Goal: Task Accomplishment & Management: Complete application form

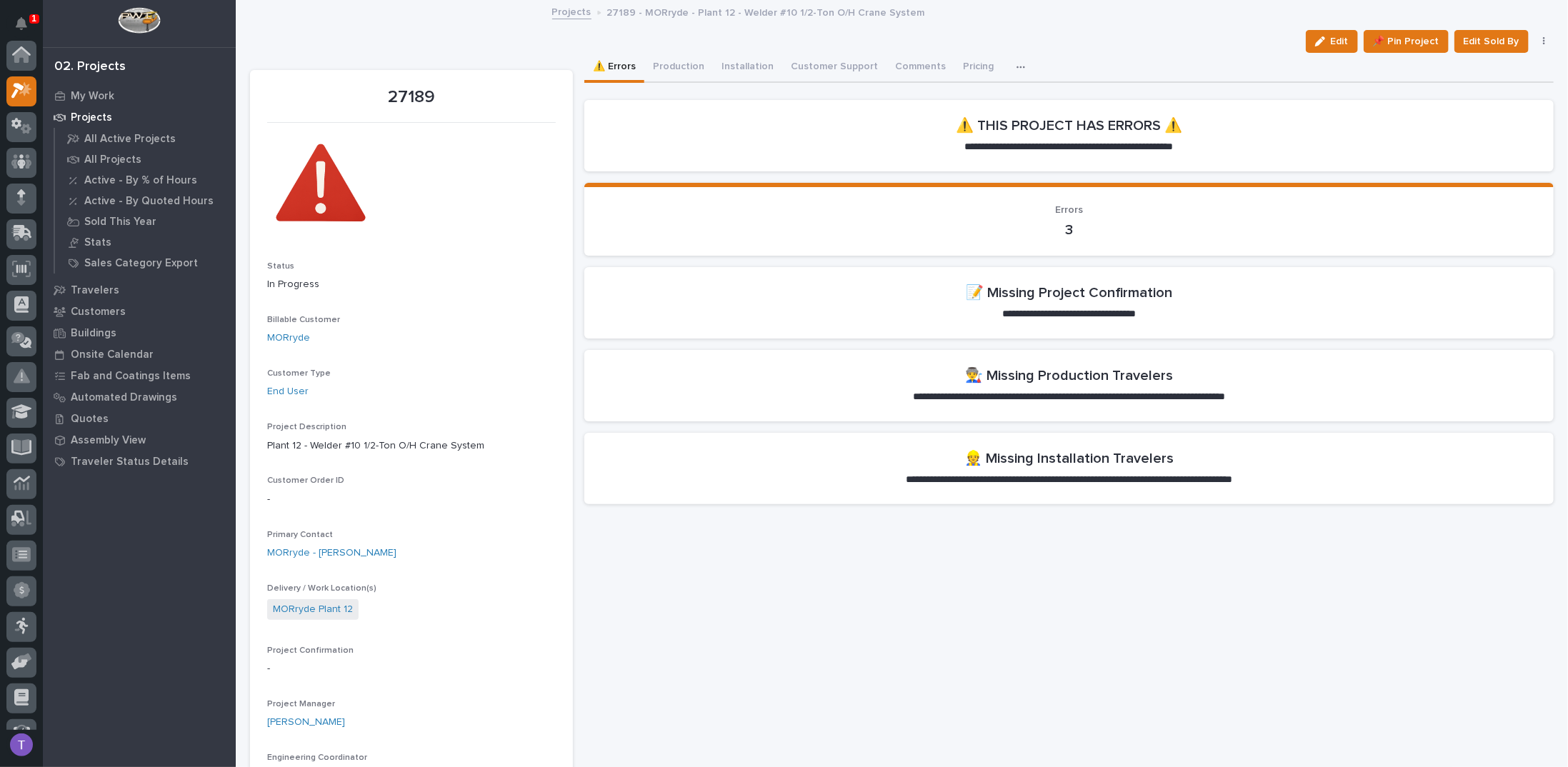
scroll to position [36, 0]
click at [674, 64] on button "Production" at bounding box center [678, 68] width 69 height 30
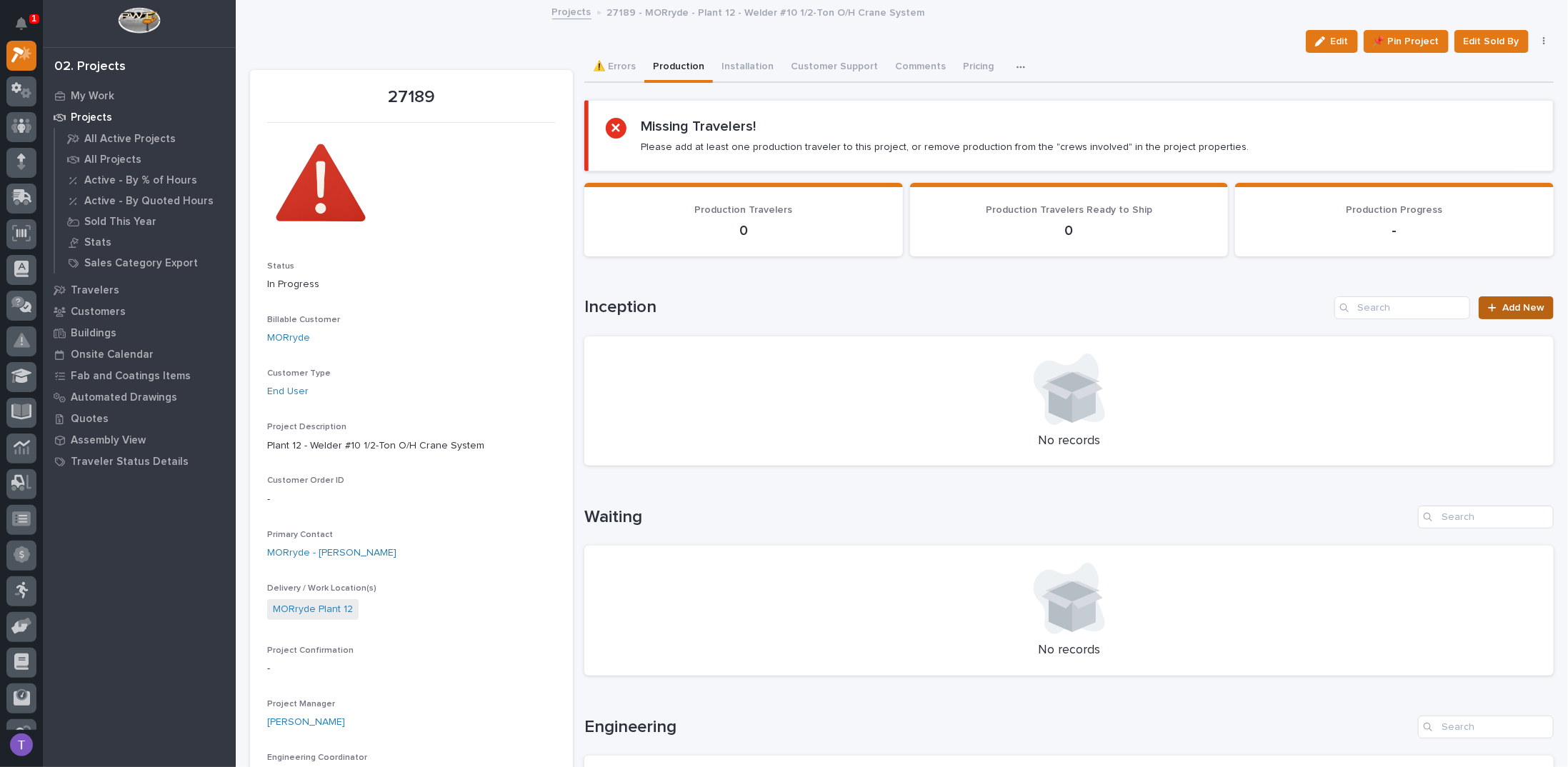
click at [1516, 302] on span "Add New" at bounding box center [1523, 307] width 42 height 10
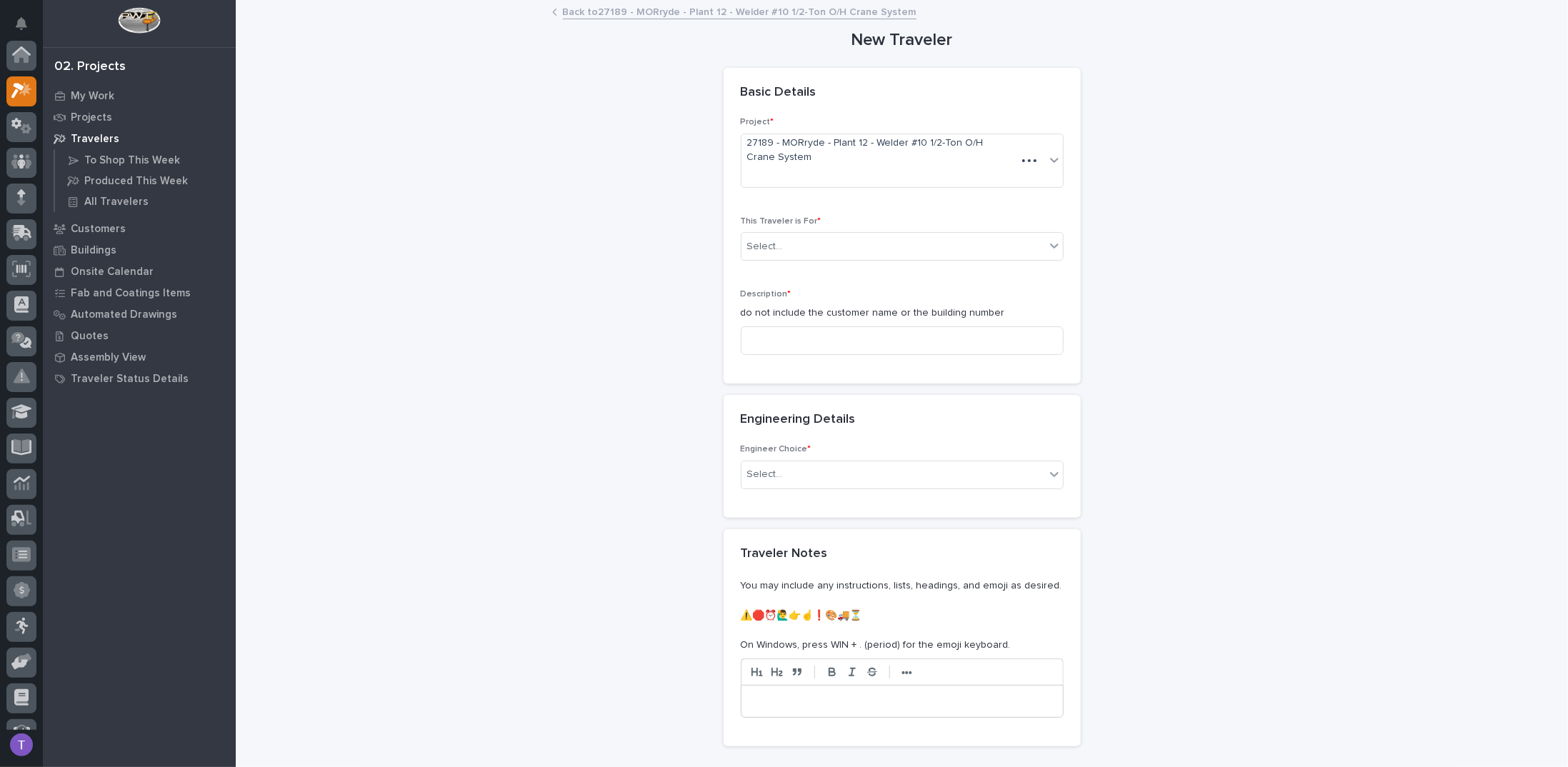
scroll to position [36, 0]
click at [782, 242] on div "Select..." at bounding box center [893, 246] width 303 height 23
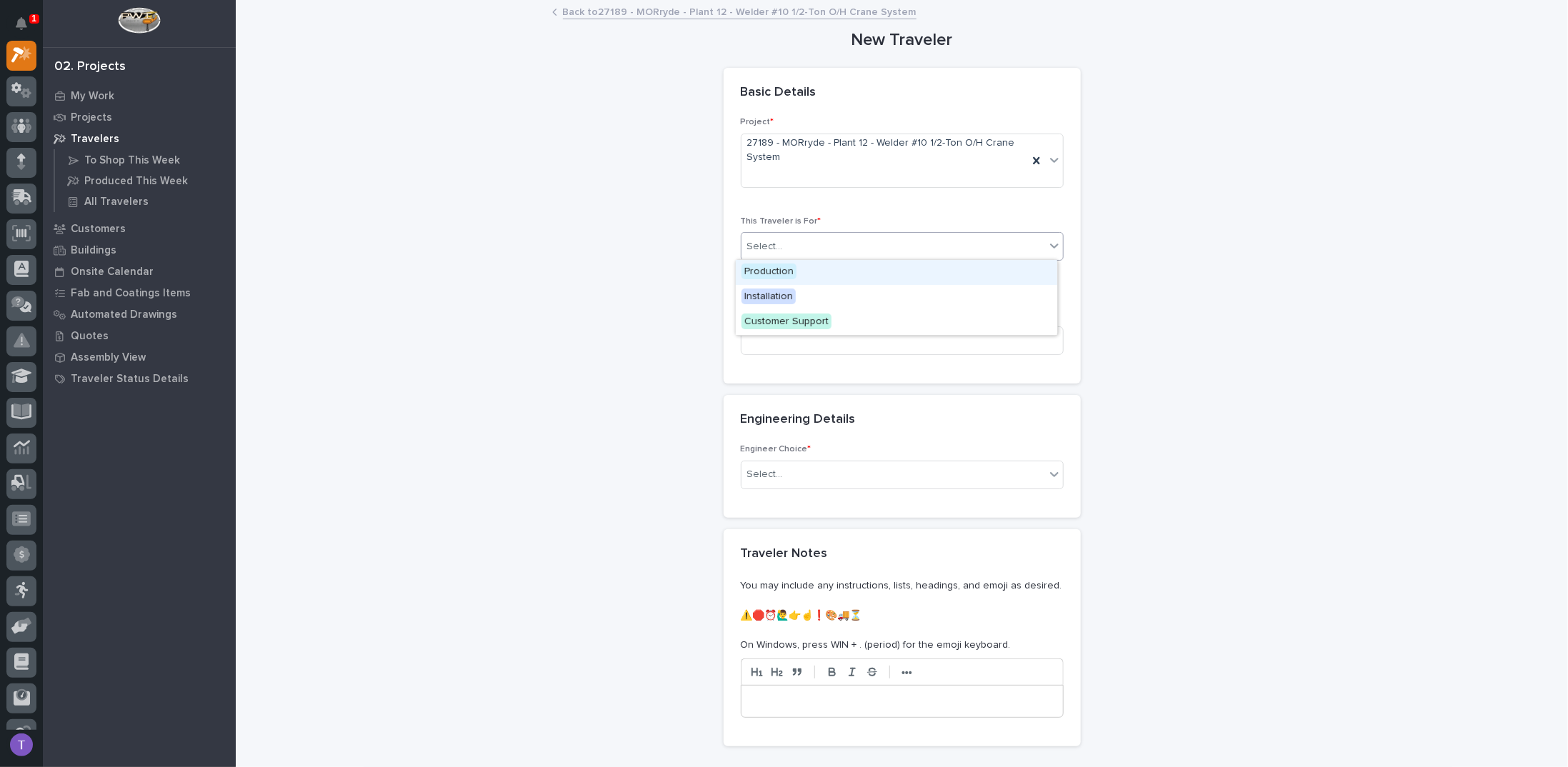
click at [771, 272] on span "Production" at bounding box center [768, 271] width 55 height 16
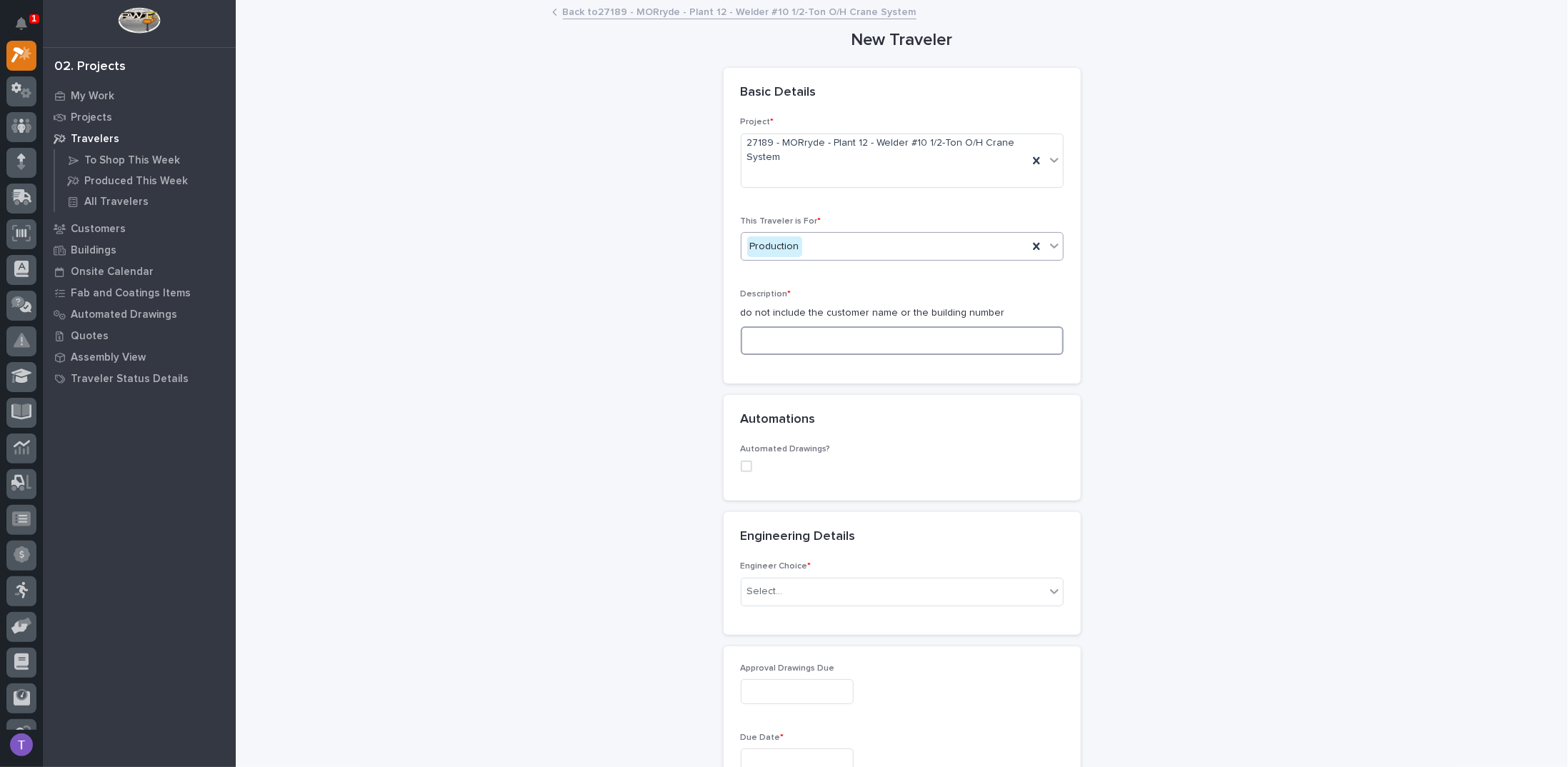
click at [770, 337] on input at bounding box center [901, 341] width 322 height 29
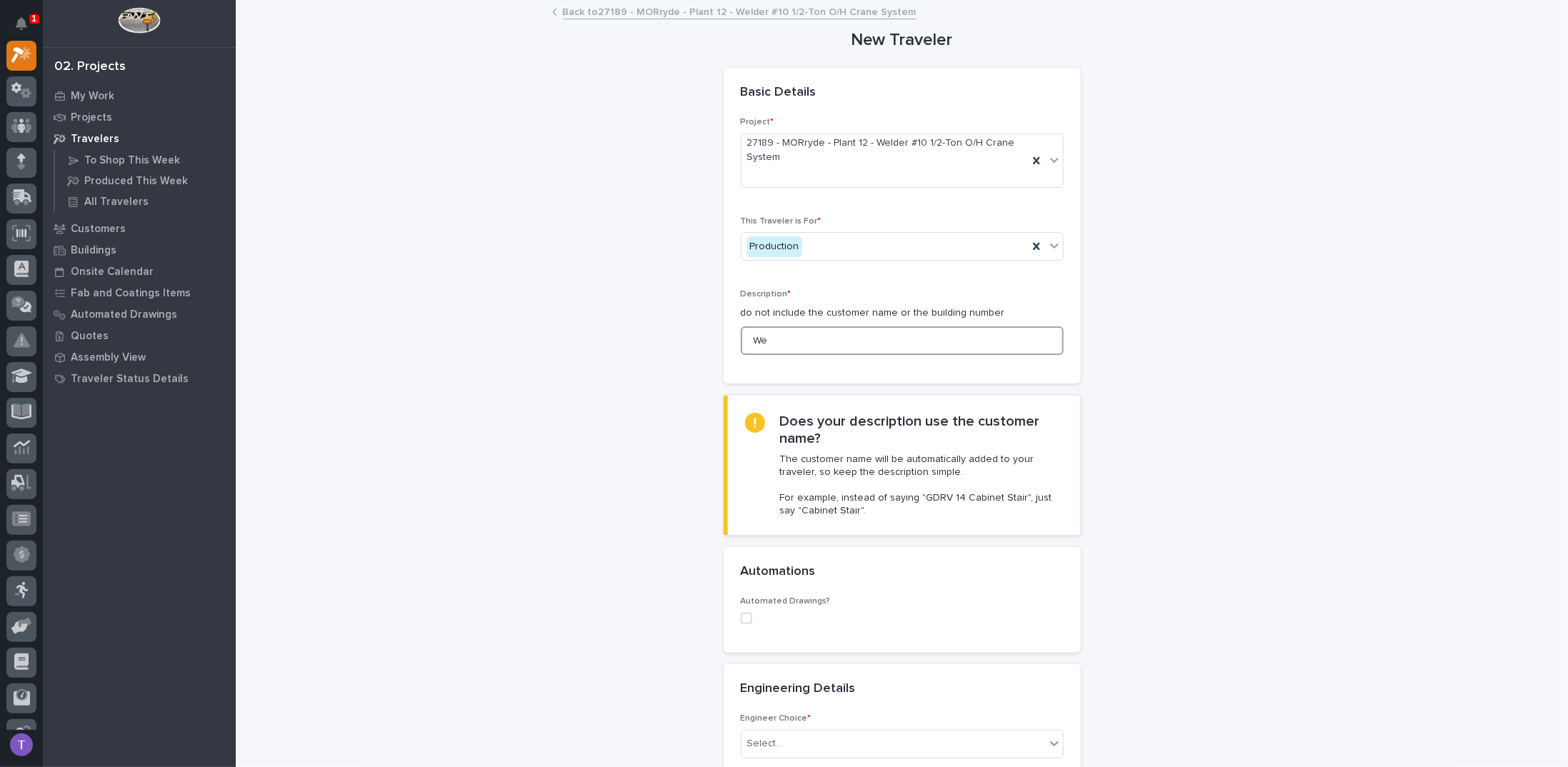
type input "W"
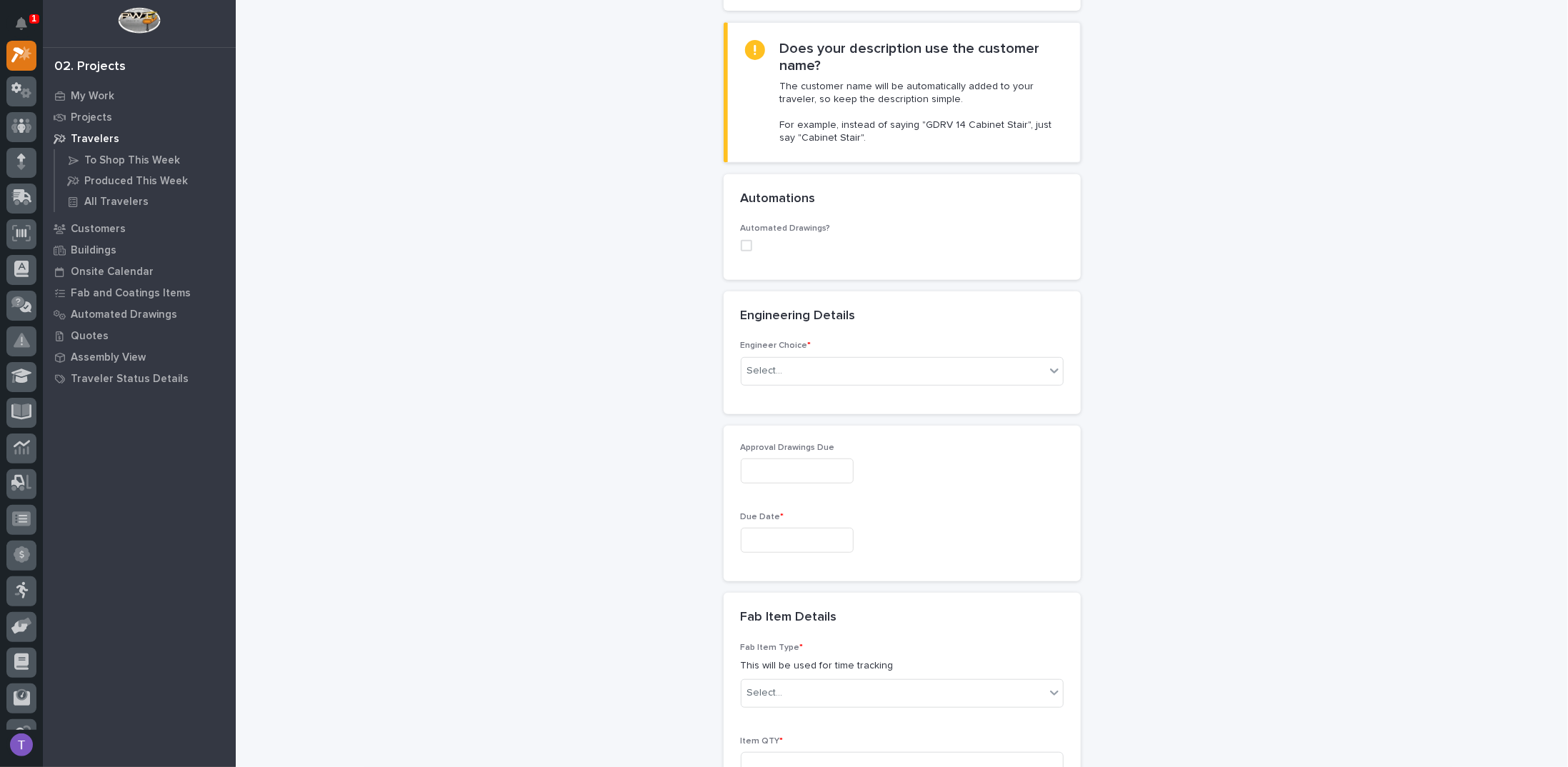
scroll to position [357, 0]
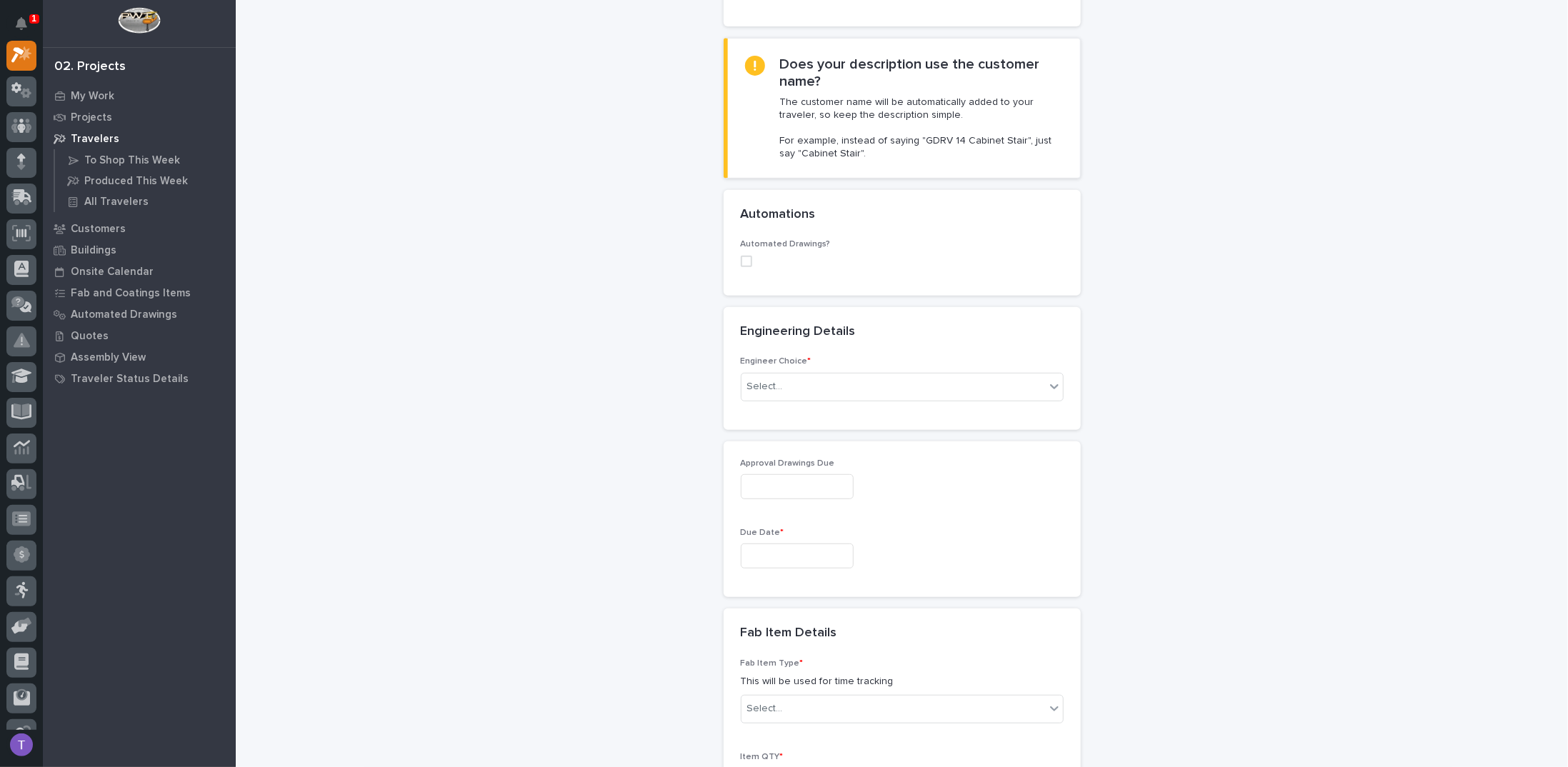
type input "Robotic Welder #10 1/2-ton FSTRUL"
click at [741, 255] on span at bounding box center [746, 261] width 11 height 11
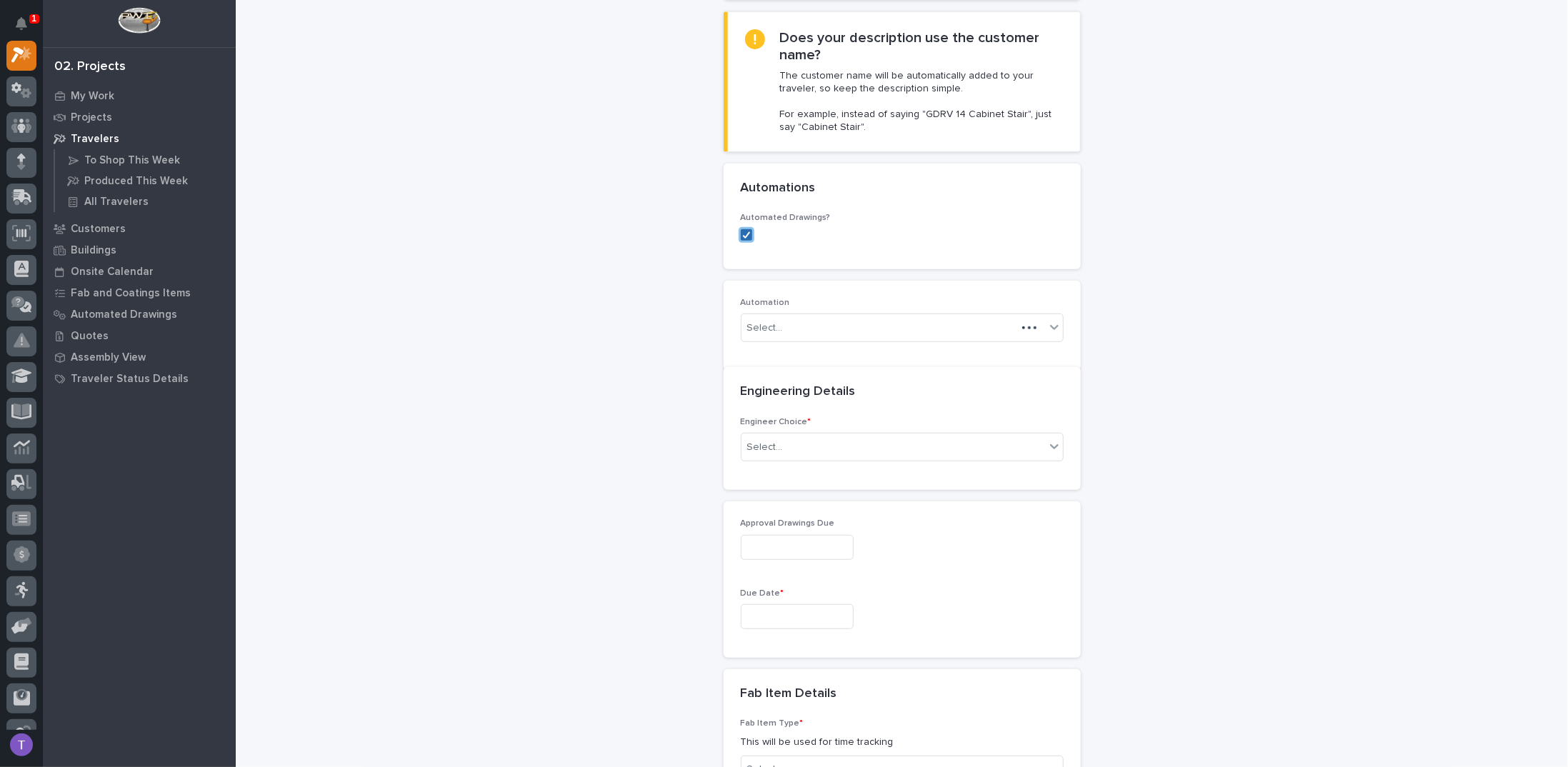
scroll to position [407, 0]
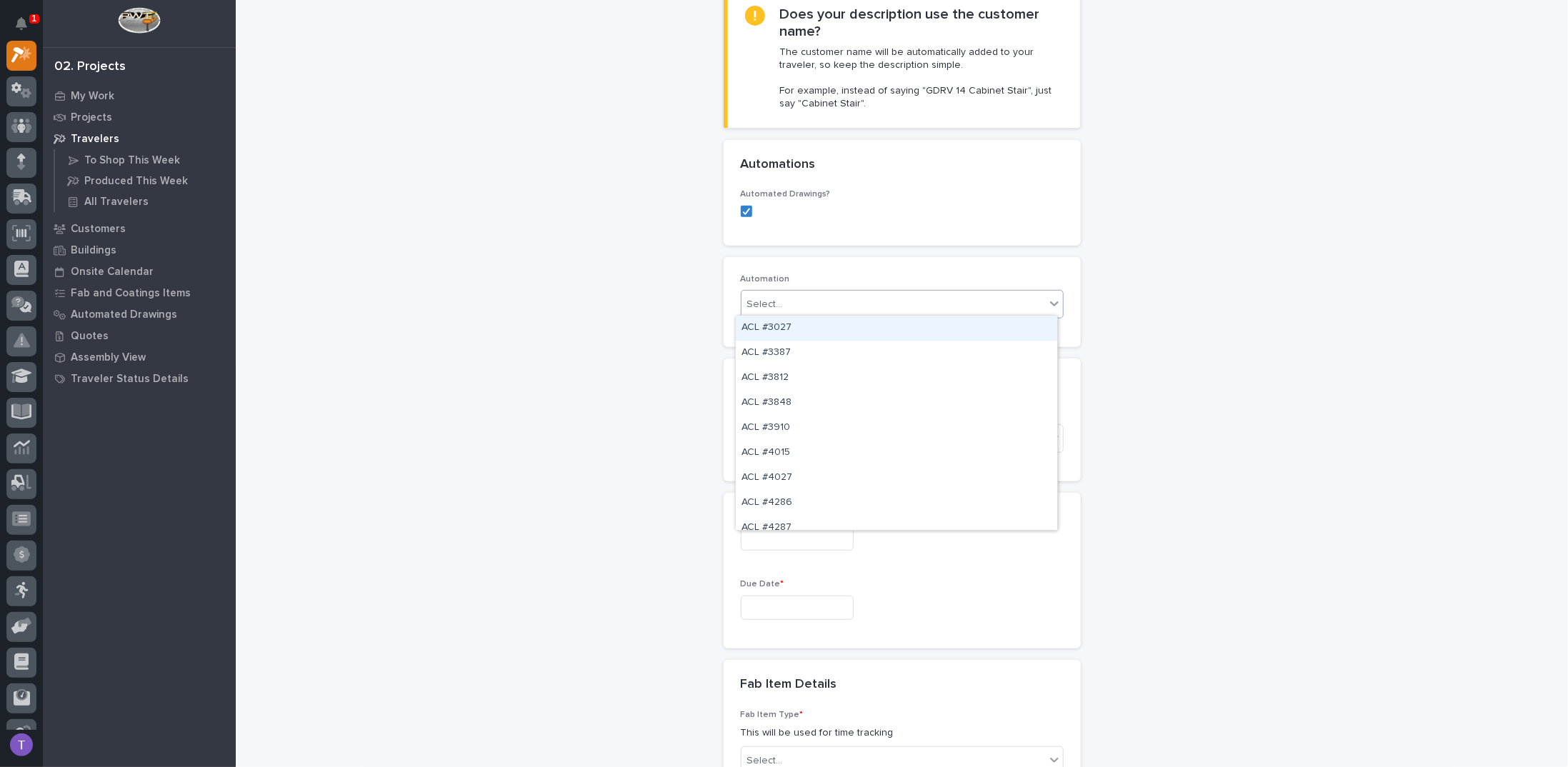
click at [760, 299] on div "Select..." at bounding box center [764, 304] width 36 height 15
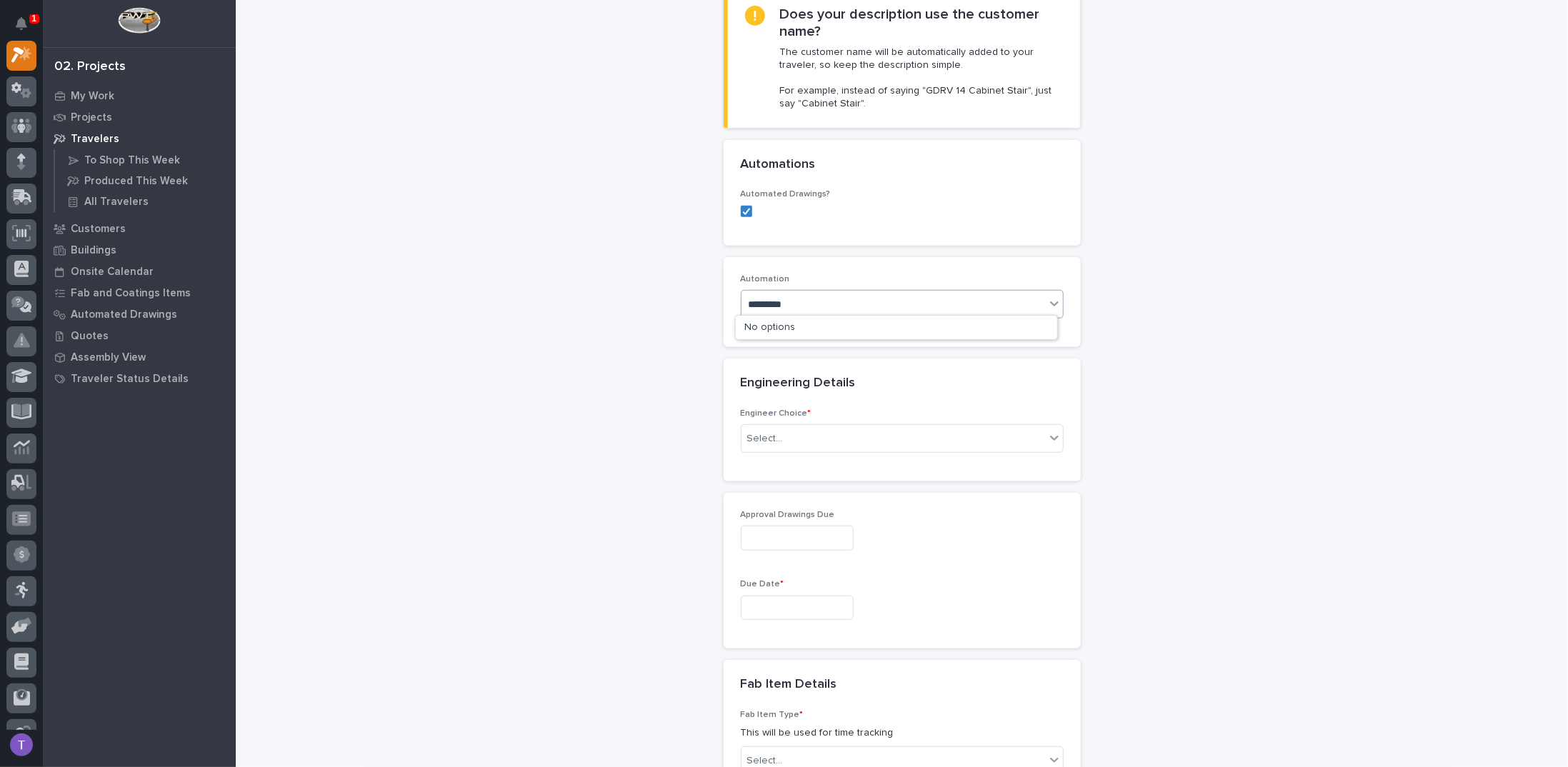
type input "*********"
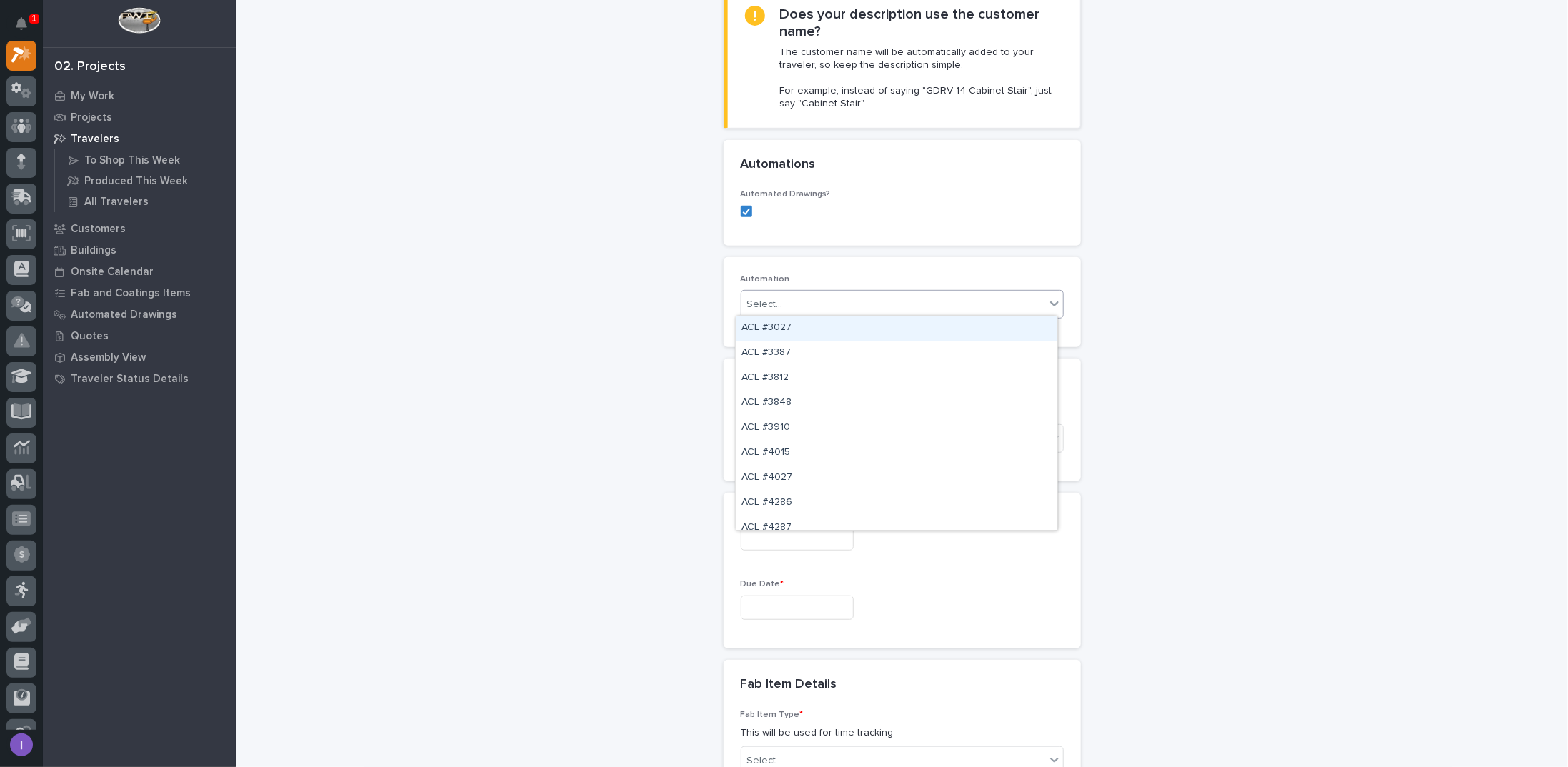
click at [770, 301] on div "Select..." at bounding box center [764, 304] width 36 height 15
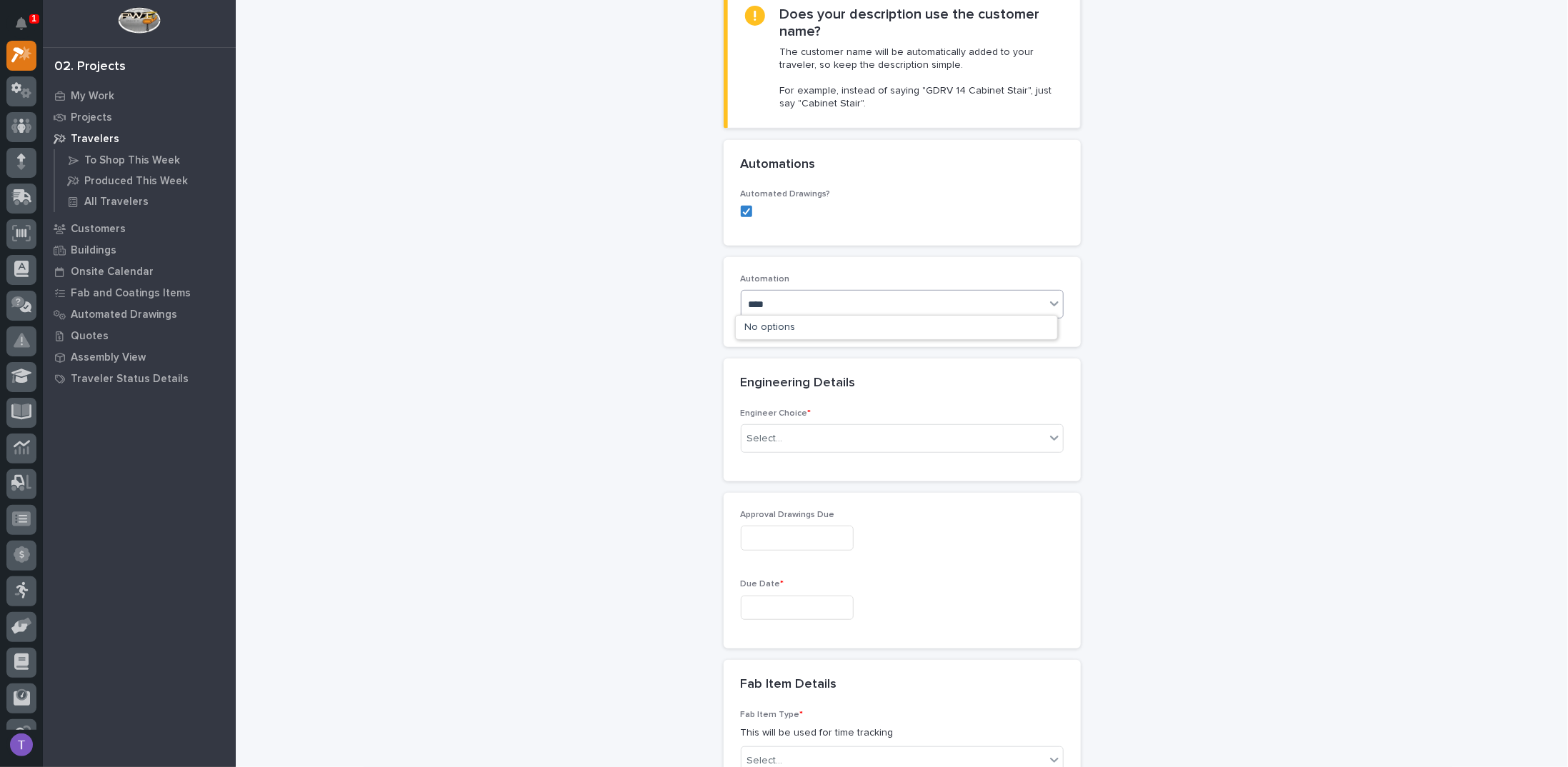
type input "*****"
click at [780, 295] on div "40795" at bounding box center [893, 304] width 303 height 23
click at [742, 209] on icon at bounding box center [747, 211] width 9 height 7
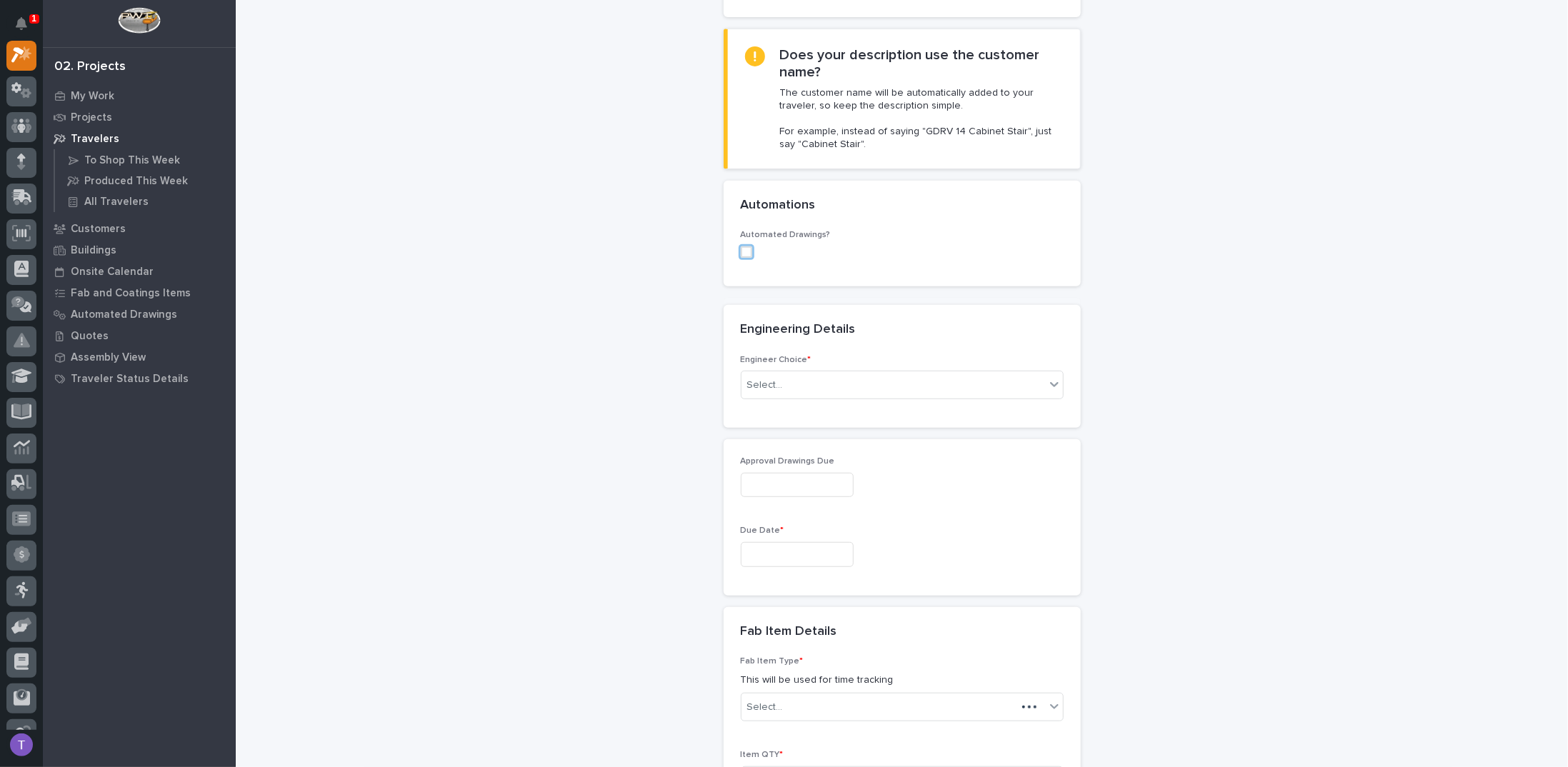
scroll to position [357, 0]
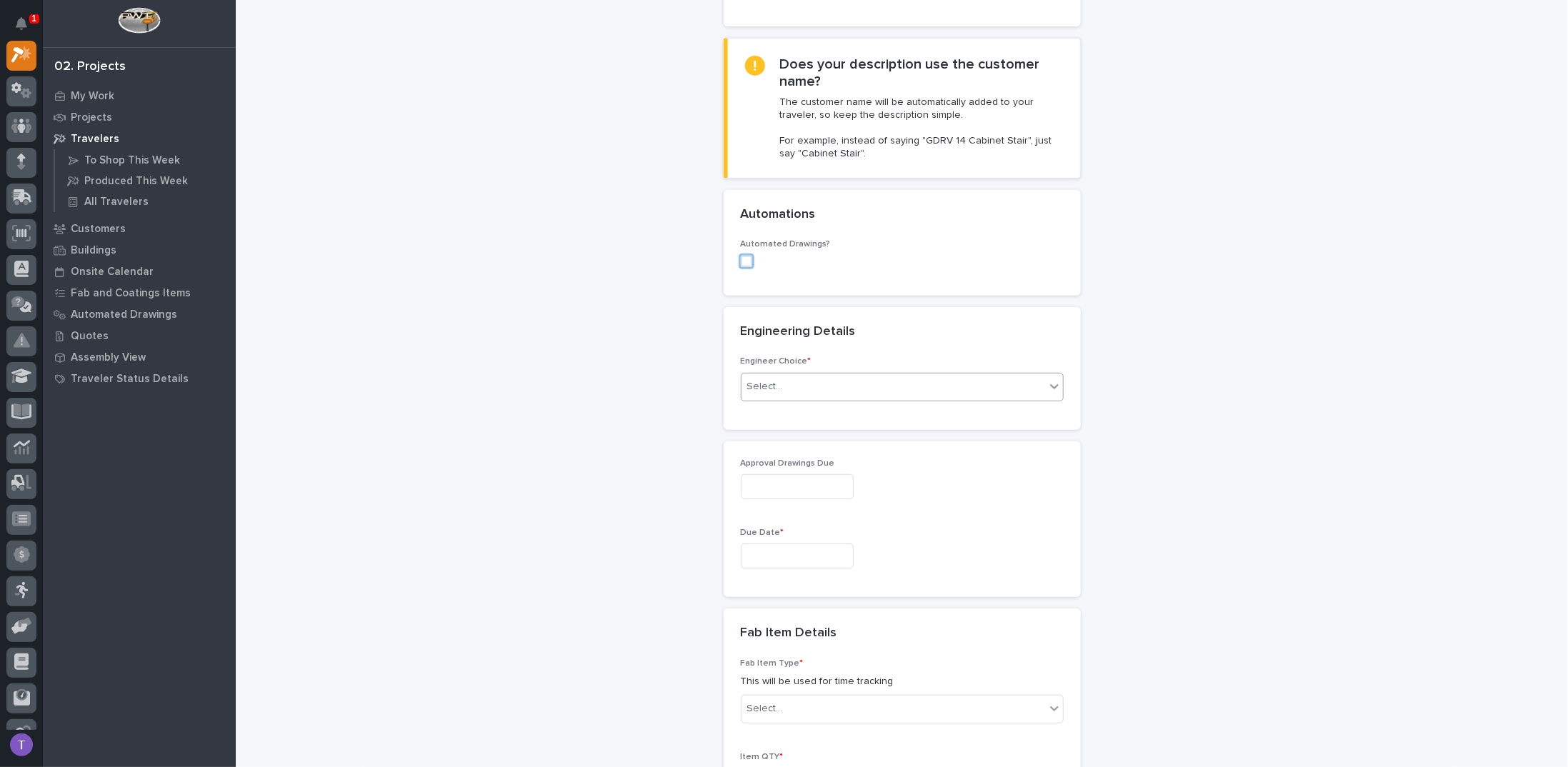
click at [761, 374] on div "Select..." at bounding box center [893, 386] width 303 height 23
click at [767, 434] on div "I want my coordinator to choose an engineer" at bounding box center [896, 436] width 322 height 25
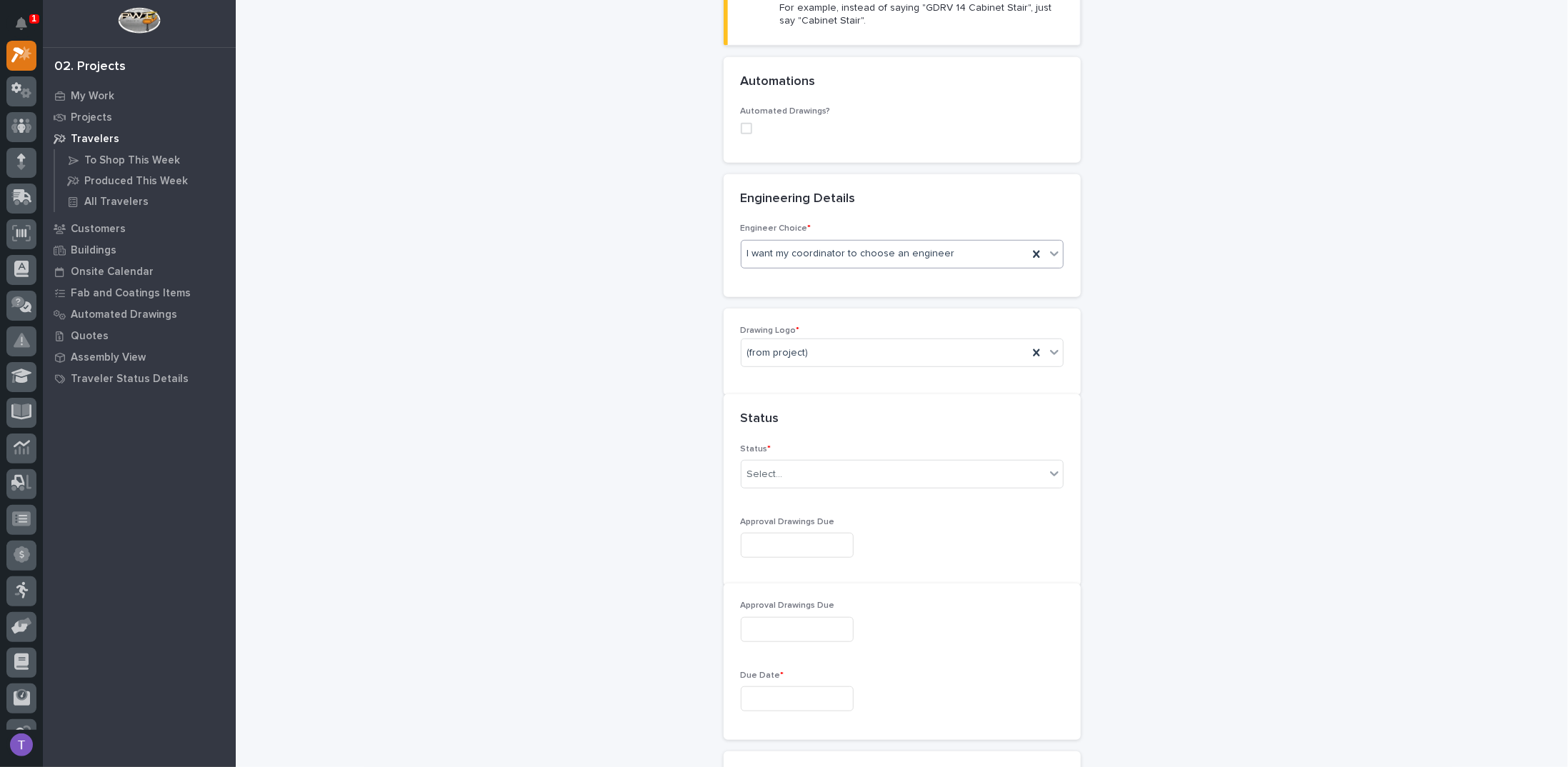
scroll to position [506, 0]
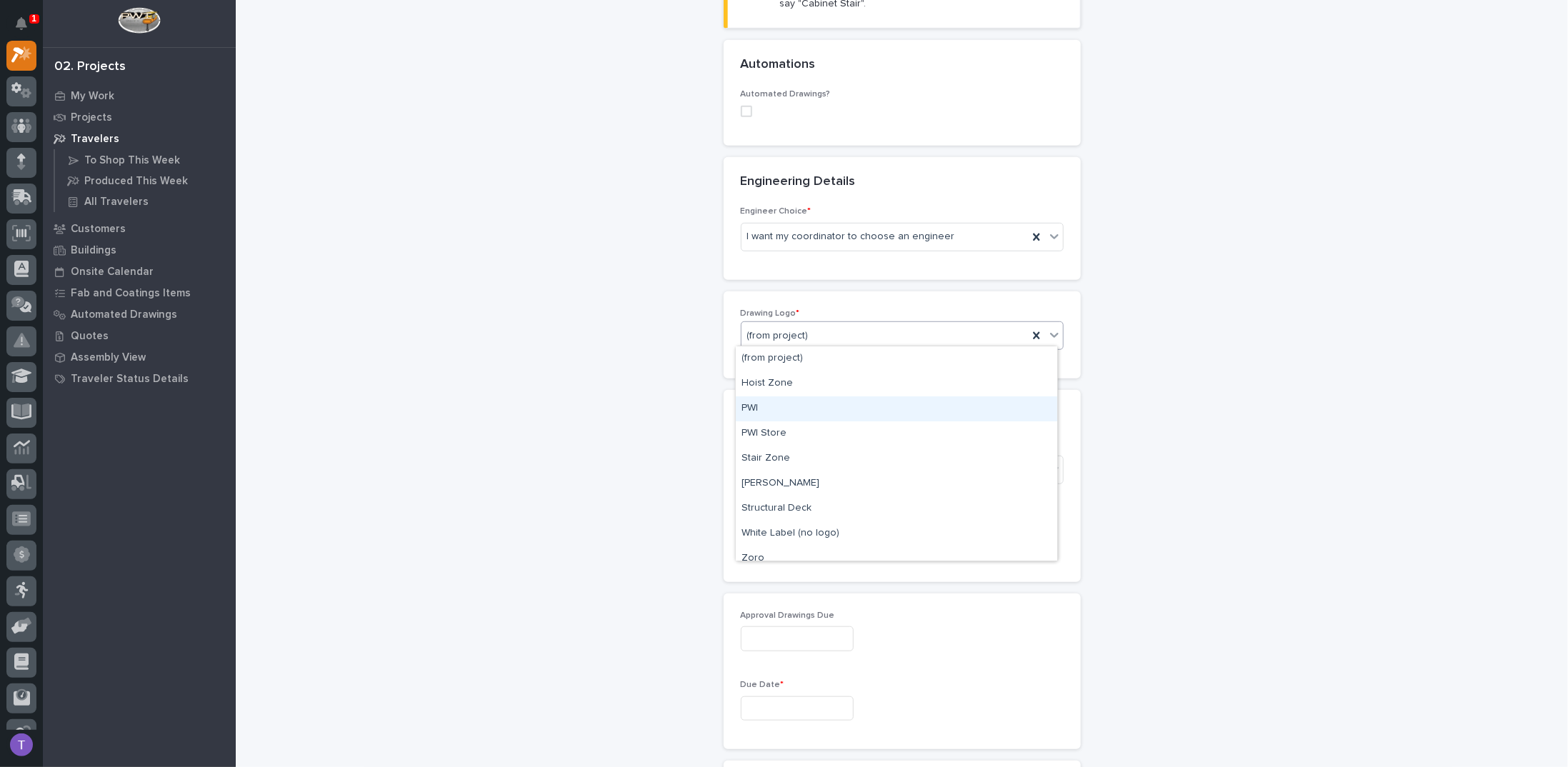
drag, startPoint x: 768, startPoint y: 332, endPoint x: 755, endPoint y: 394, distance: 63.3
click at [754, 400] on div "PWI" at bounding box center [896, 408] width 322 height 25
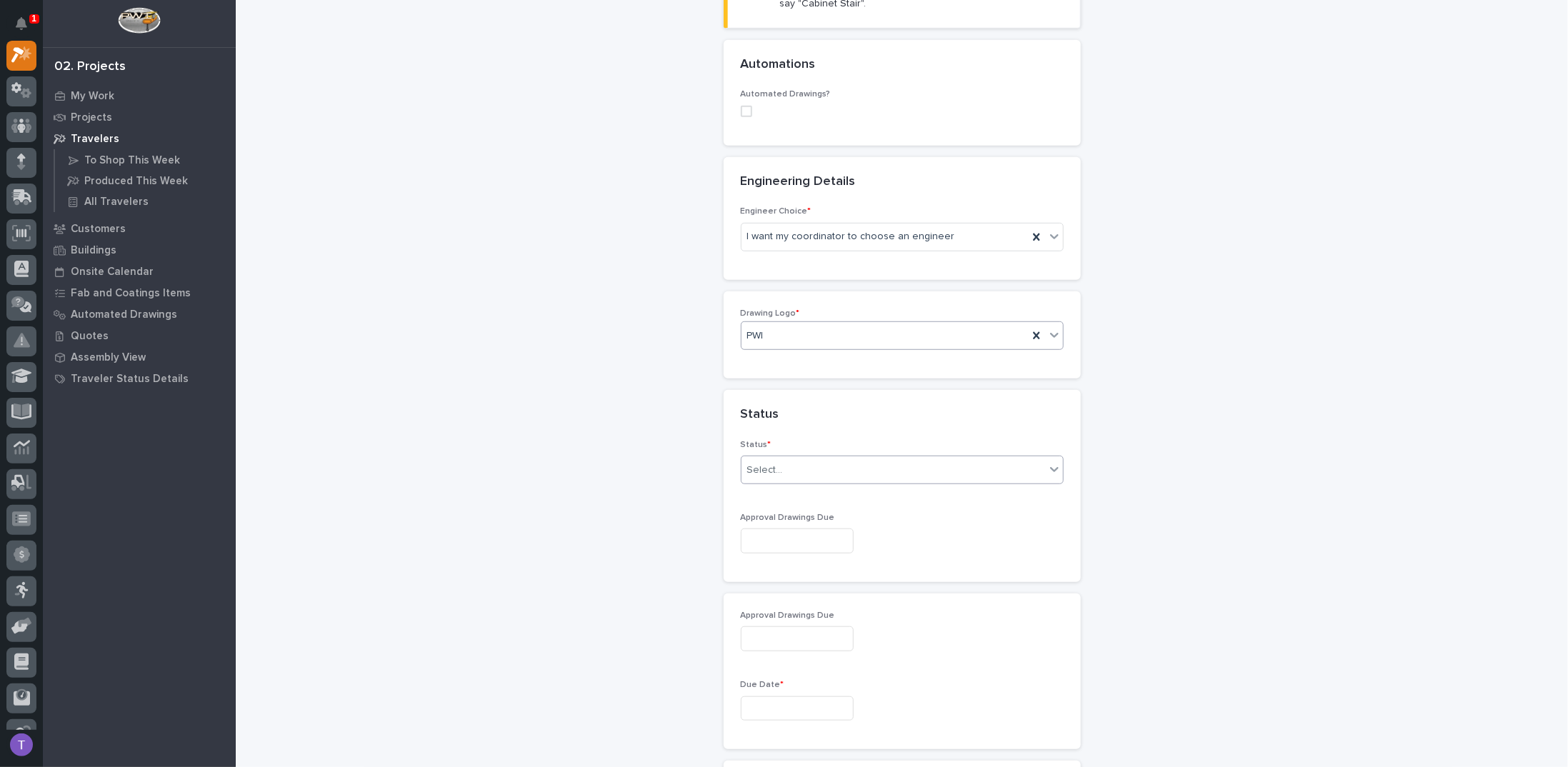
click at [761, 459] on div "Select..." at bounding box center [893, 470] width 303 height 23
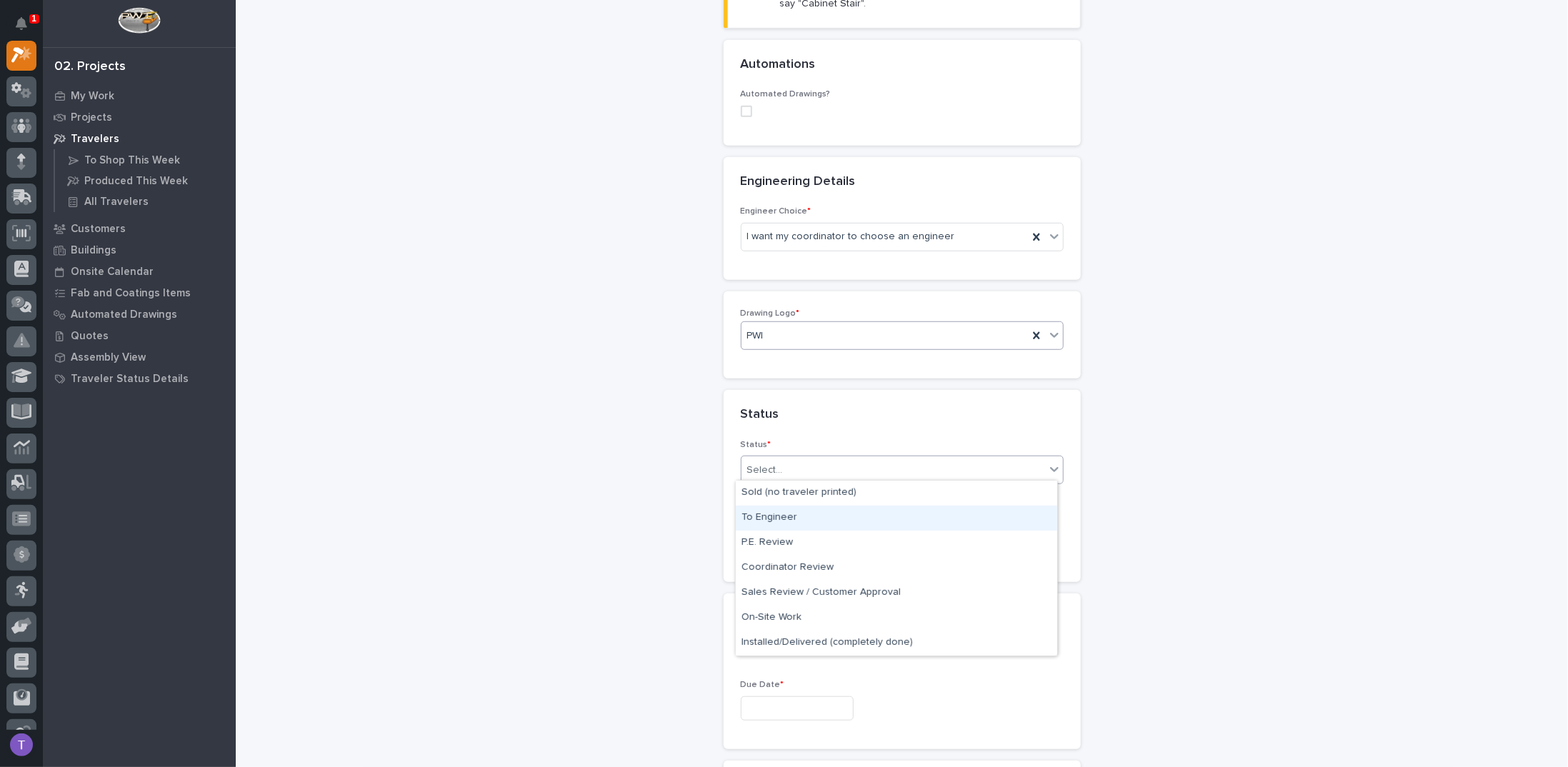
click at [765, 509] on div "To Engineer" at bounding box center [896, 518] width 322 height 25
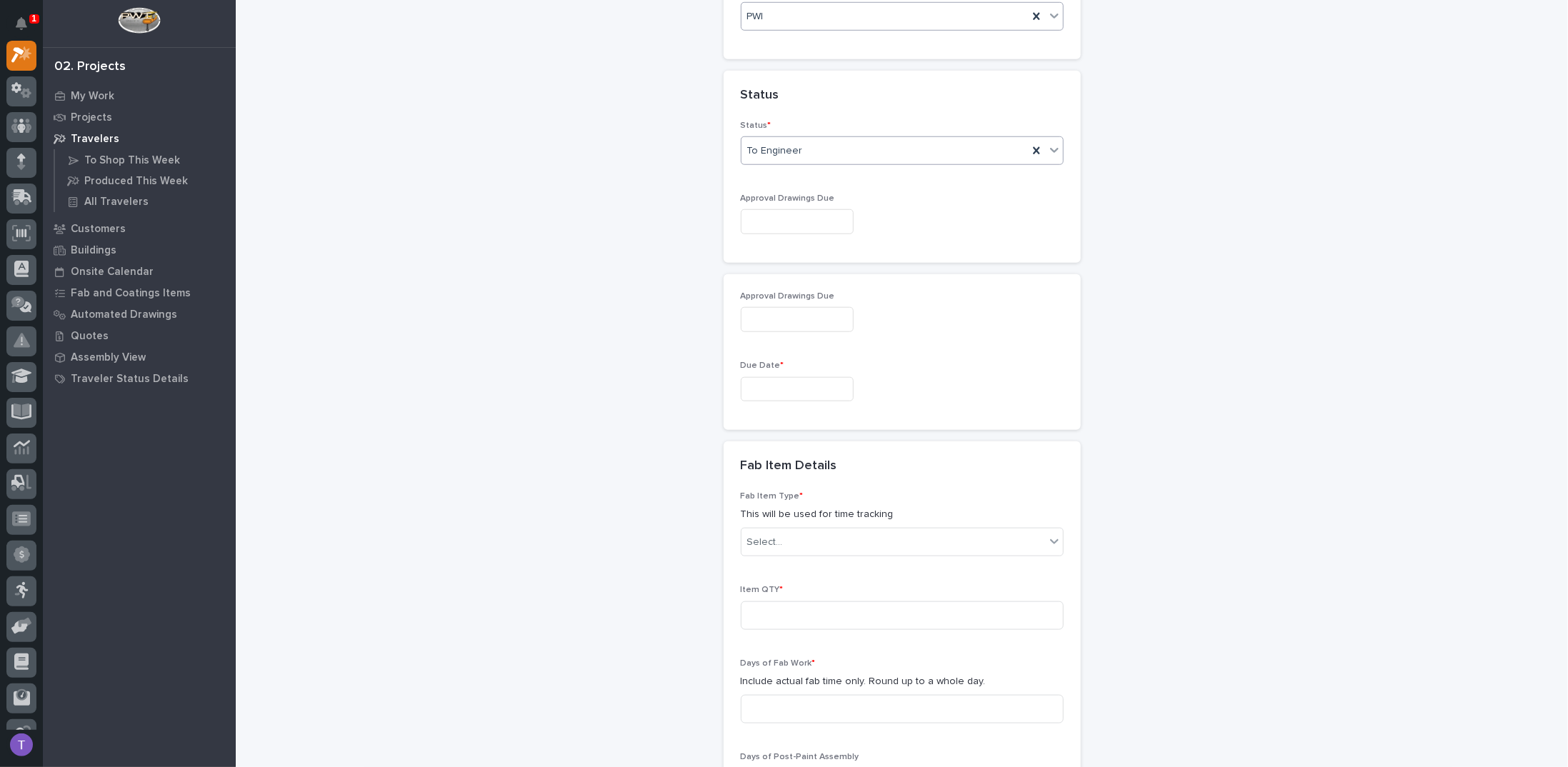
scroll to position [863, 0]
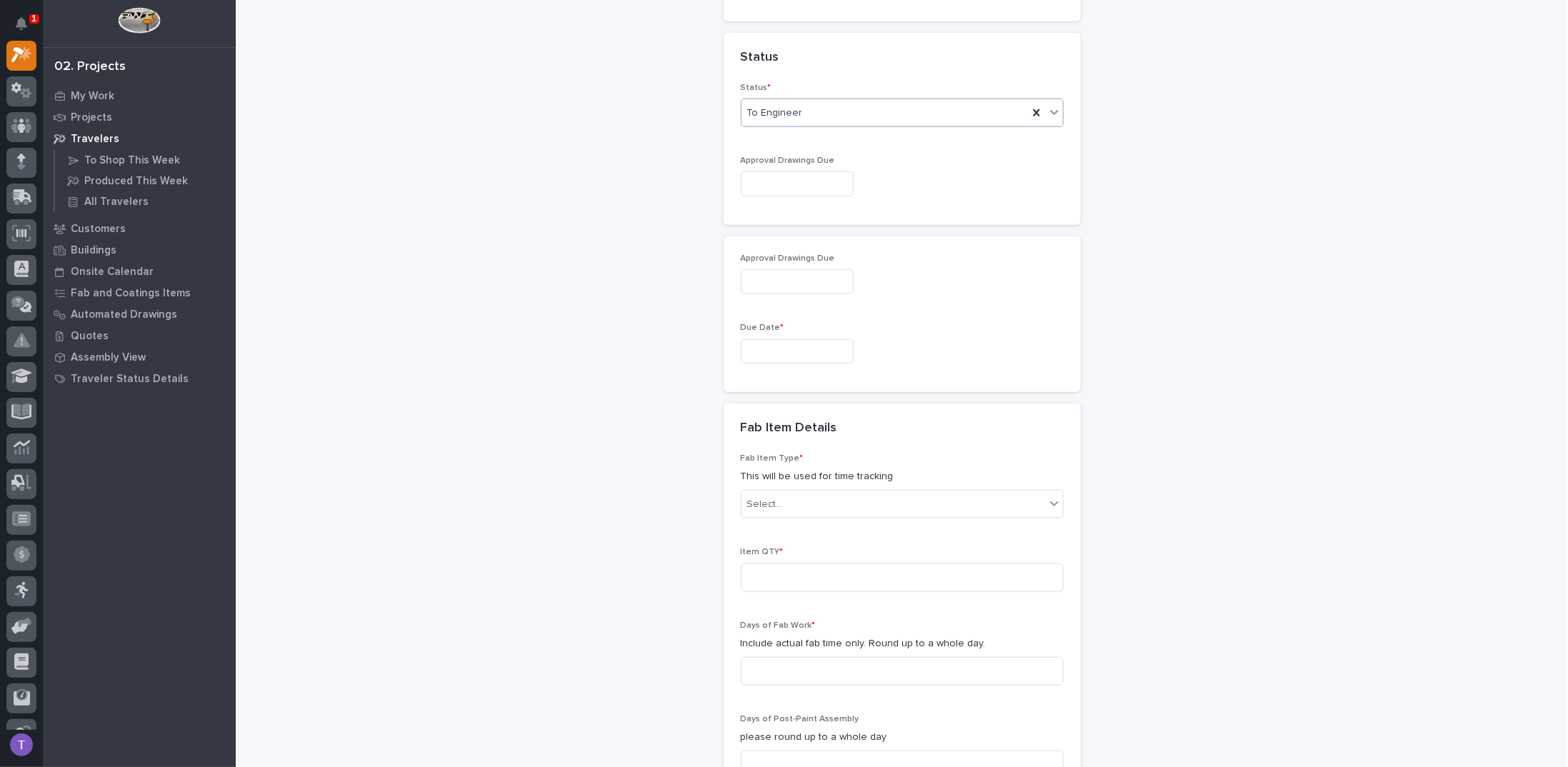
click at [787, 175] on input "text" at bounding box center [797, 183] width 113 height 25
click at [828, 319] on div "19" at bounding box center [828, 324] width 19 height 19
type input "**********"
click at [759, 347] on input "text" at bounding box center [797, 351] width 113 height 25
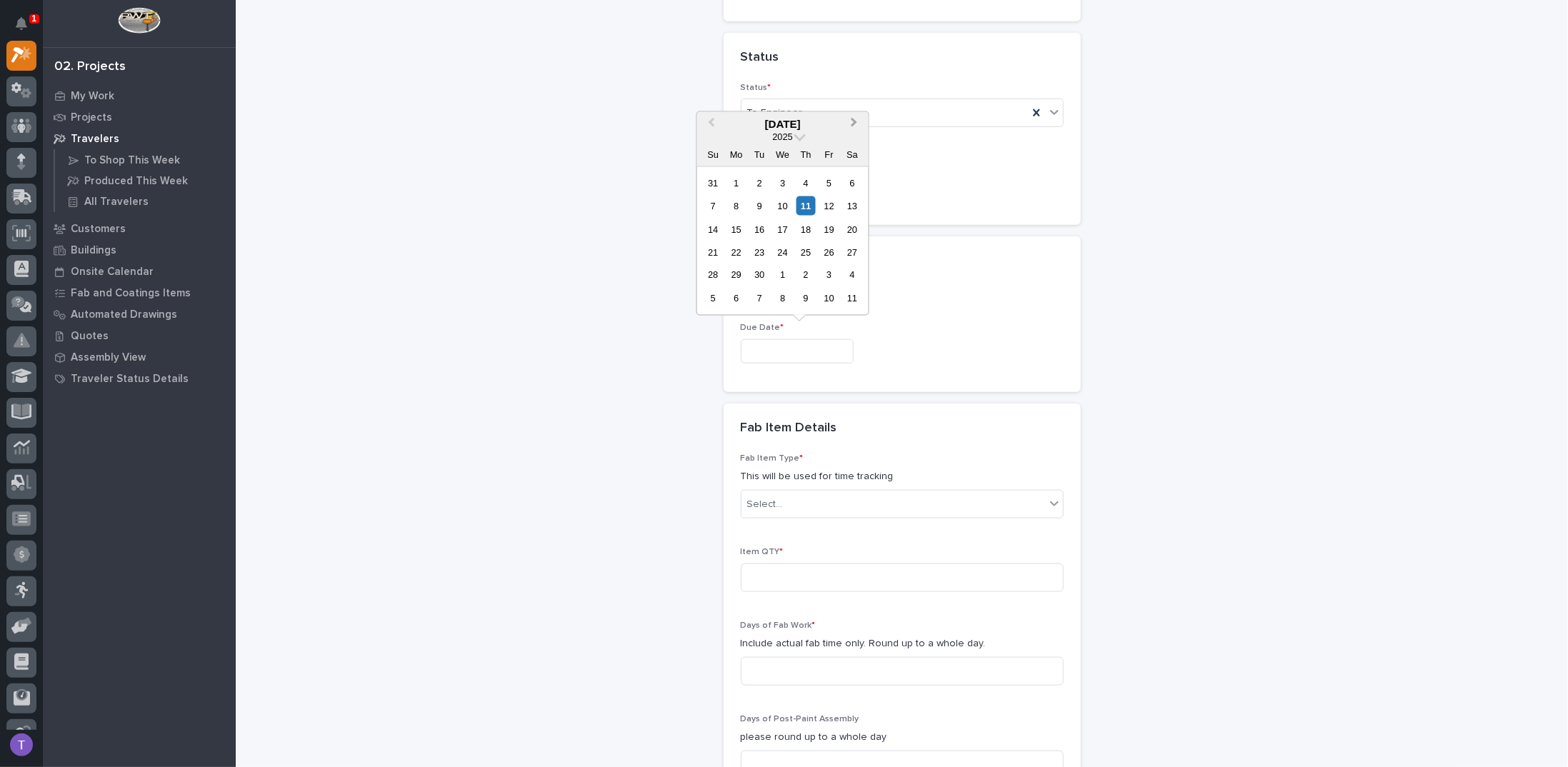
click at [856, 122] on button "Next Month" at bounding box center [855, 124] width 23 height 23
click at [735, 249] on div "20" at bounding box center [736, 252] width 19 height 19
type input "**********"
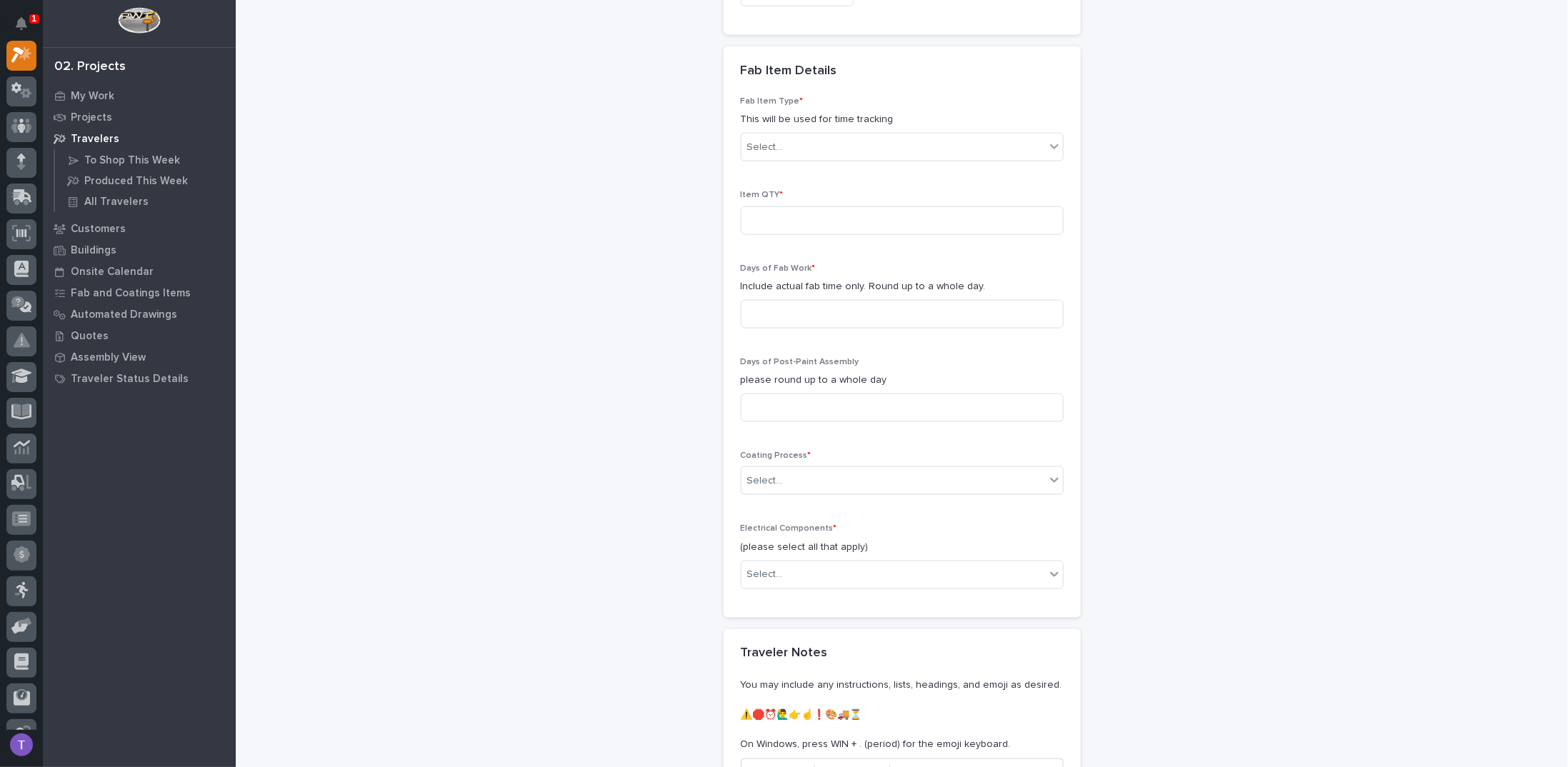
scroll to position [1220, 0]
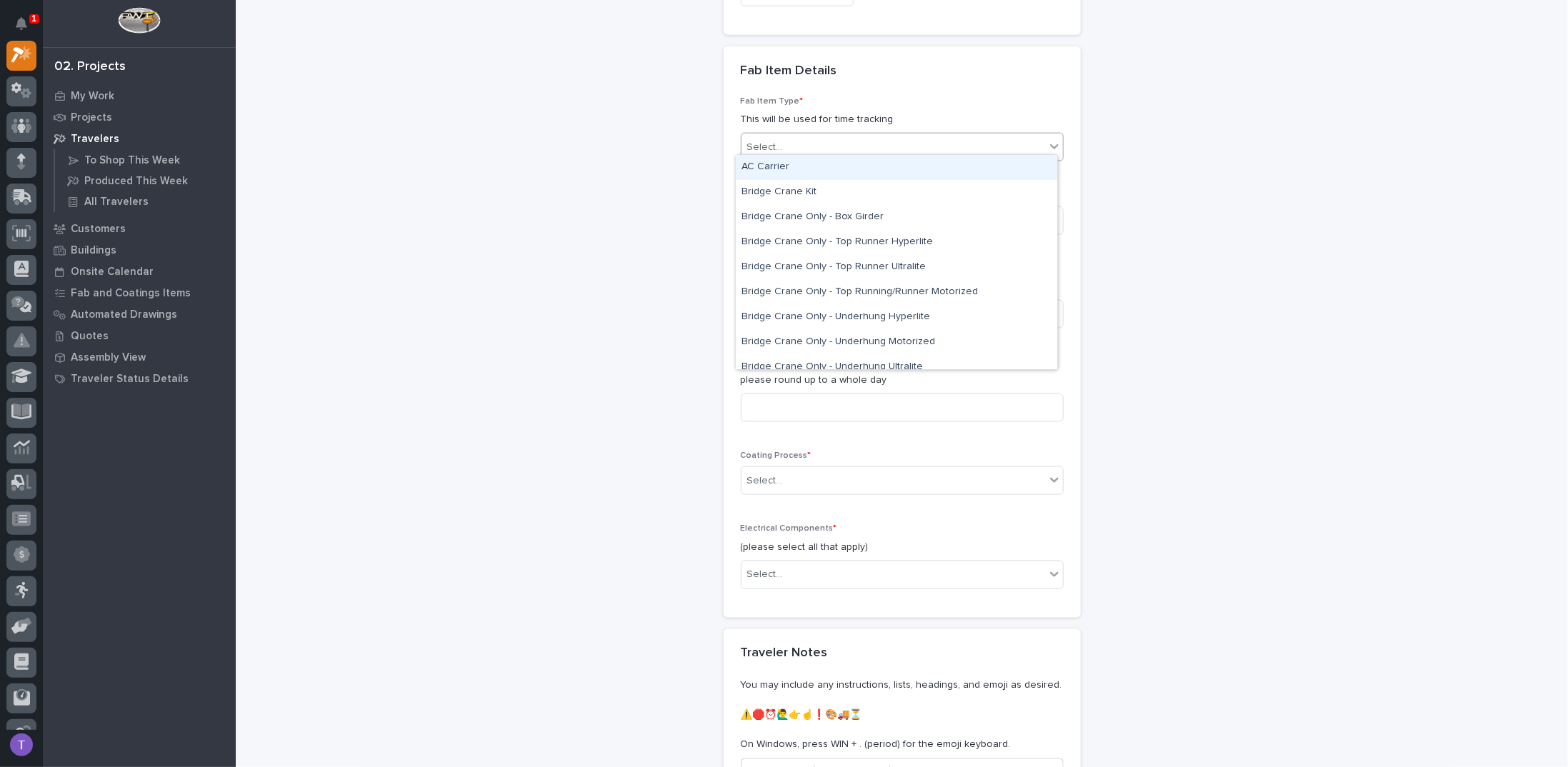
click at [764, 140] on div "Select..." at bounding box center [764, 147] width 36 height 15
click at [787, 262] on div "Bridge Crane Only - Top Runner Ultralite" at bounding box center [896, 267] width 322 height 25
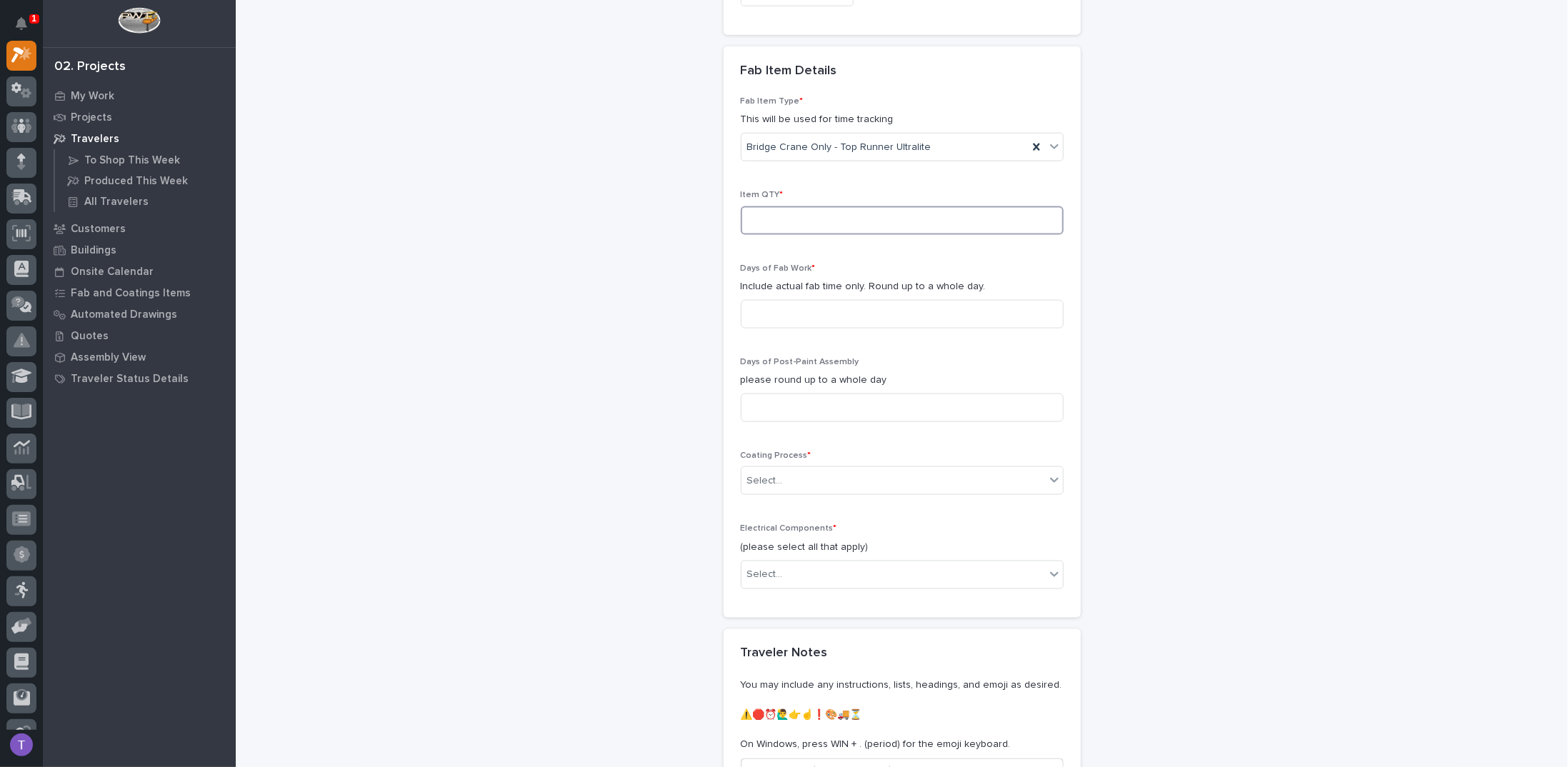
click at [778, 208] on input at bounding box center [901, 220] width 322 height 29
type input "1"
click at [775, 310] on input at bounding box center [901, 314] width 322 height 29
click at [761, 306] on input at bounding box center [901, 314] width 322 height 29
type input "5"
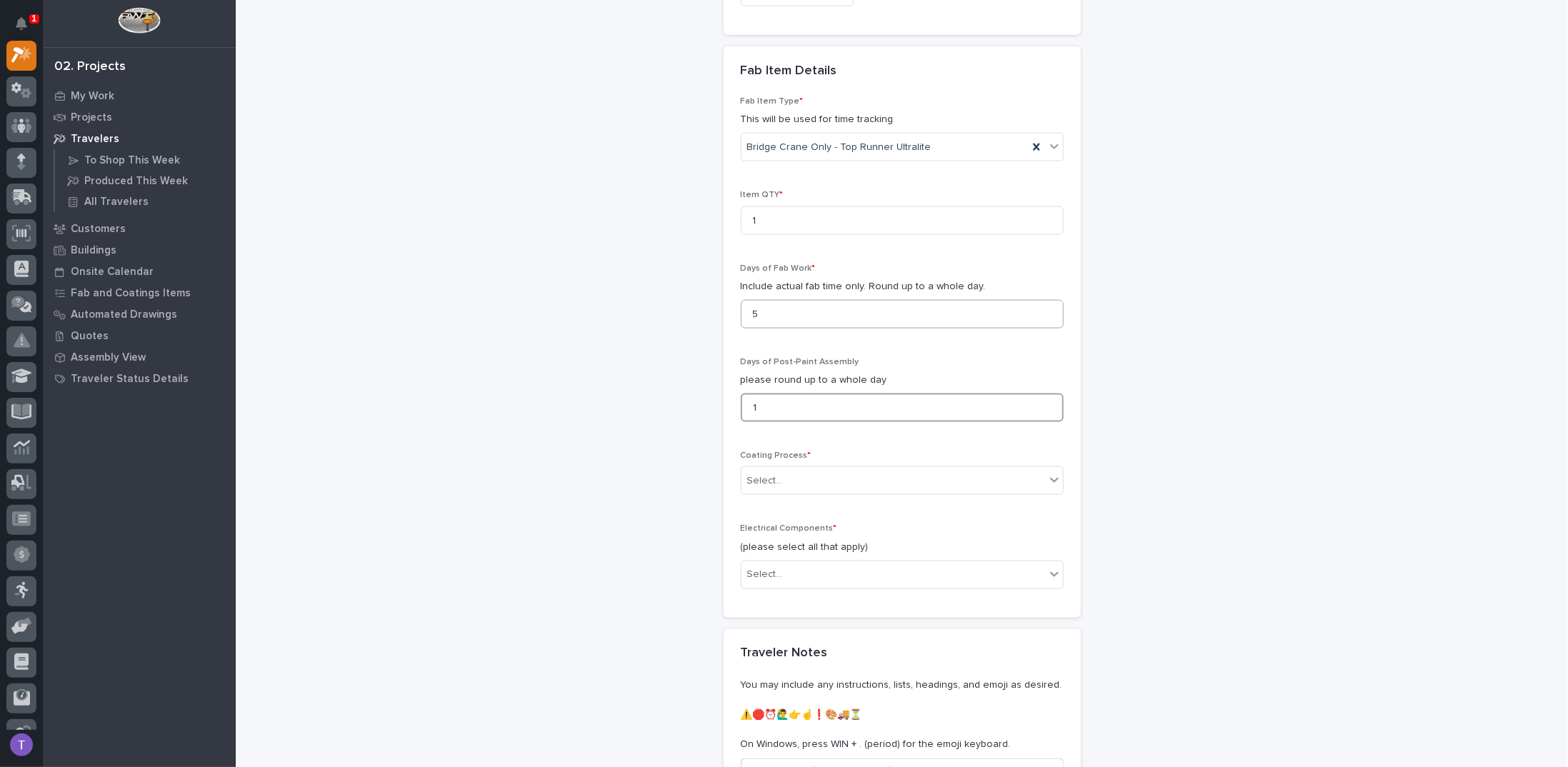
type input "1"
click at [761, 473] on div "Select..." at bounding box center [764, 480] width 36 height 15
click at [761, 519] on div "In-House Paint/Powder" at bounding box center [896, 526] width 322 height 25
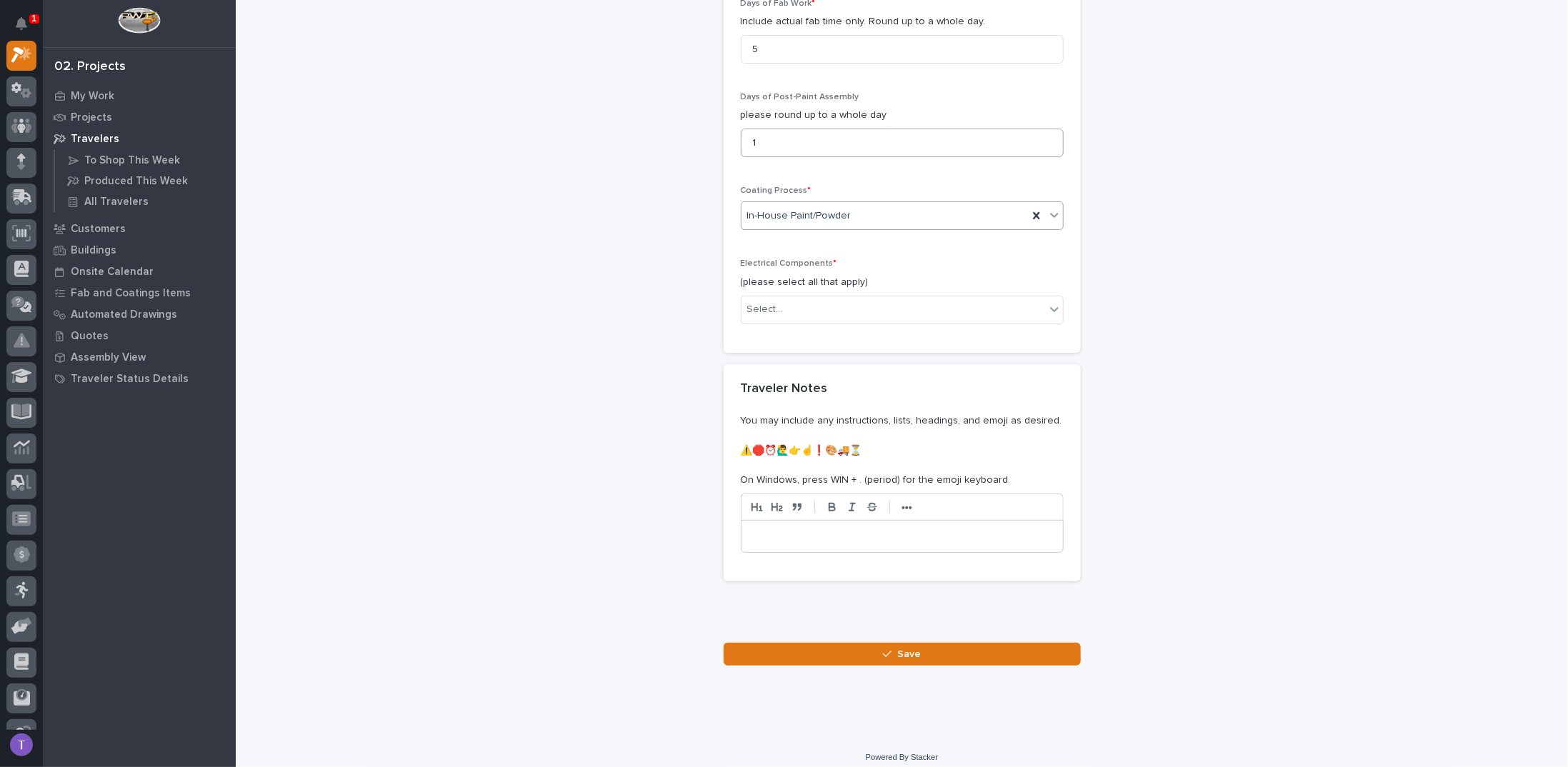
scroll to position [1487, 0]
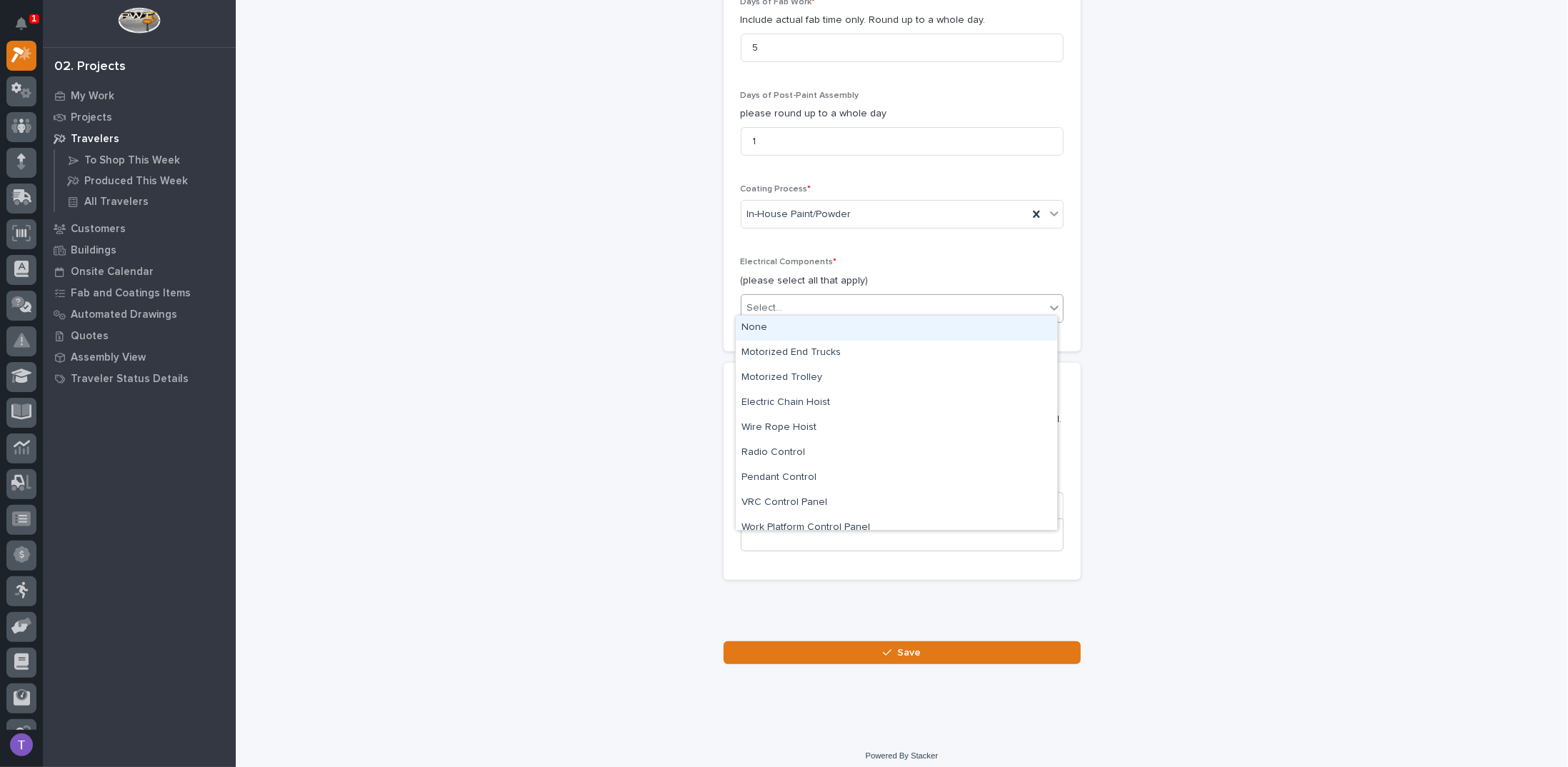
click at [750, 301] on div "Select..." at bounding box center [764, 307] width 36 height 15
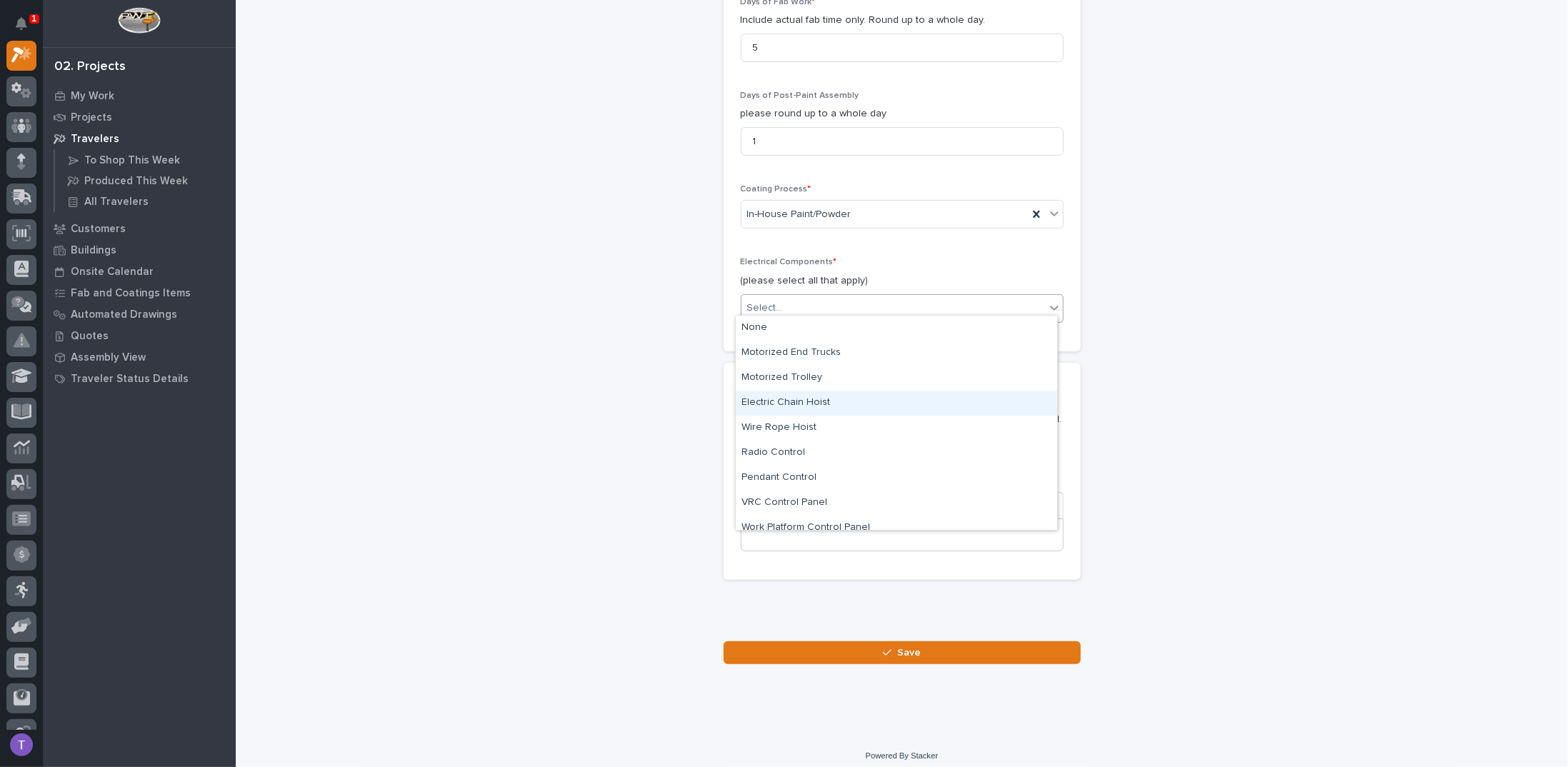
click at [765, 402] on div "Electric Chain Hoist" at bounding box center [896, 402] width 322 height 25
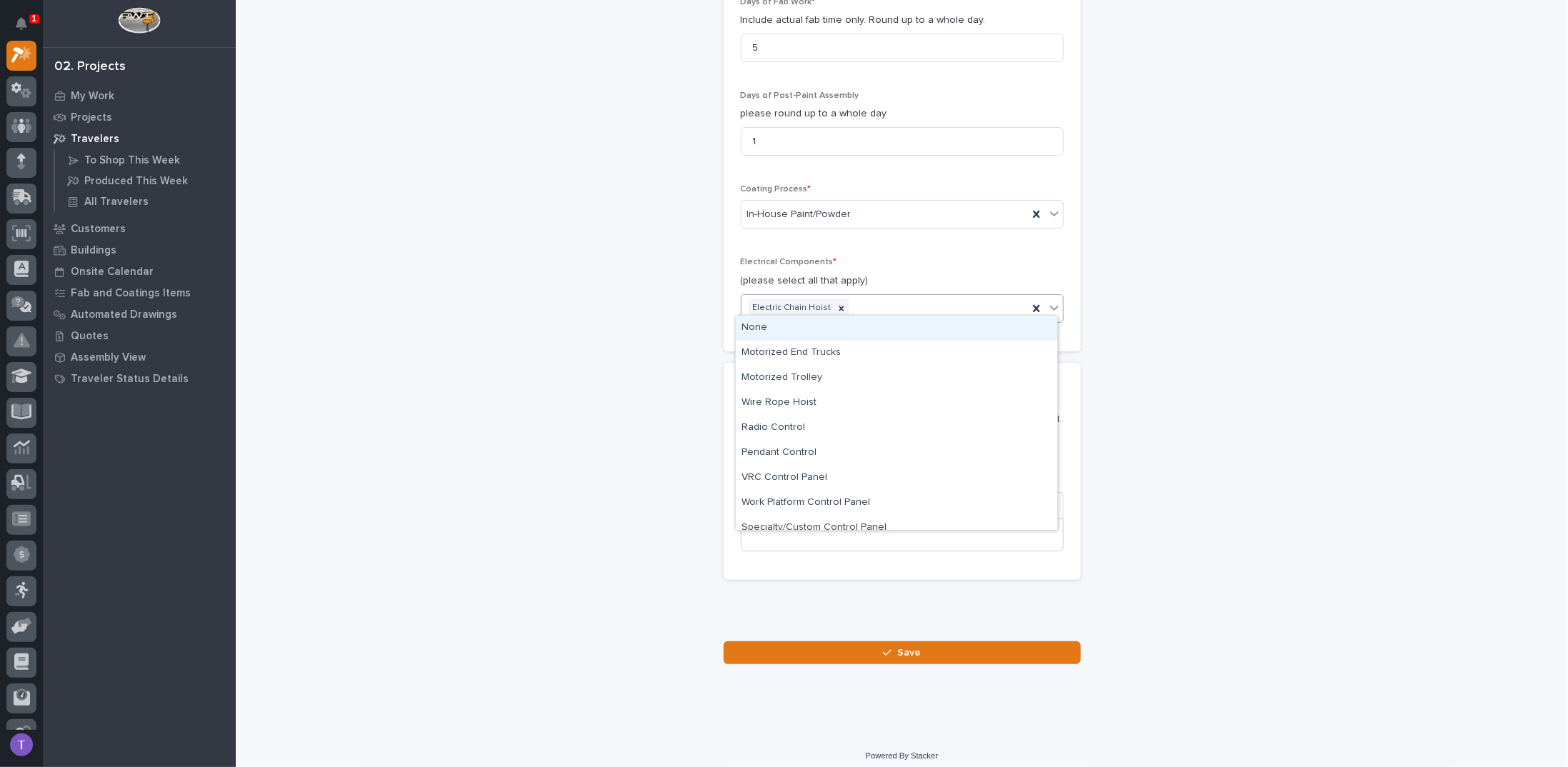
click at [870, 298] on div "Electric Chain Hoist" at bounding box center [885, 307] width 287 height 25
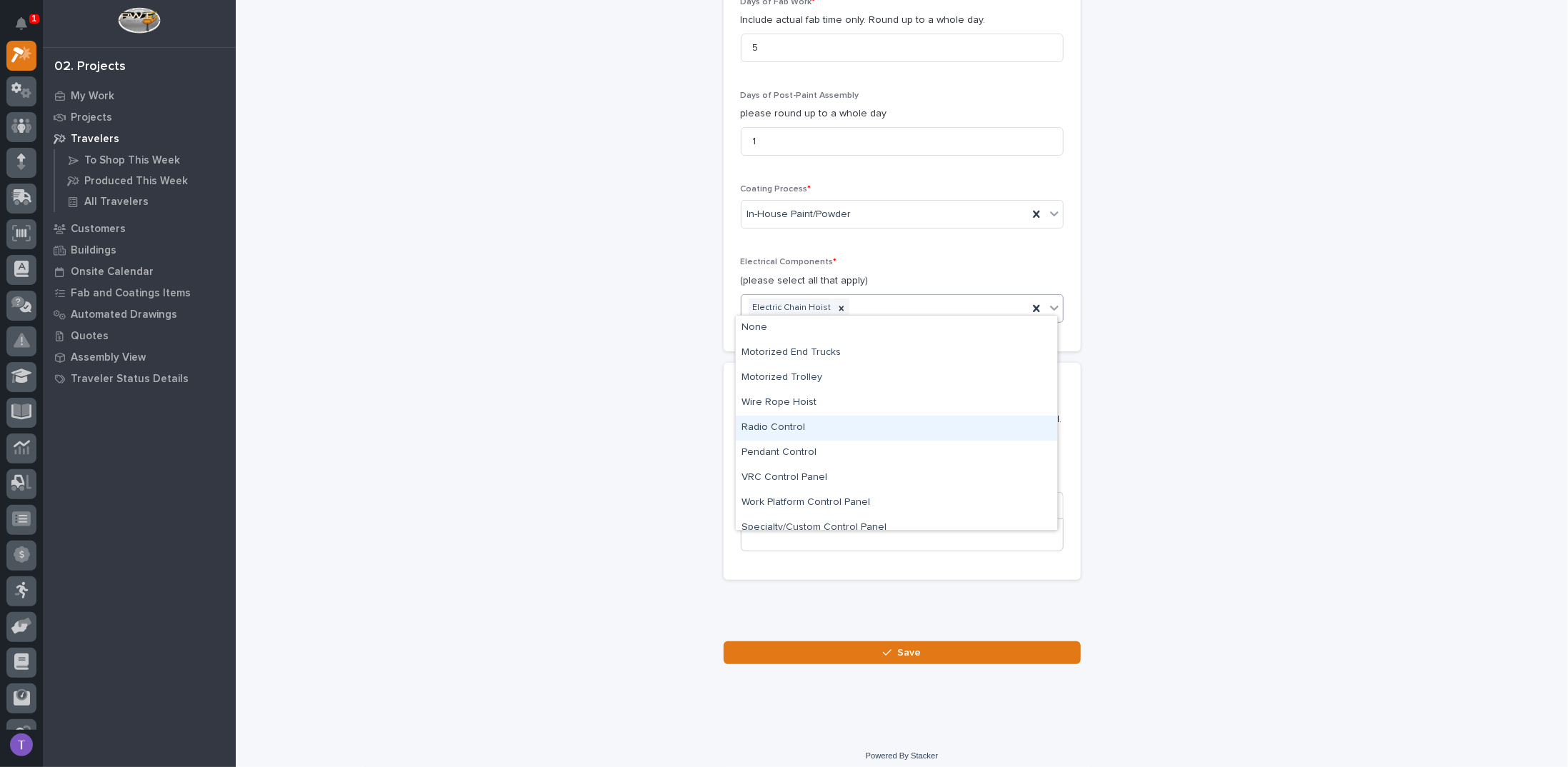
scroll to position [10, 0]
click at [772, 437] on div "Pendant Control" at bounding box center [896, 442] width 322 height 25
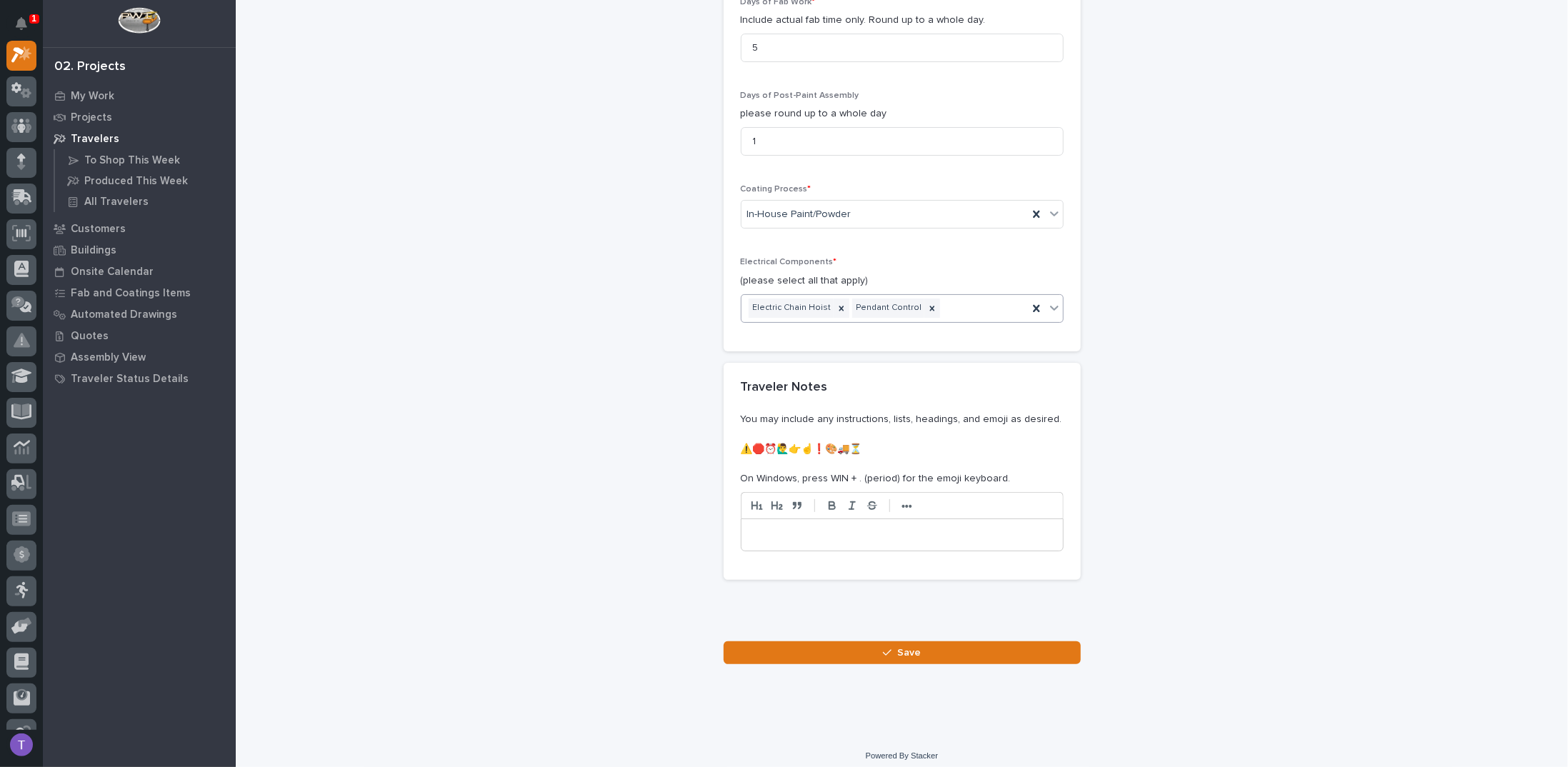
click at [940, 296] on div "Electric Chain Hoist Pendant Control" at bounding box center [885, 307] width 287 height 25
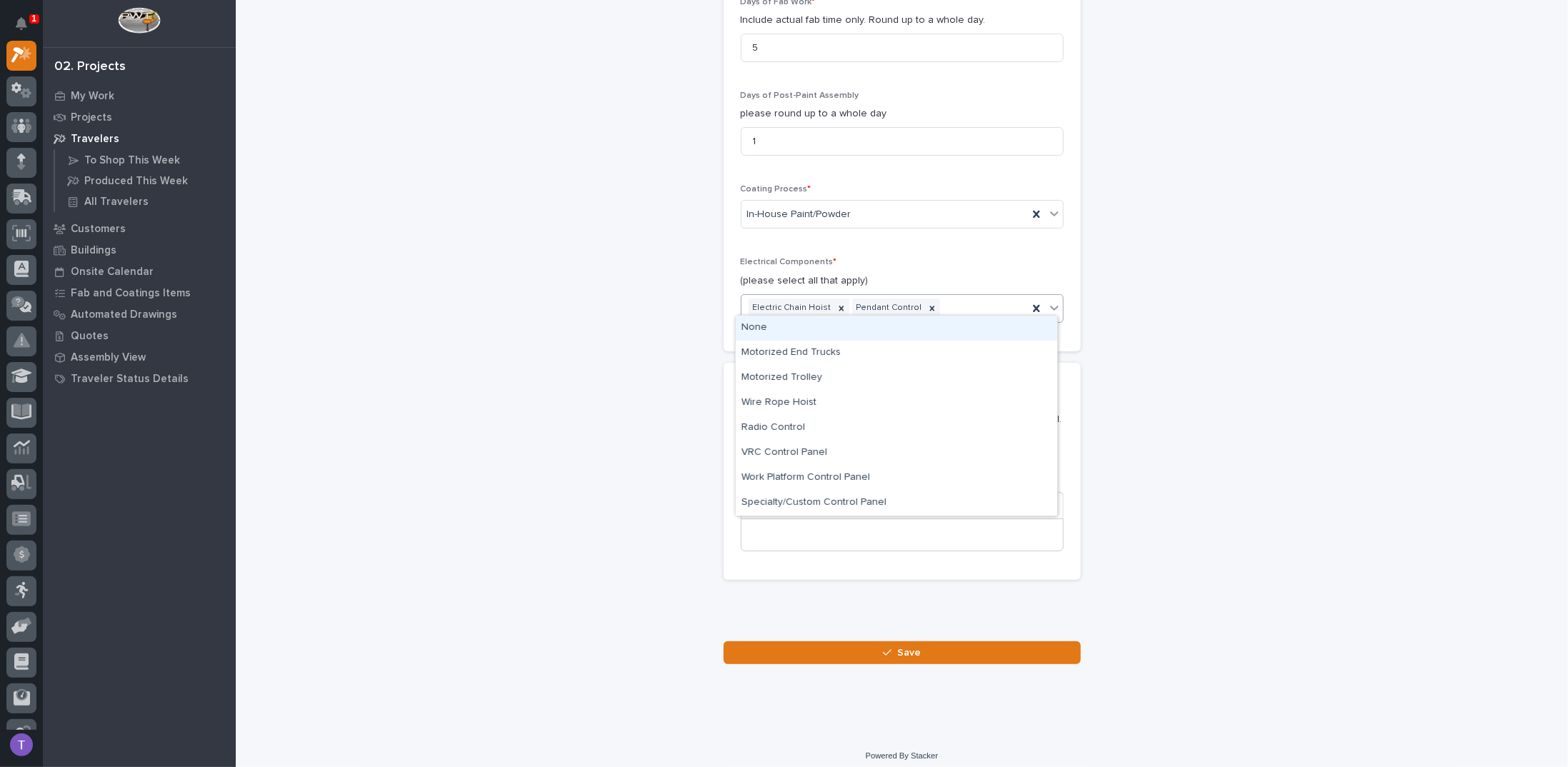
click at [966, 295] on div "Electric Chain Hoist Pendant Control" at bounding box center [885, 307] width 287 height 25
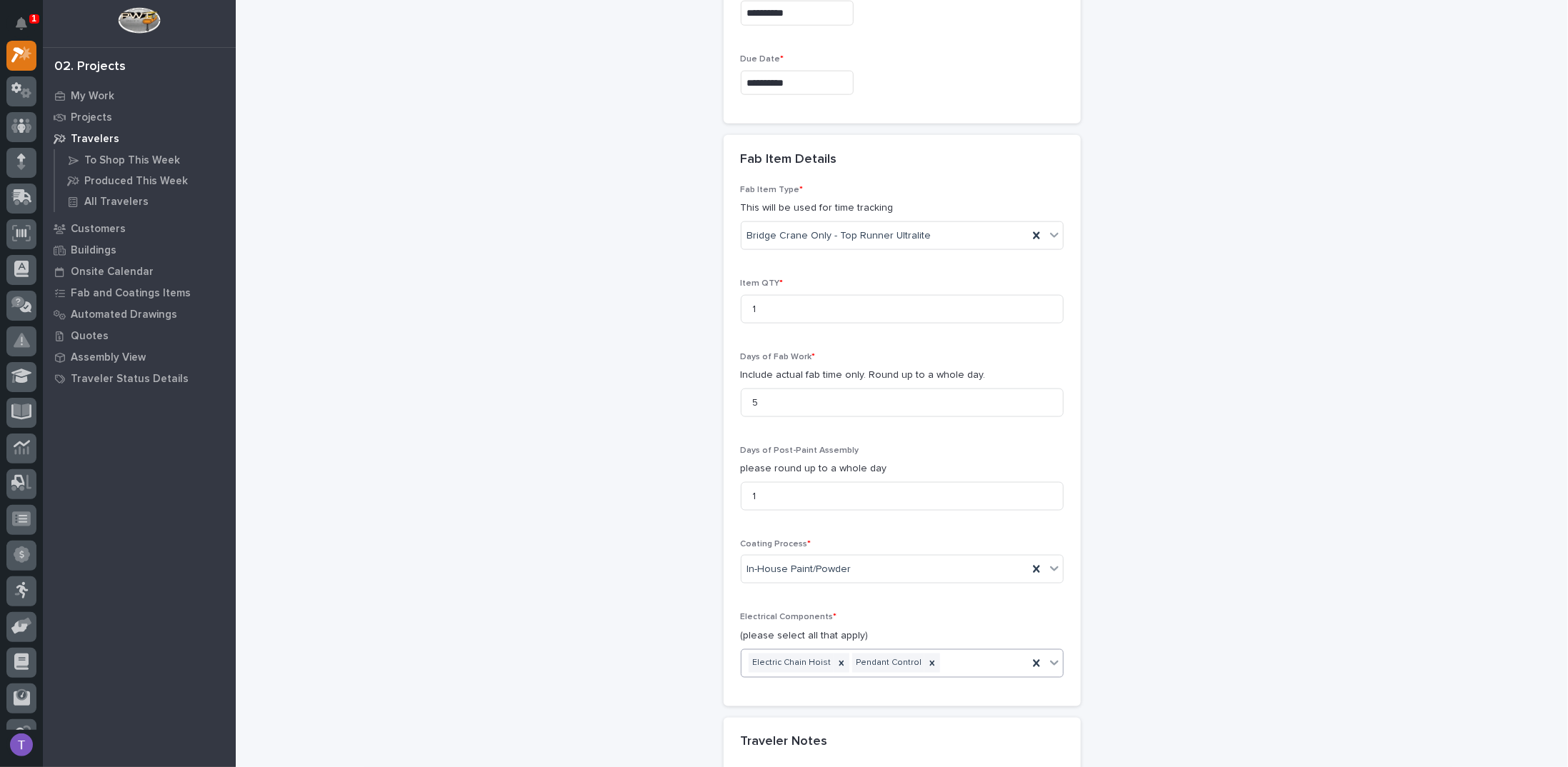
scroll to position [1059, 0]
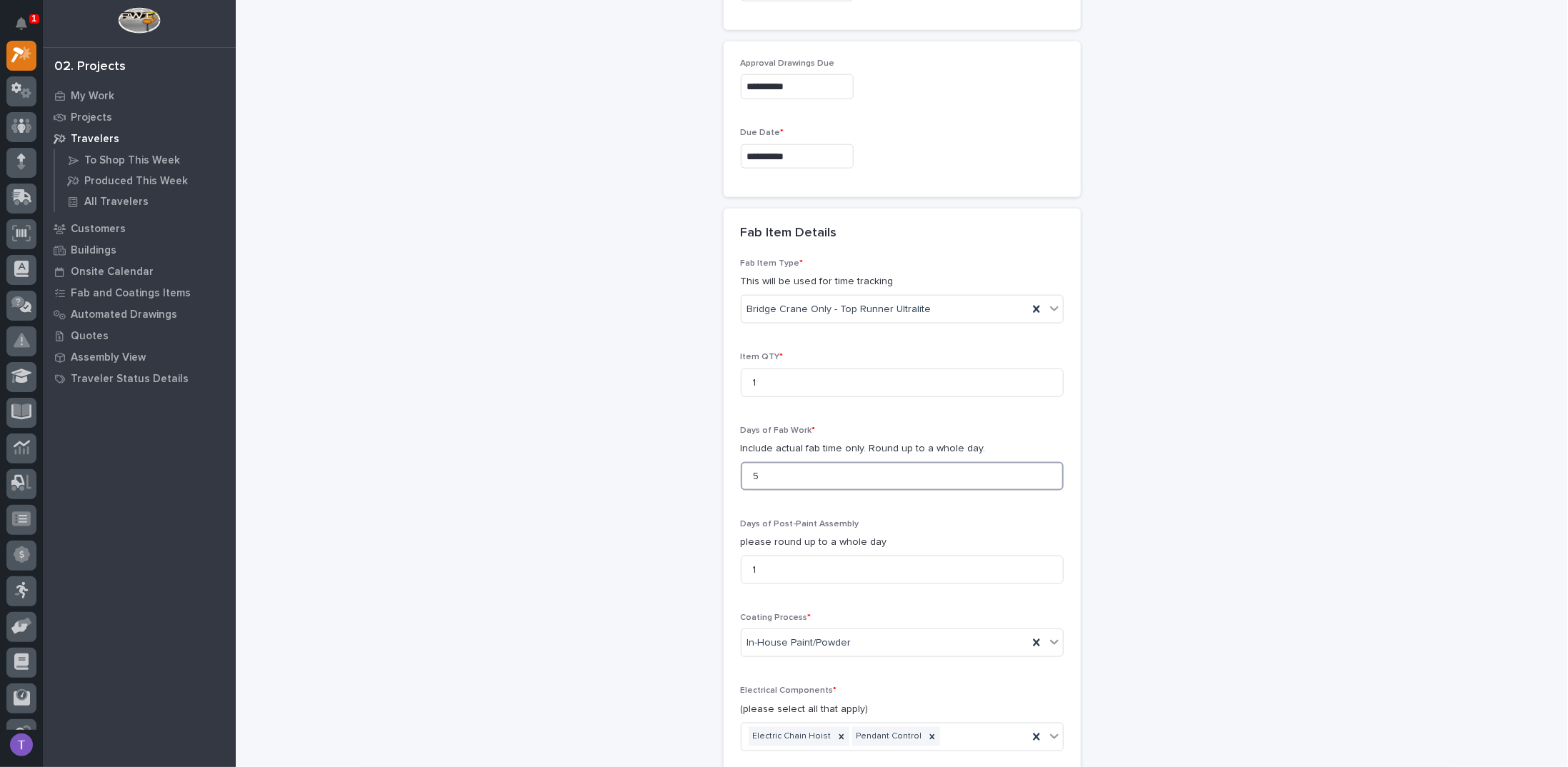
drag, startPoint x: 771, startPoint y: 465, endPoint x: 677, endPoint y: 460, distance: 94.1
click at [682, 460] on div "New Traveler Loading... Saving… Loading... Saving… Basic Details Project * 2718…" at bounding box center [902, 17] width 1304 height 2149
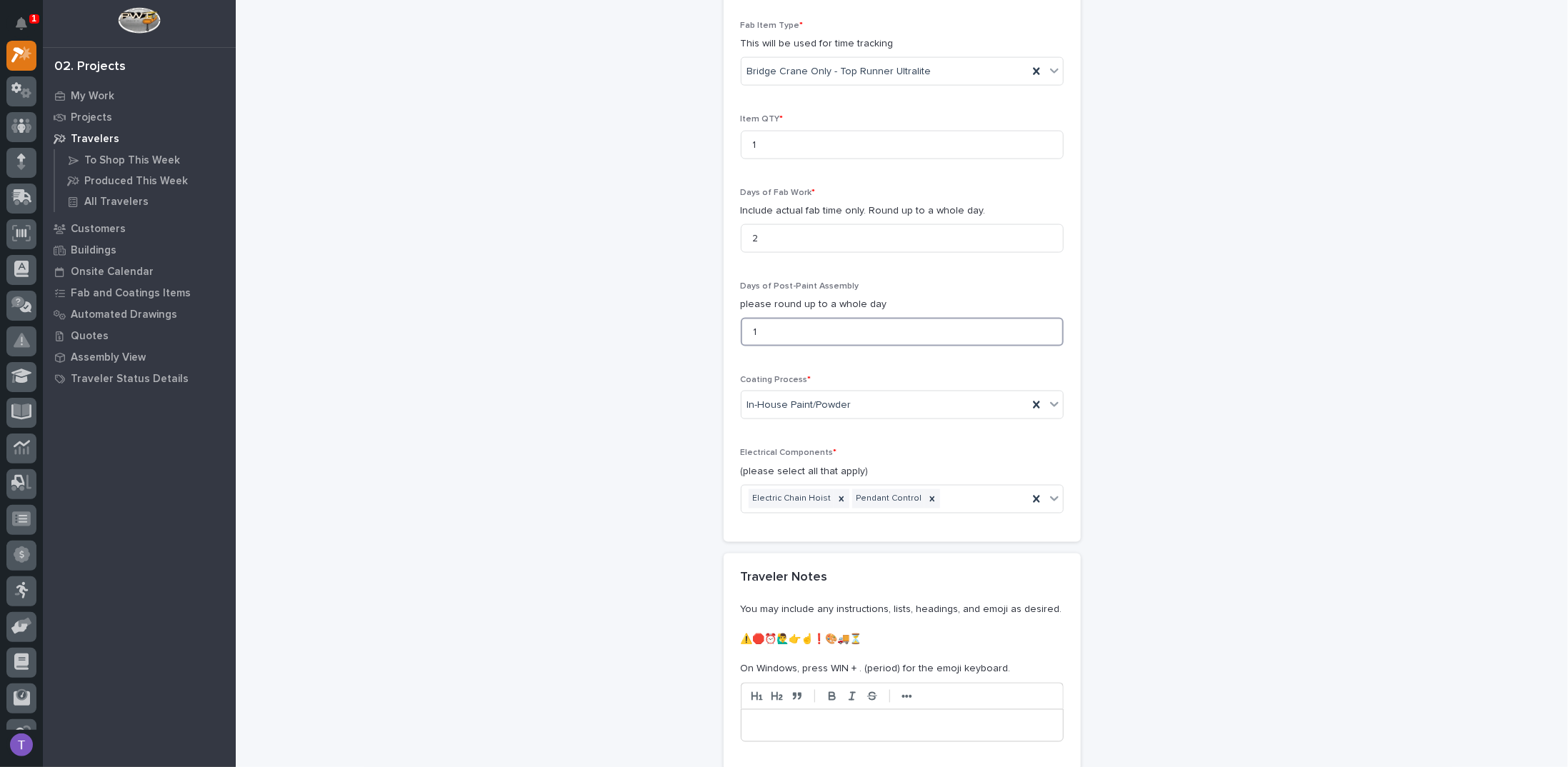
scroll to position [1344, 0]
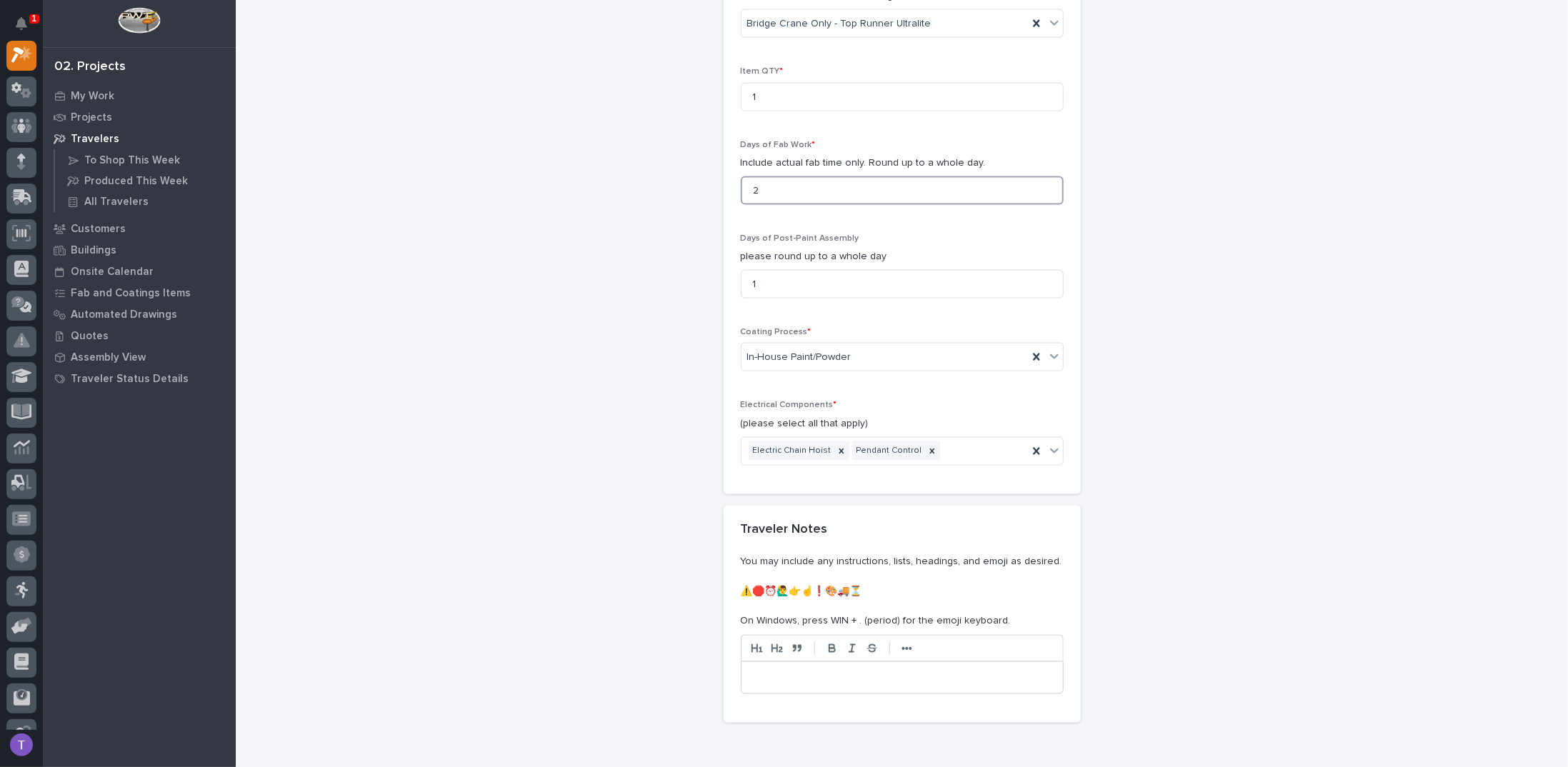
drag, startPoint x: 761, startPoint y: 182, endPoint x: 703, endPoint y: 177, distance: 58.2
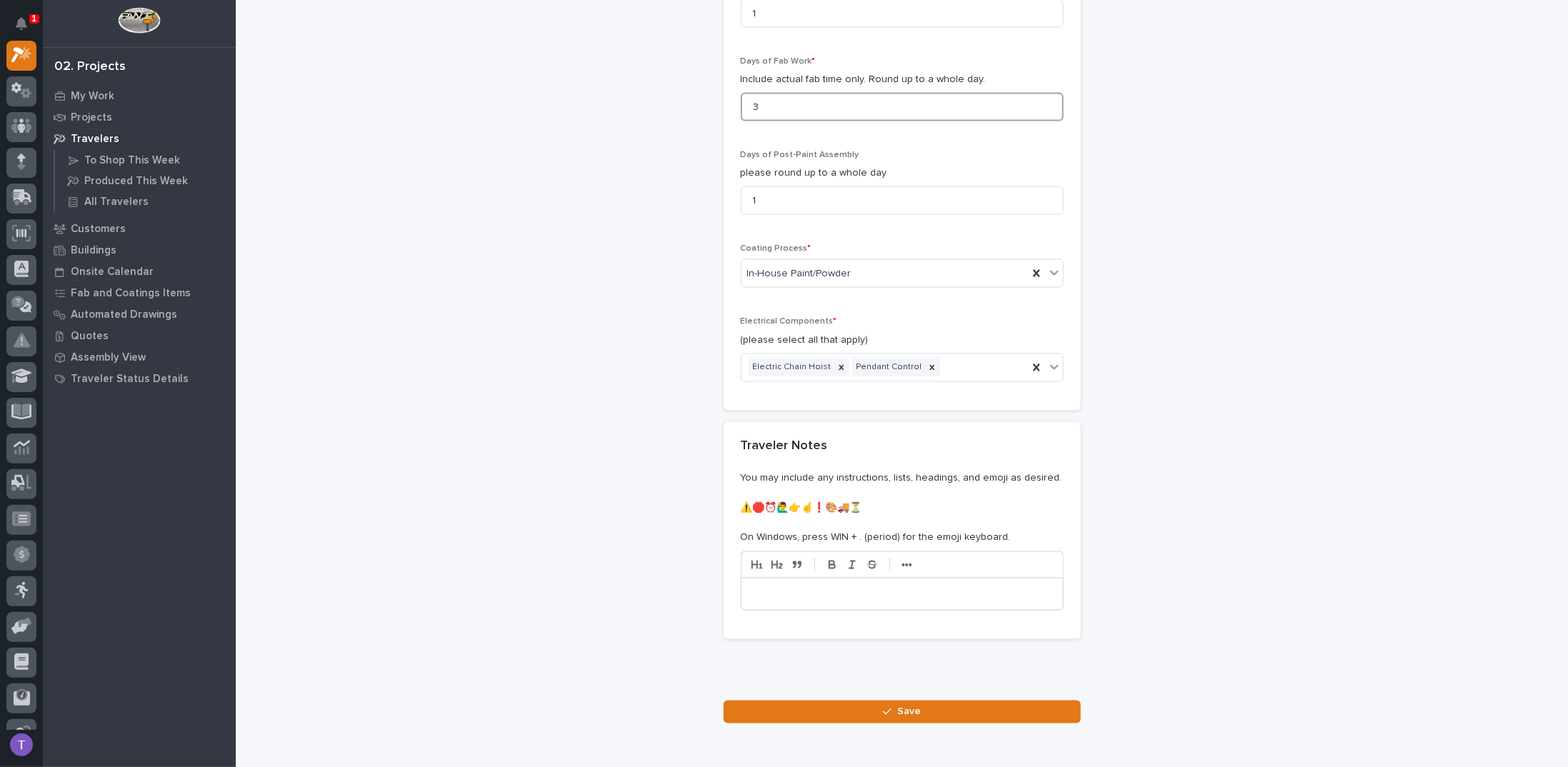
scroll to position [1487, 0]
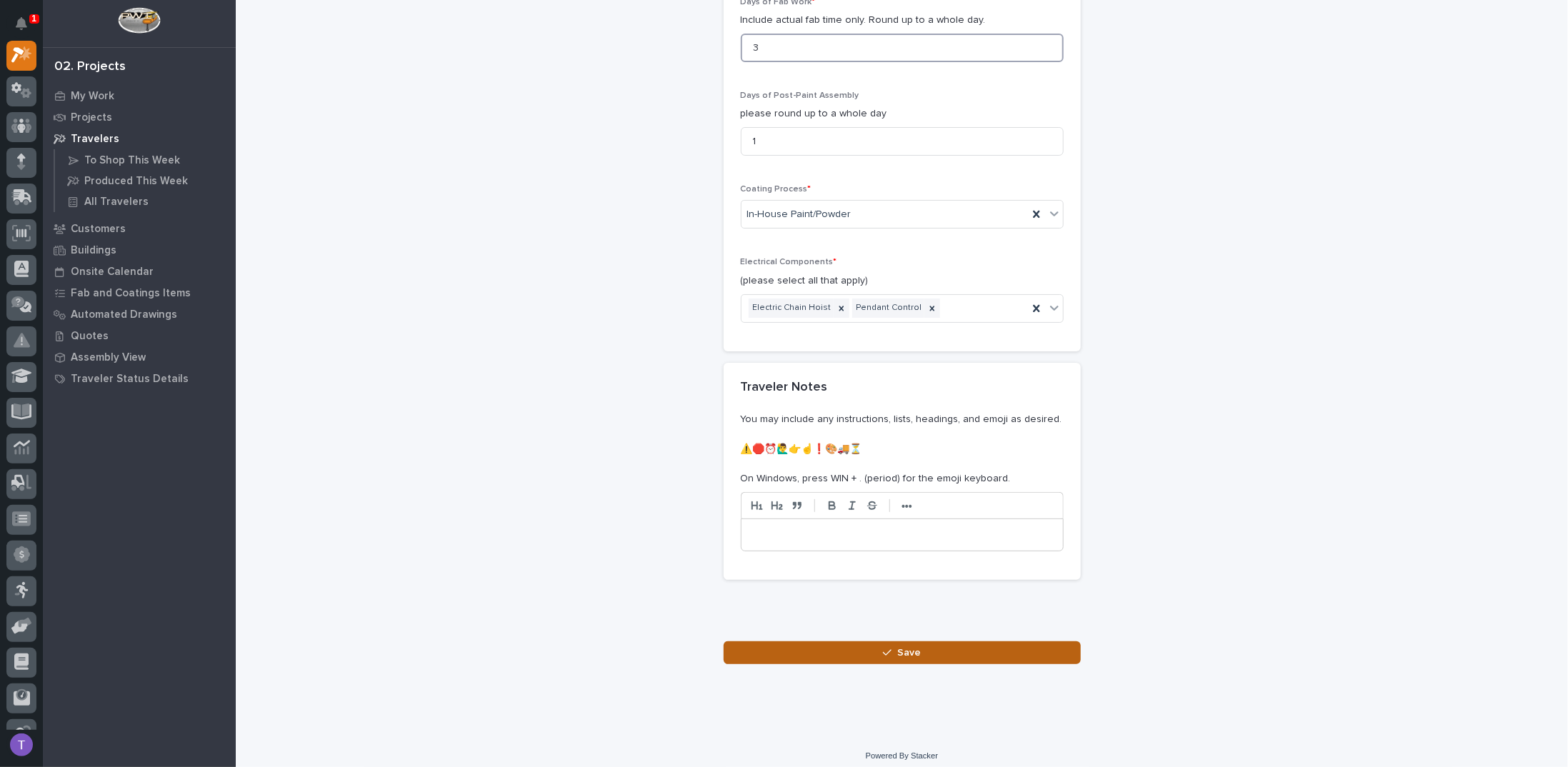
type input "3"
click at [902, 646] on span "Save" at bounding box center [908, 652] width 23 height 13
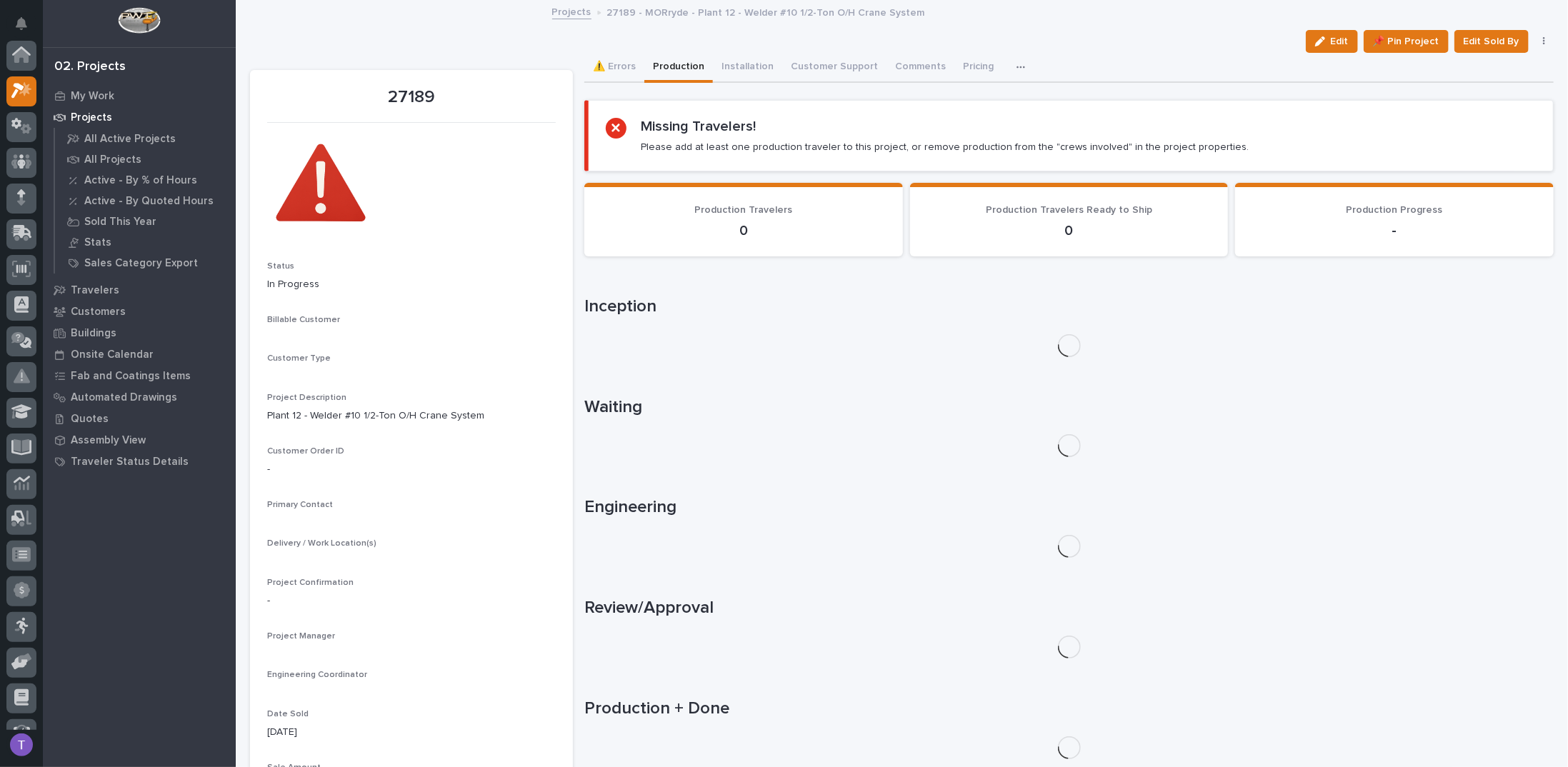
scroll to position [36, 0]
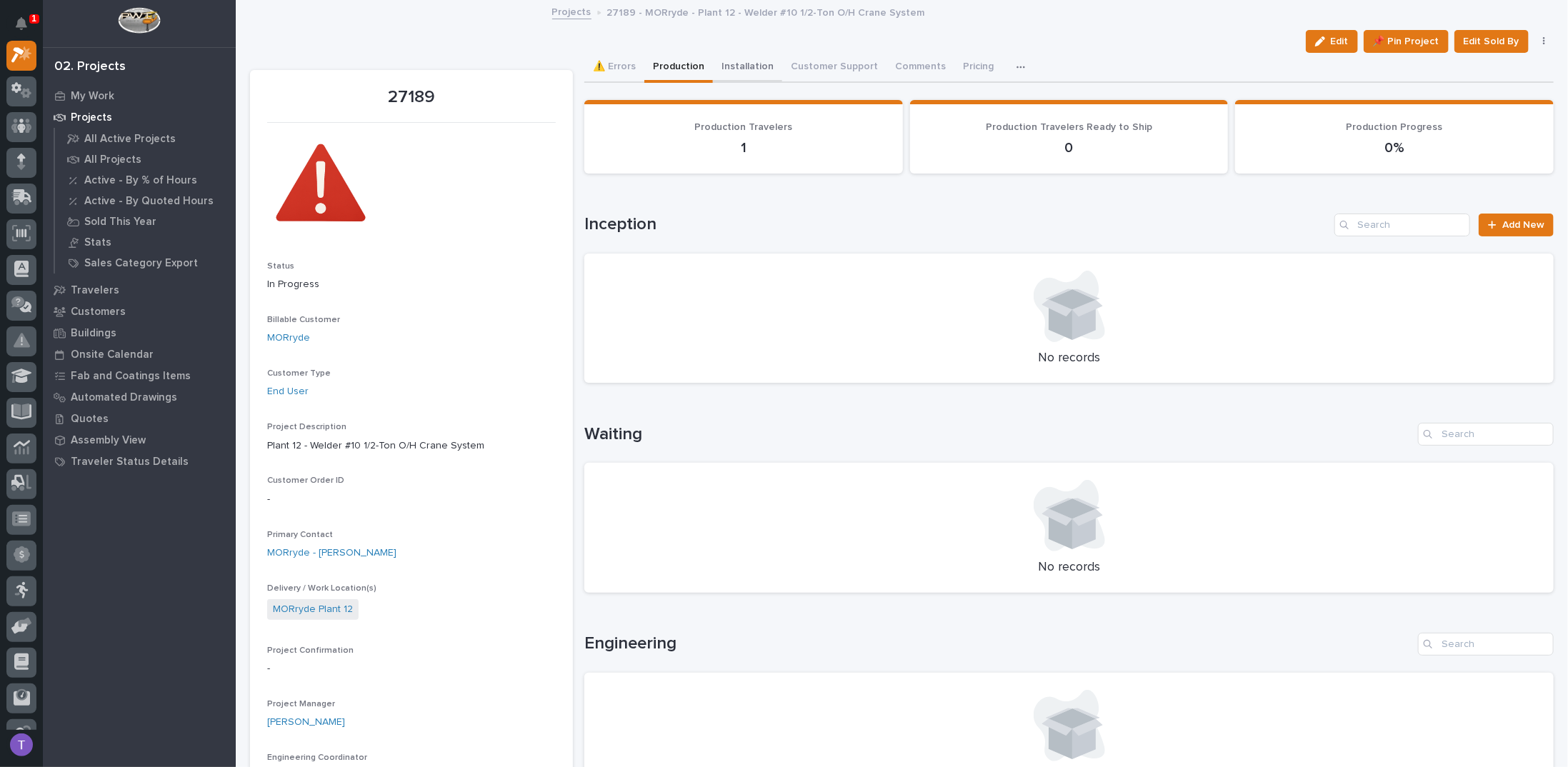
click at [739, 63] on button "Installation" at bounding box center [747, 68] width 70 height 30
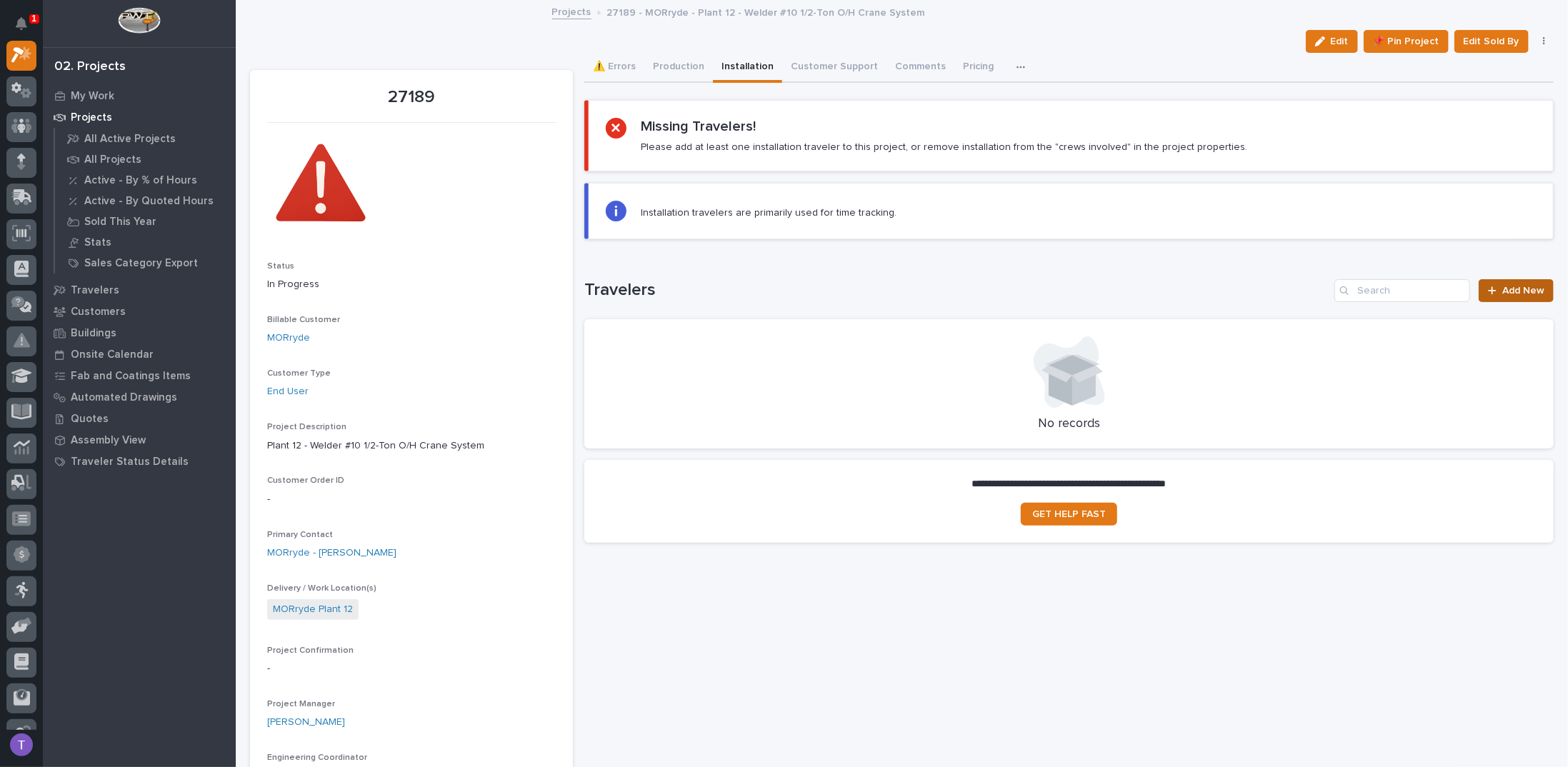
click at [1507, 288] on span "Add New" at bounding box center [1523, 291] width 42 height 10
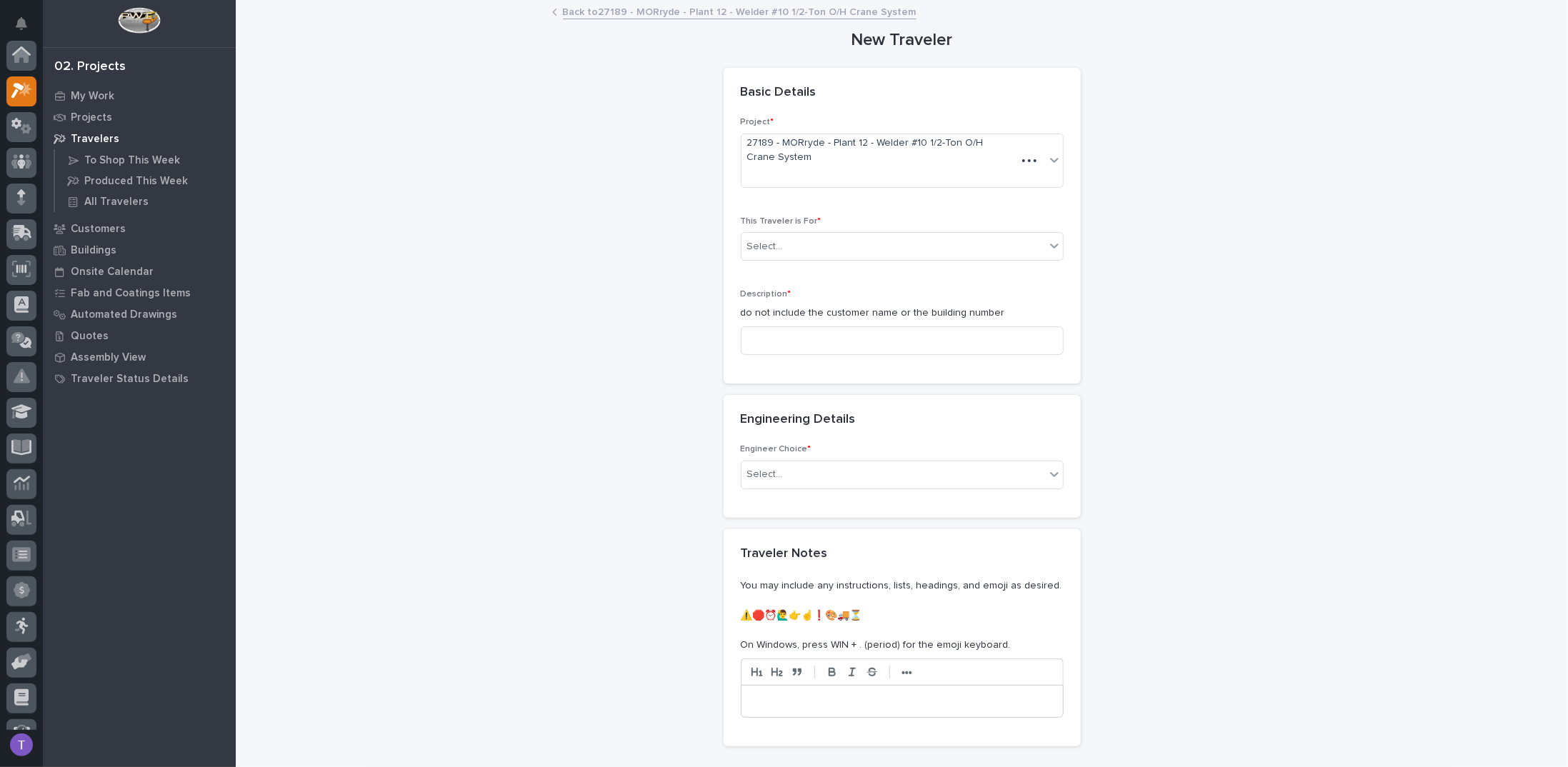
scroll to position [36, 0]
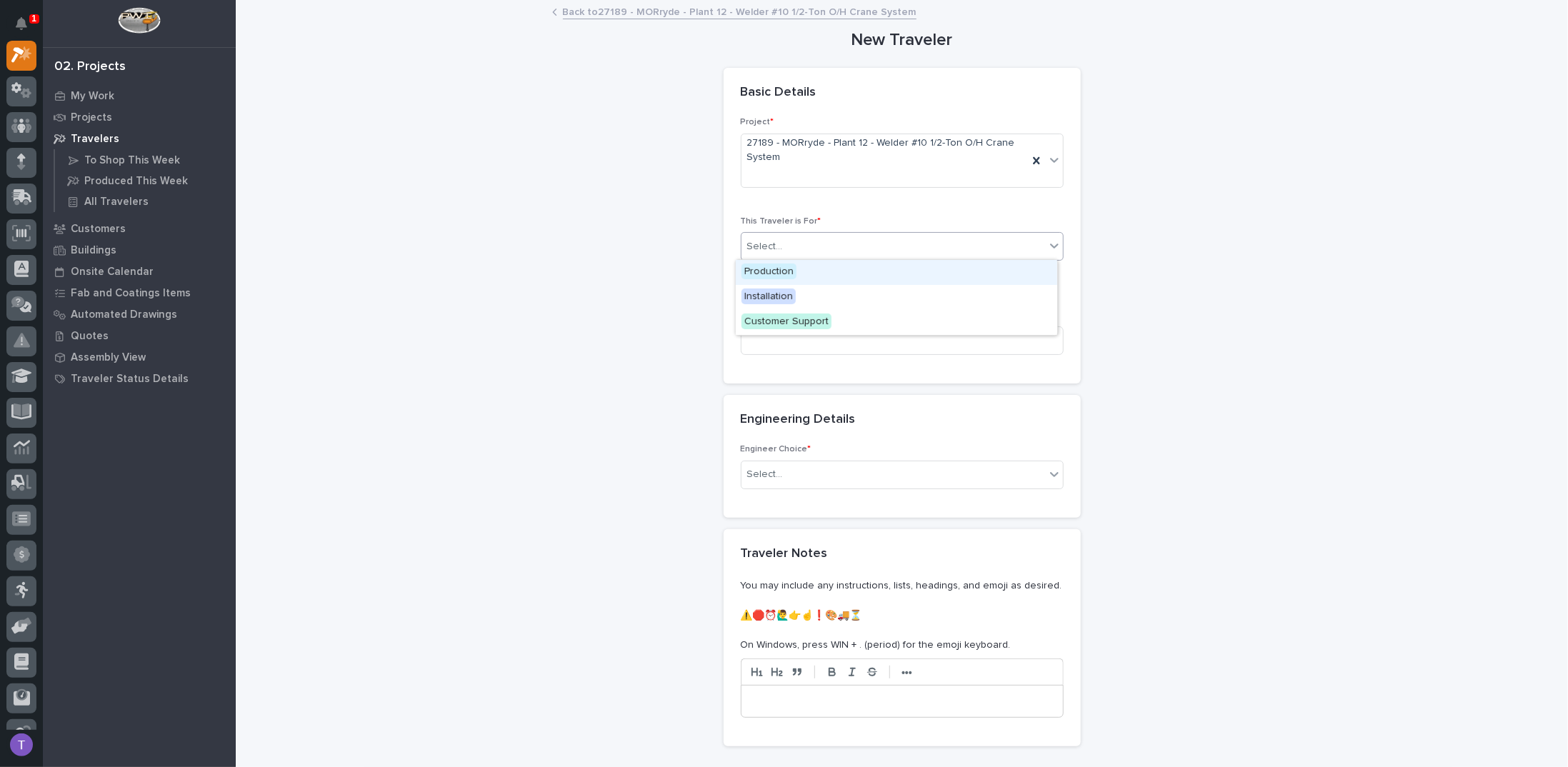
click at [767, 242] on div "Select..." at bounding box center [764, 246] width 36 height 15
click at [766, 294] on span "Installation" at bounding box center [768, 296] width 54 height 16
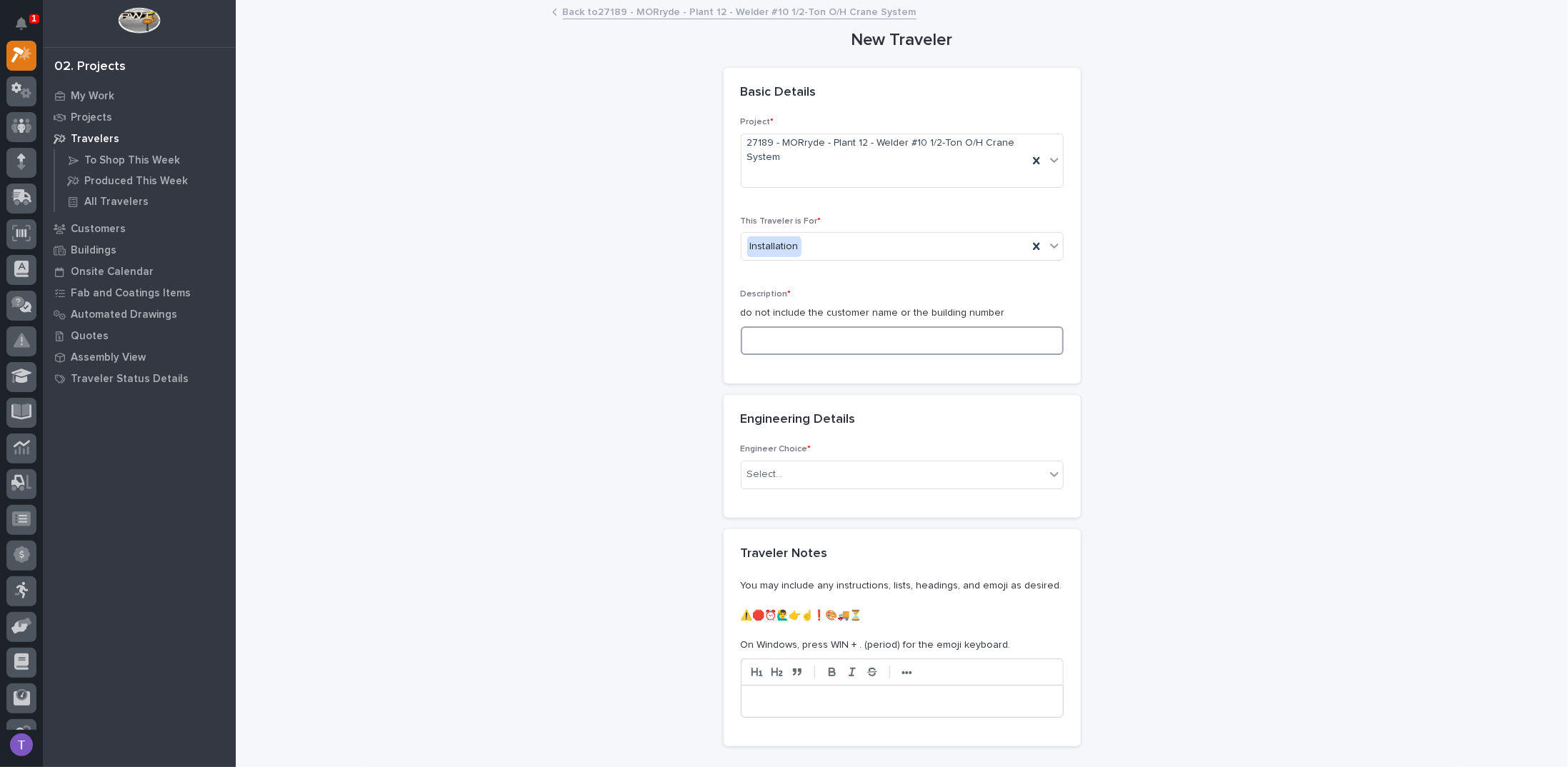
click at [761, 342] on input at bounding box center [901, 341] width 322 height 29
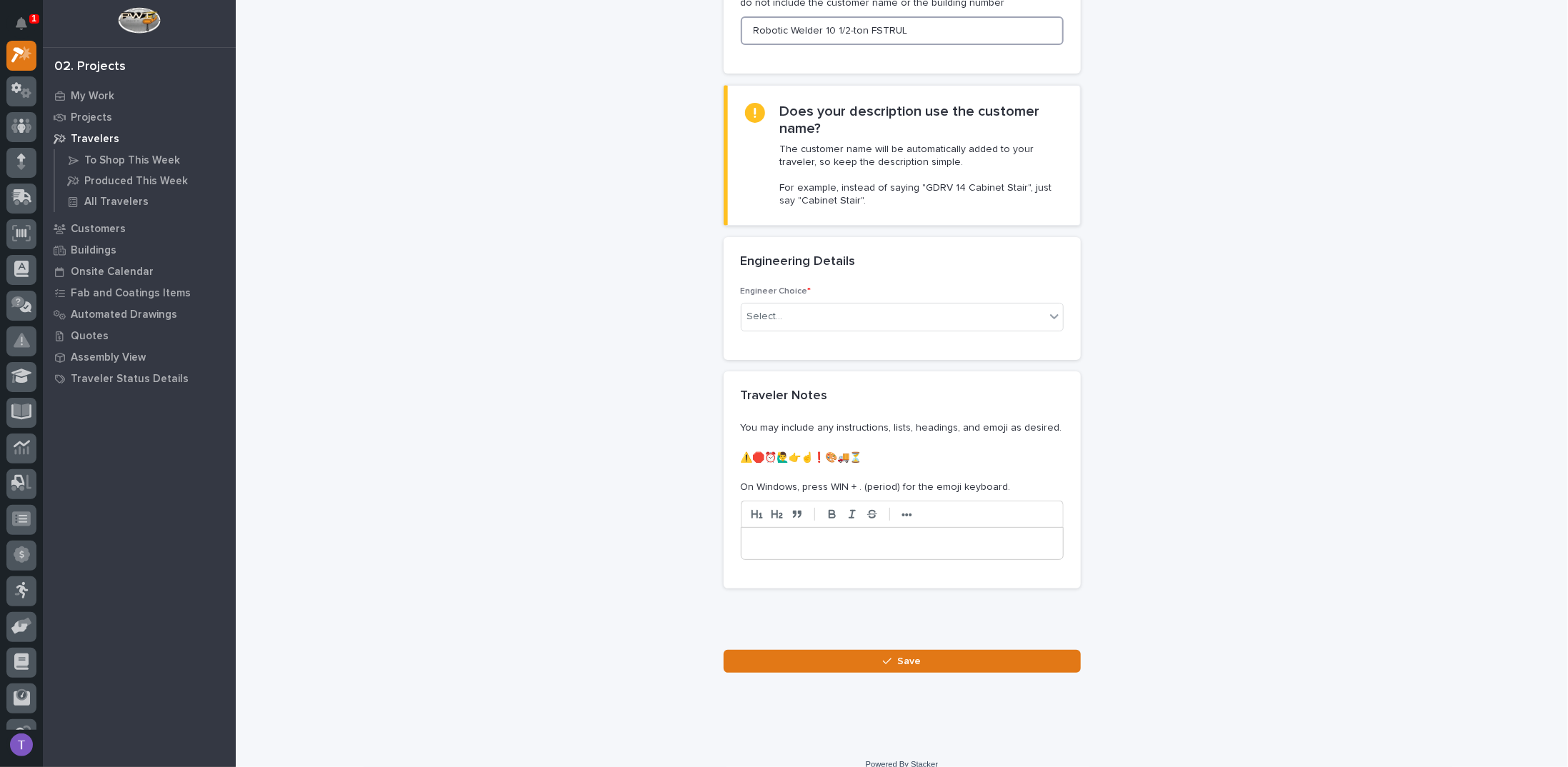
scroll to position [323, 0]
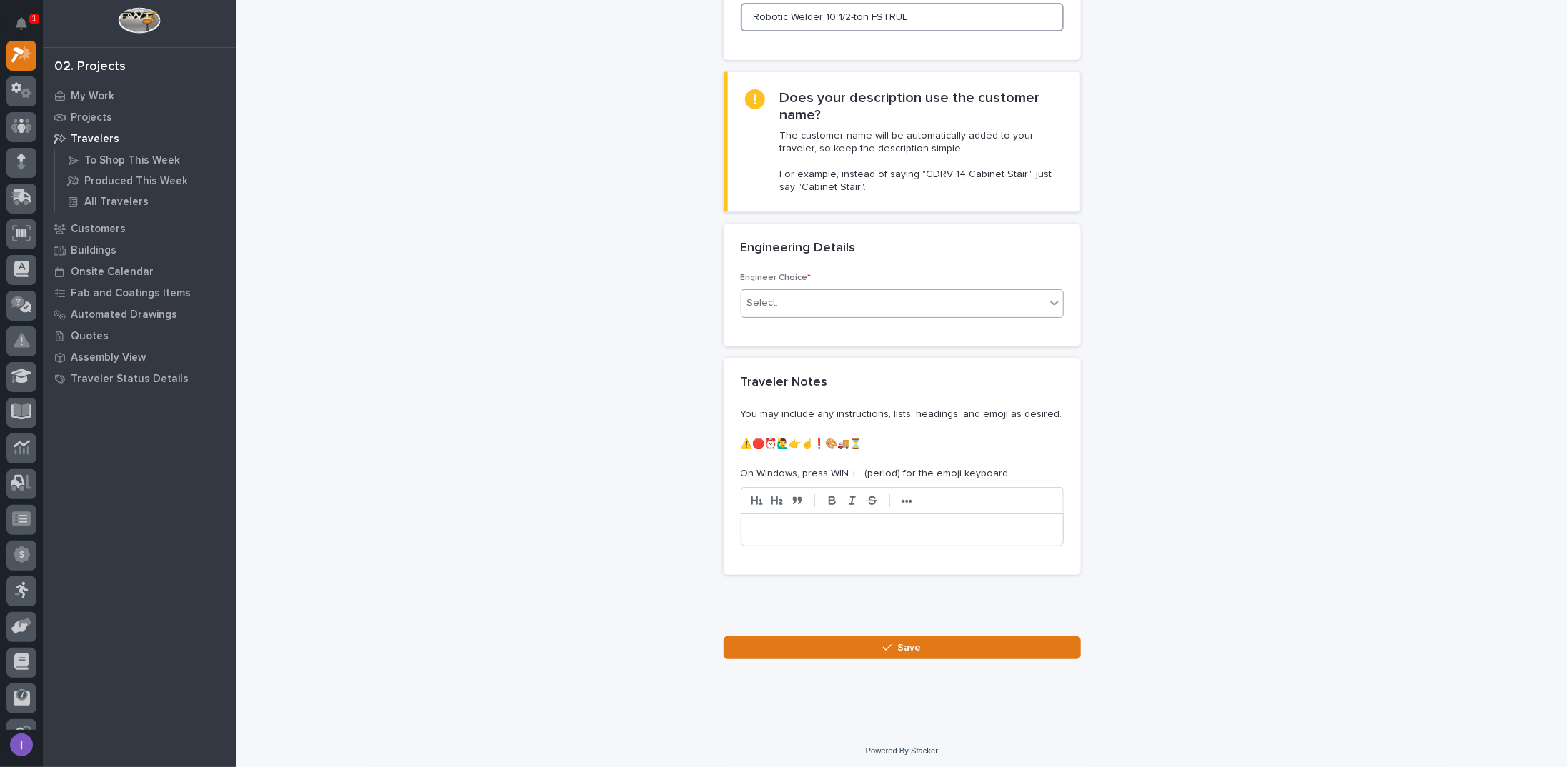
type input "Robotic Welder 10 1/2-ton FSTRUL"
click at [744, 291] on div "Select..." at bounding box center [893, 302] width 303 height 23
click at [771, 326] on div "There is no engineering (no drawings)" at bounding box center [896, 327] width 322 height 25
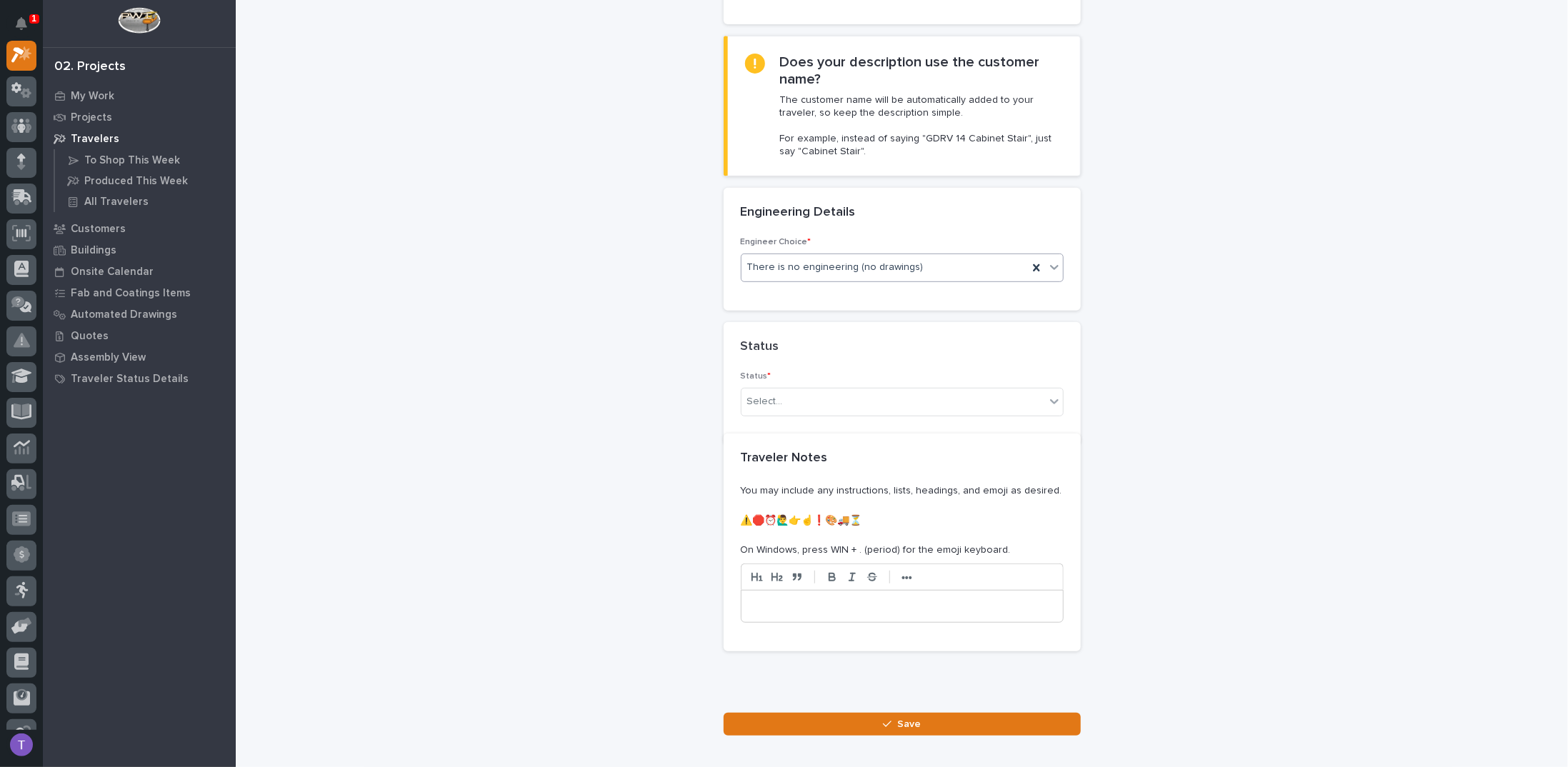
scroll to position [390, 0]
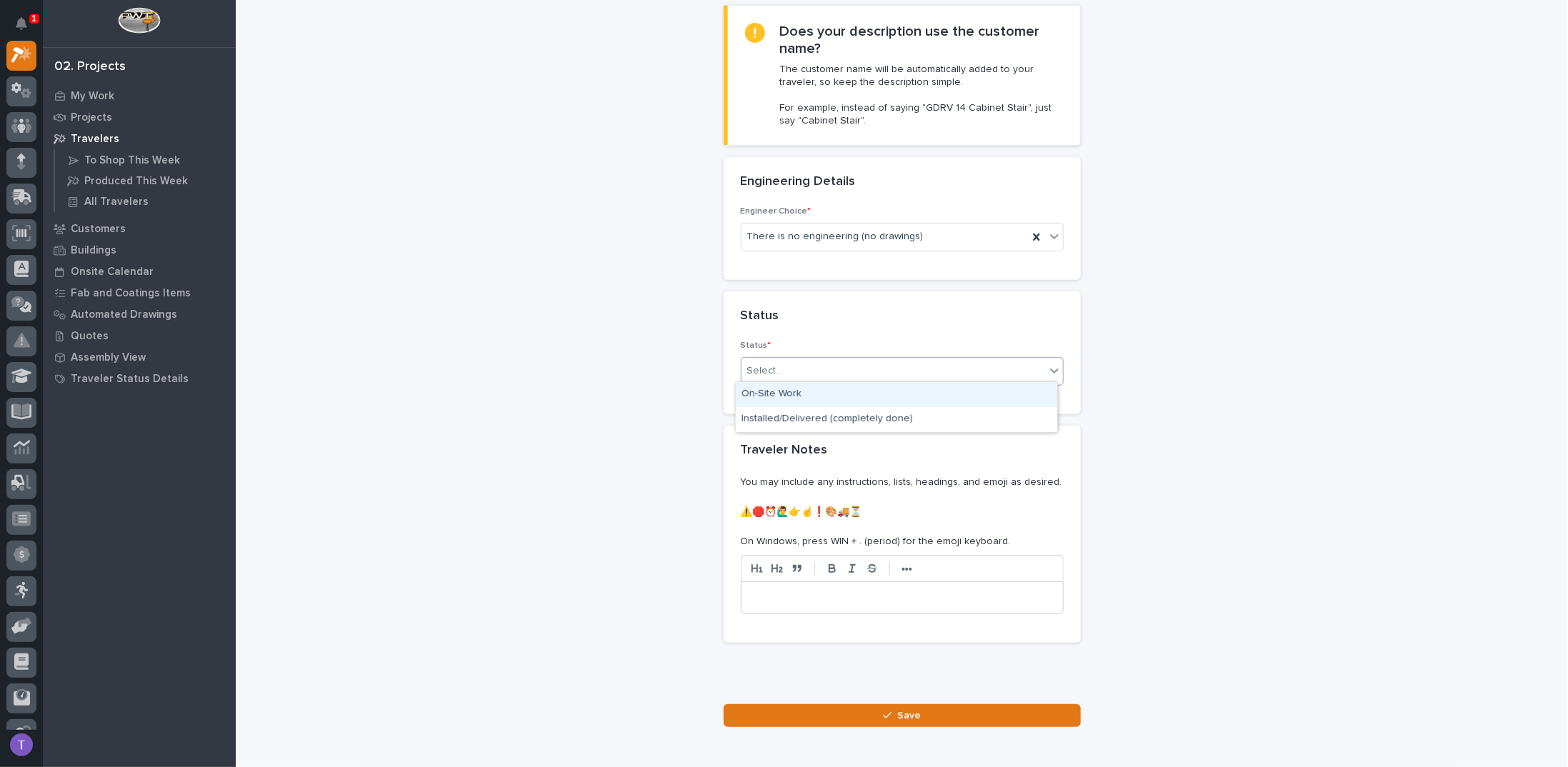
click at [759, 367] on div "Select..." at bounding box center [764, 370] width 36 height 15
click at [765, 391] on div "On-Site Work" at bounding box center [896, 394] width 322 height 25
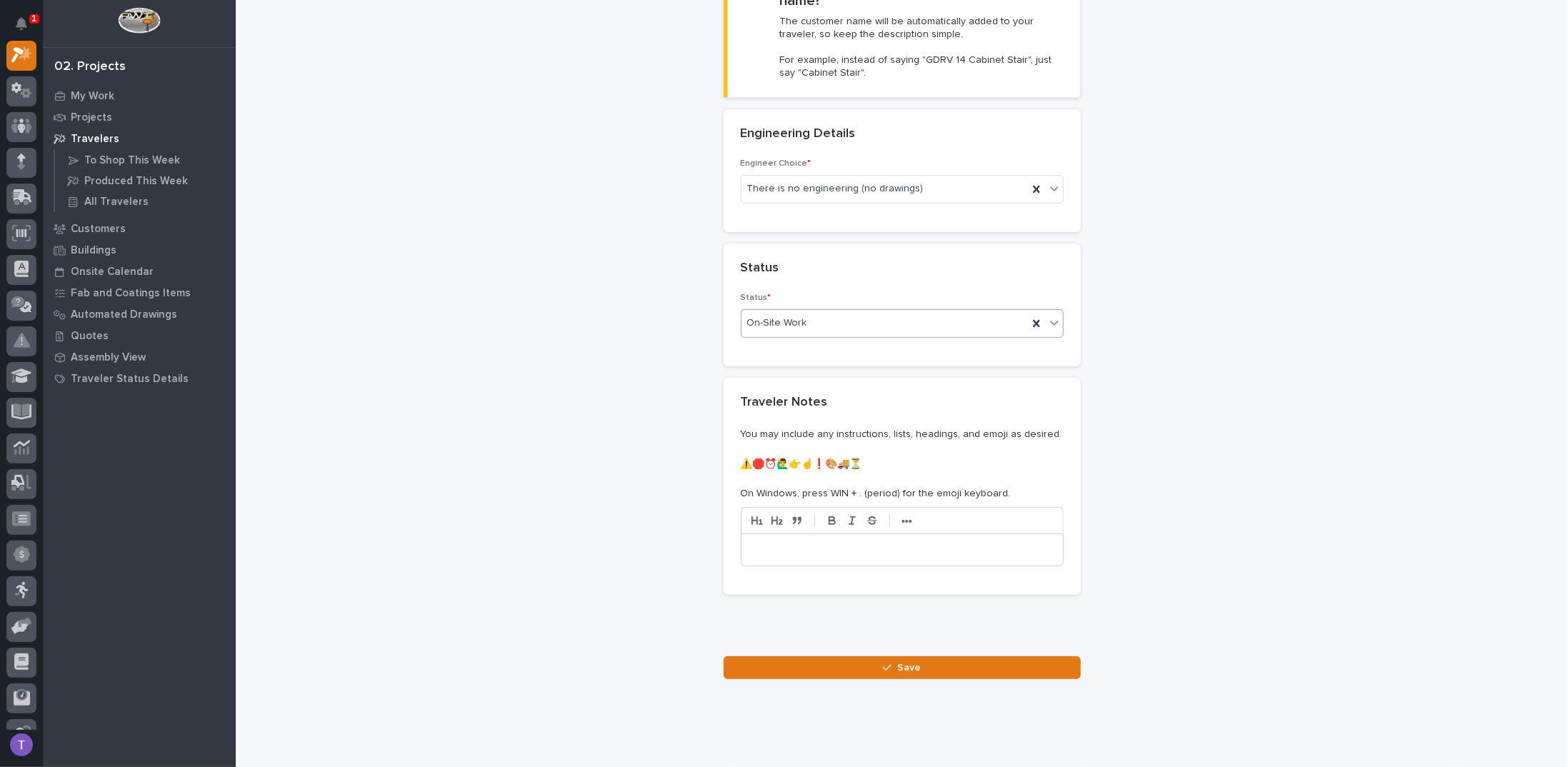
scroll to position [457, 0]
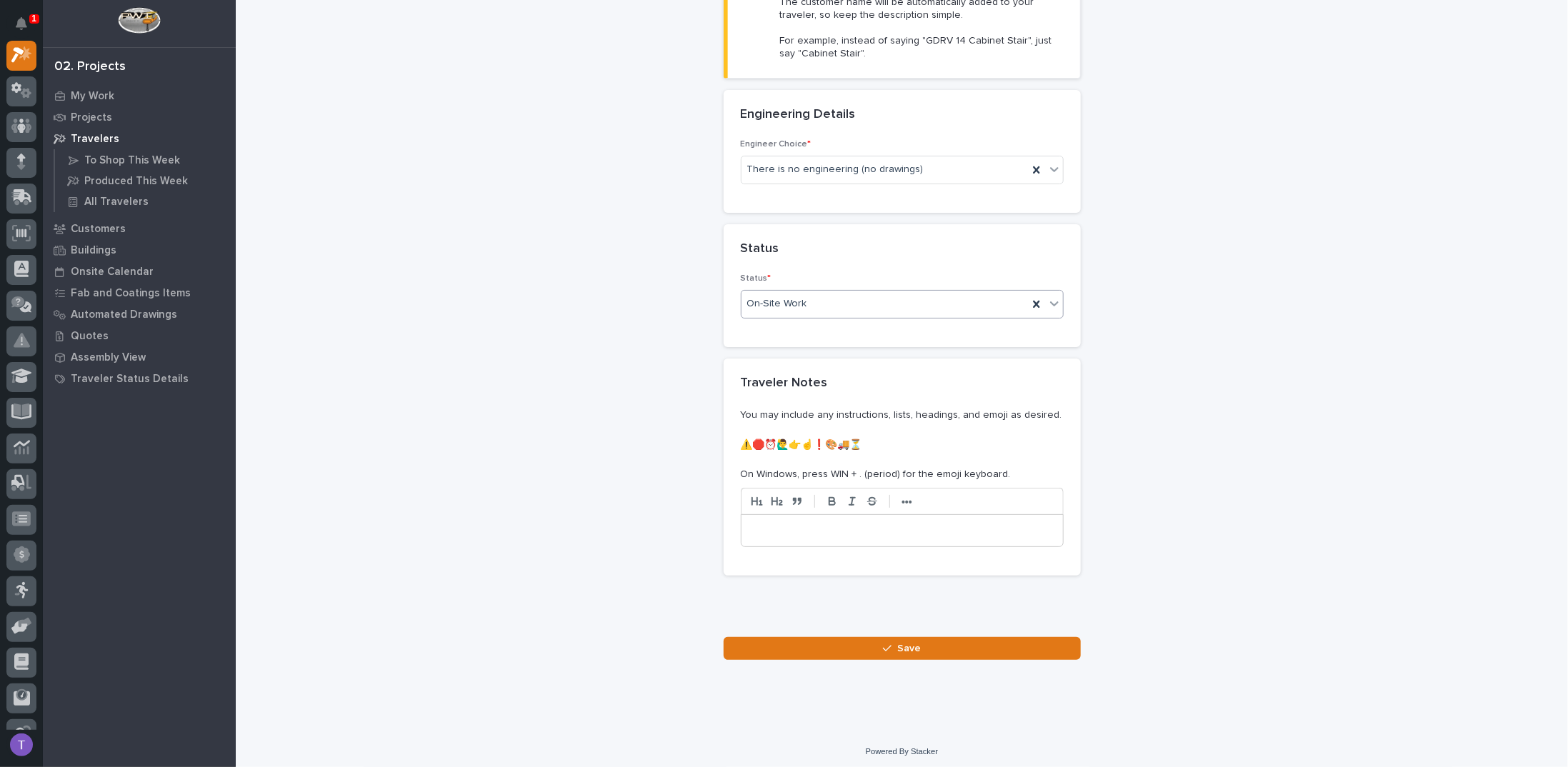
click at [801, 523] on p at bounding box center [901, 530] width 300 height 14
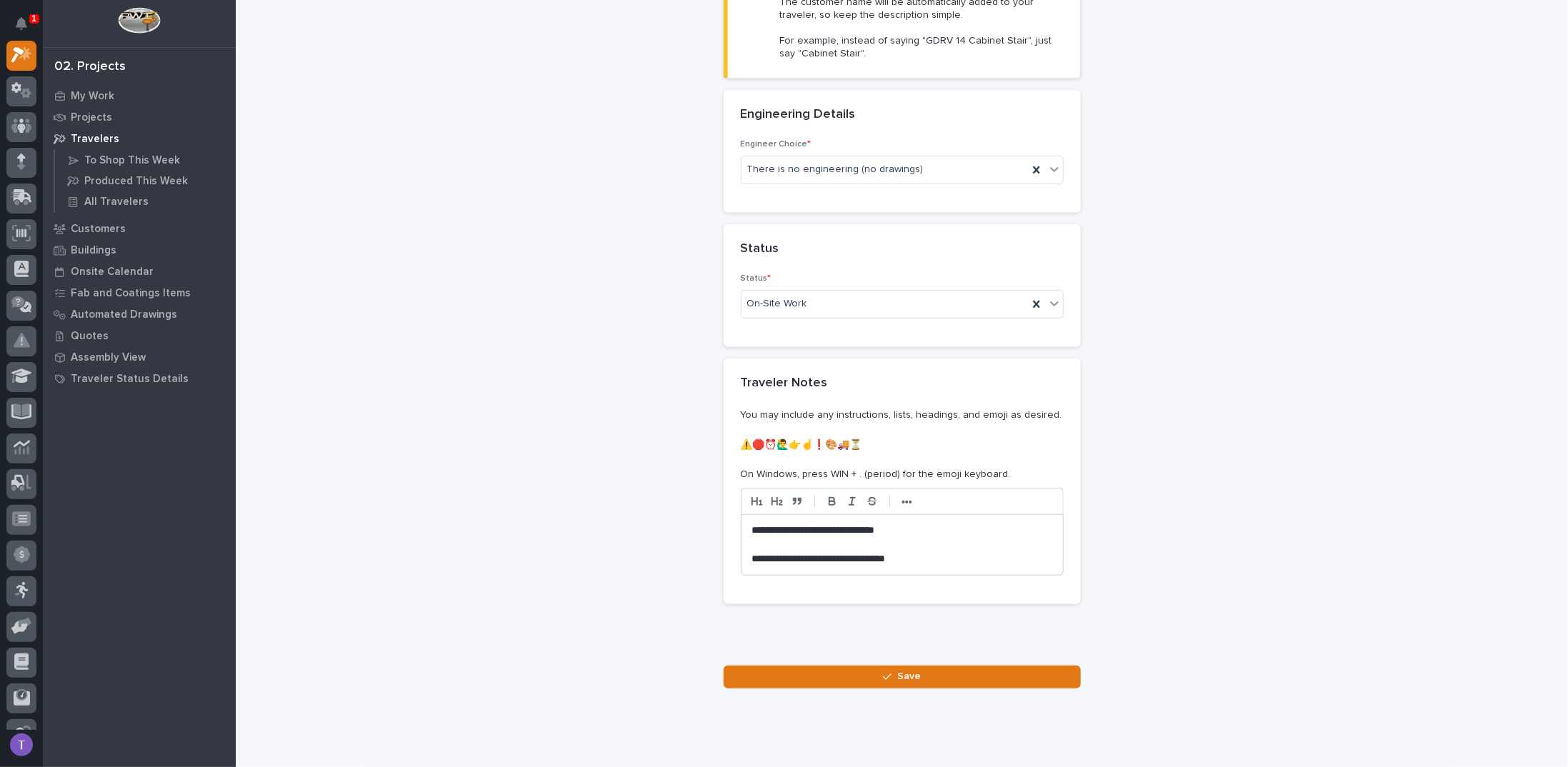
click at [863, 552] on p "**********" at bounding box center [902, 559] width 301 height 14
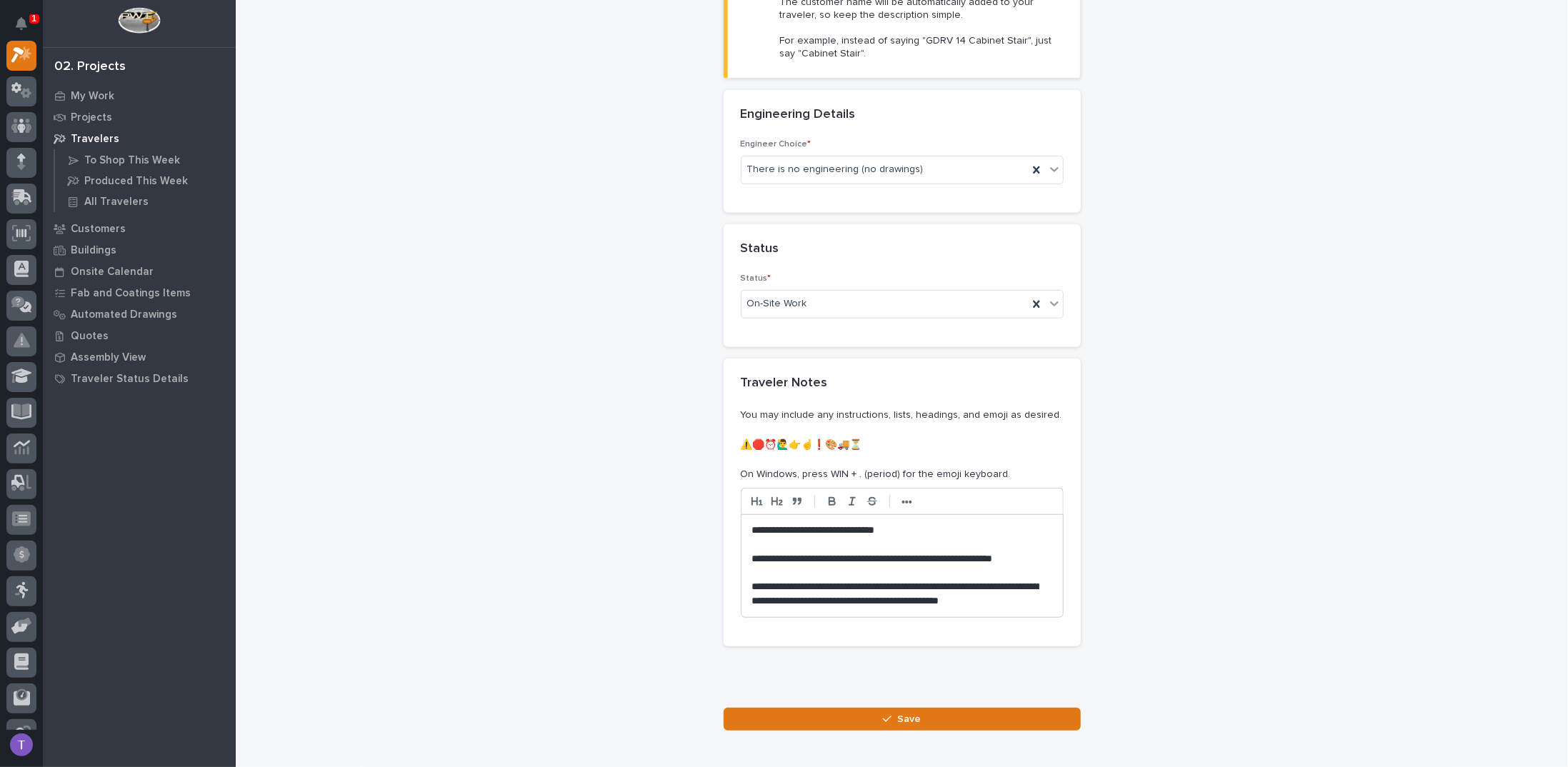
click at [1007, 599] on p "**********" at bounding box center [902, 593] width 301 height 29
click at [907, 525] on p "**********" at bounding box center [902, 530] width 301 height 14
click at [1027, 596] on p "**********" at bounding box center [902, 593] width 301 height 29
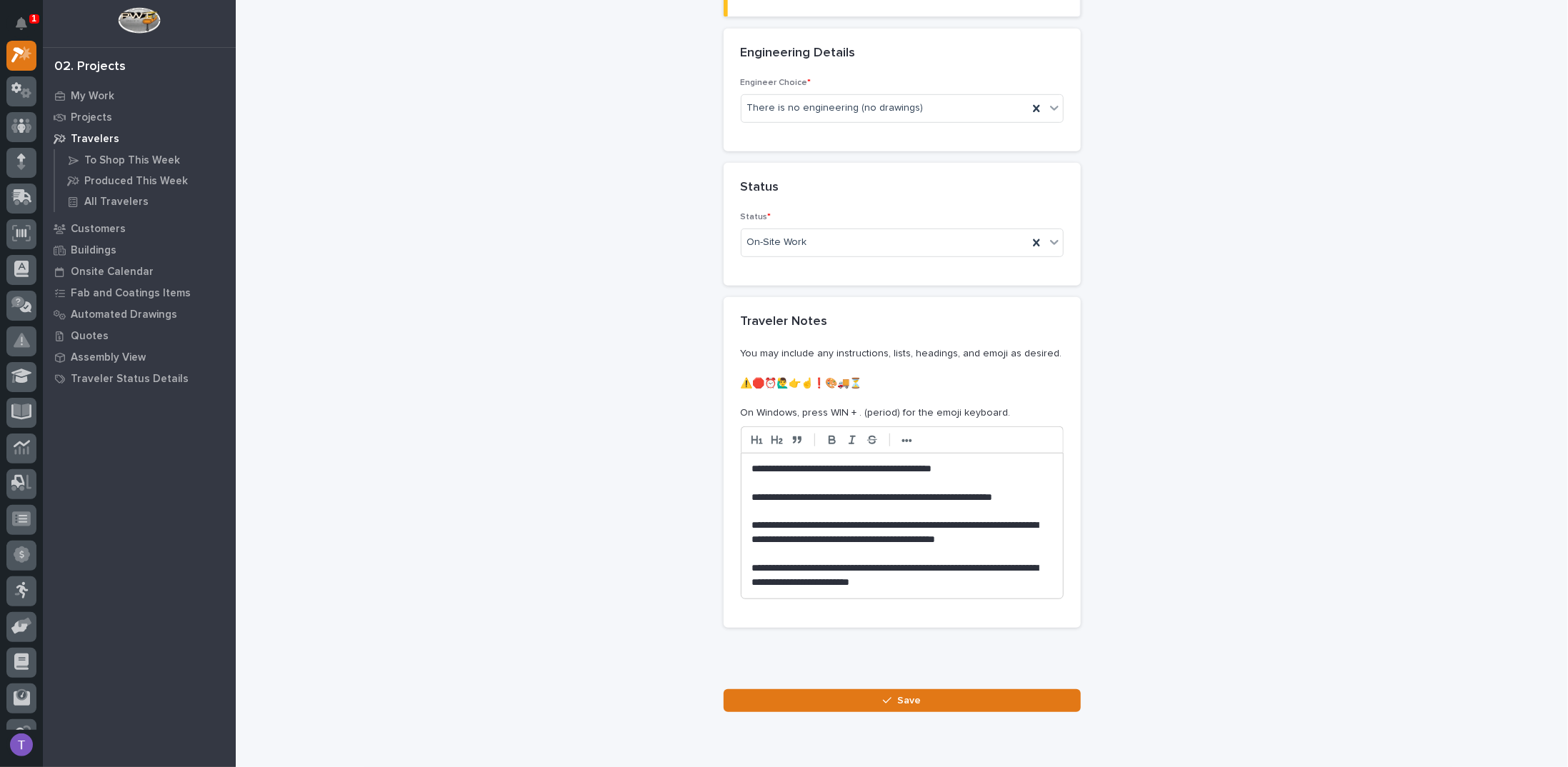
scroll to position [571, 0]
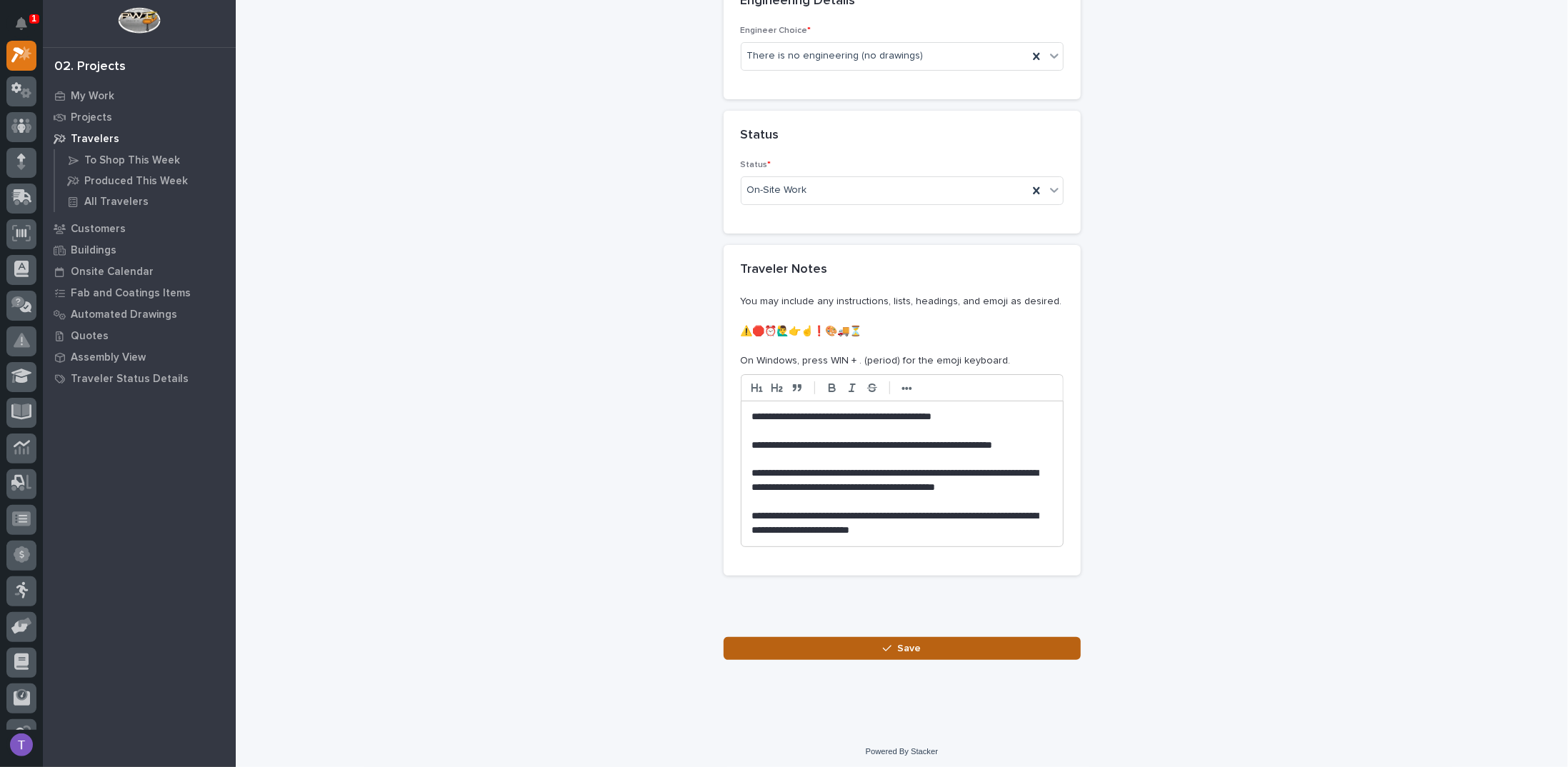
click at [903, 642] on span "Save" at bounding box center [908, 648] width 23 height 13
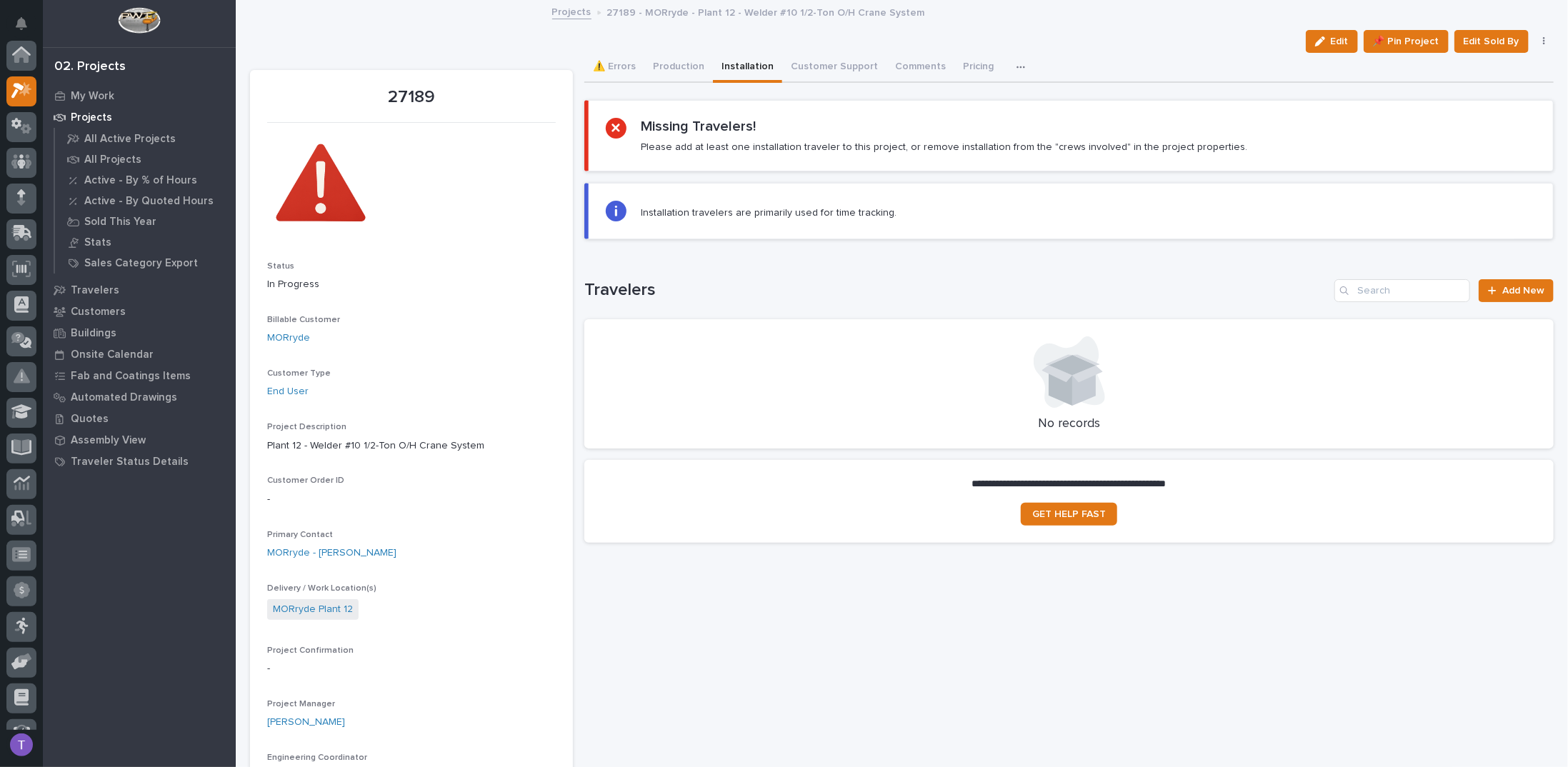
scroll to position [36, 0]
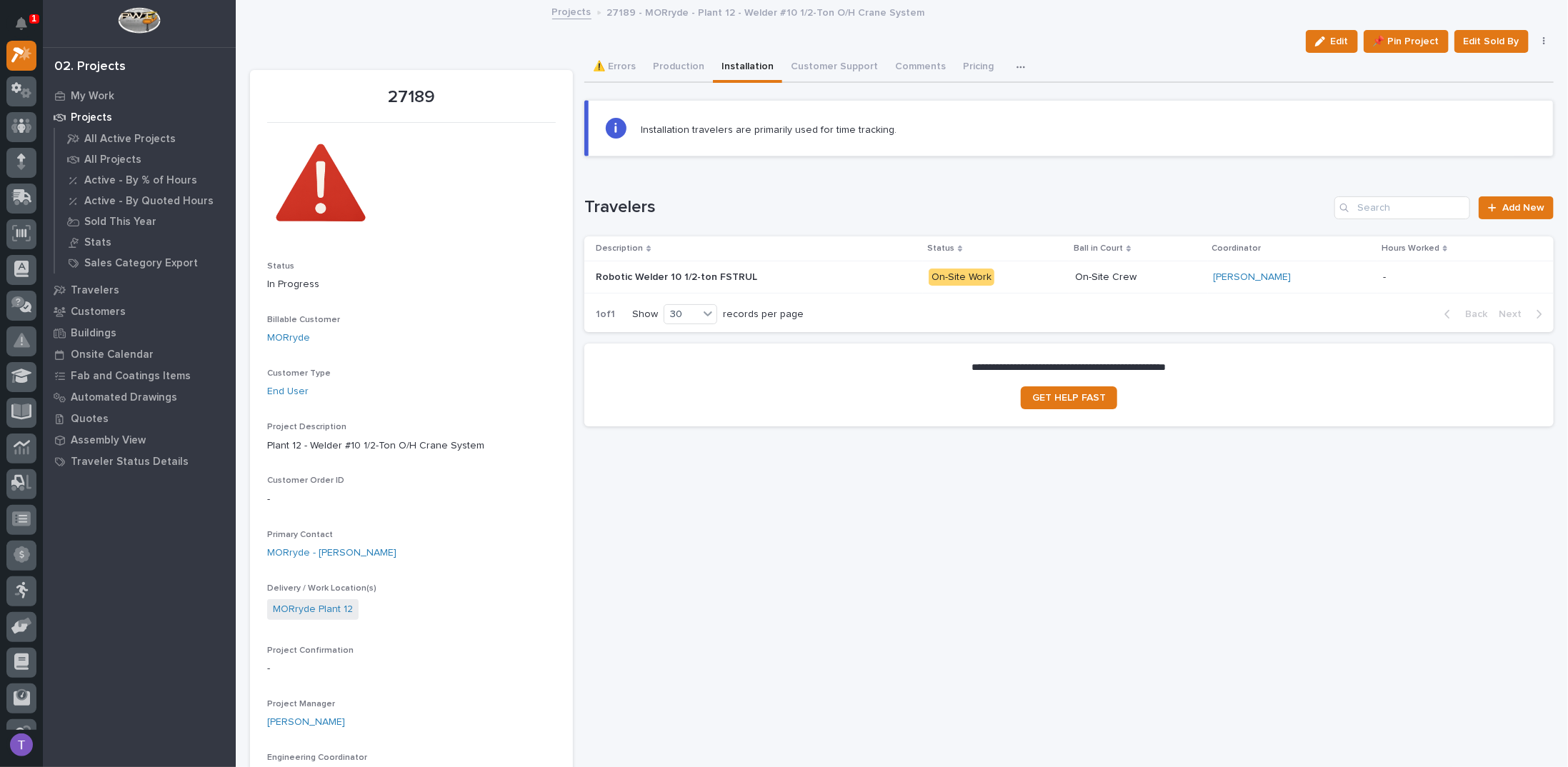
click at [677, 273] on p "Robotic Welder 10 1/2-ton FSTRUL" at bounding box center [677, 275] width 164 height 15
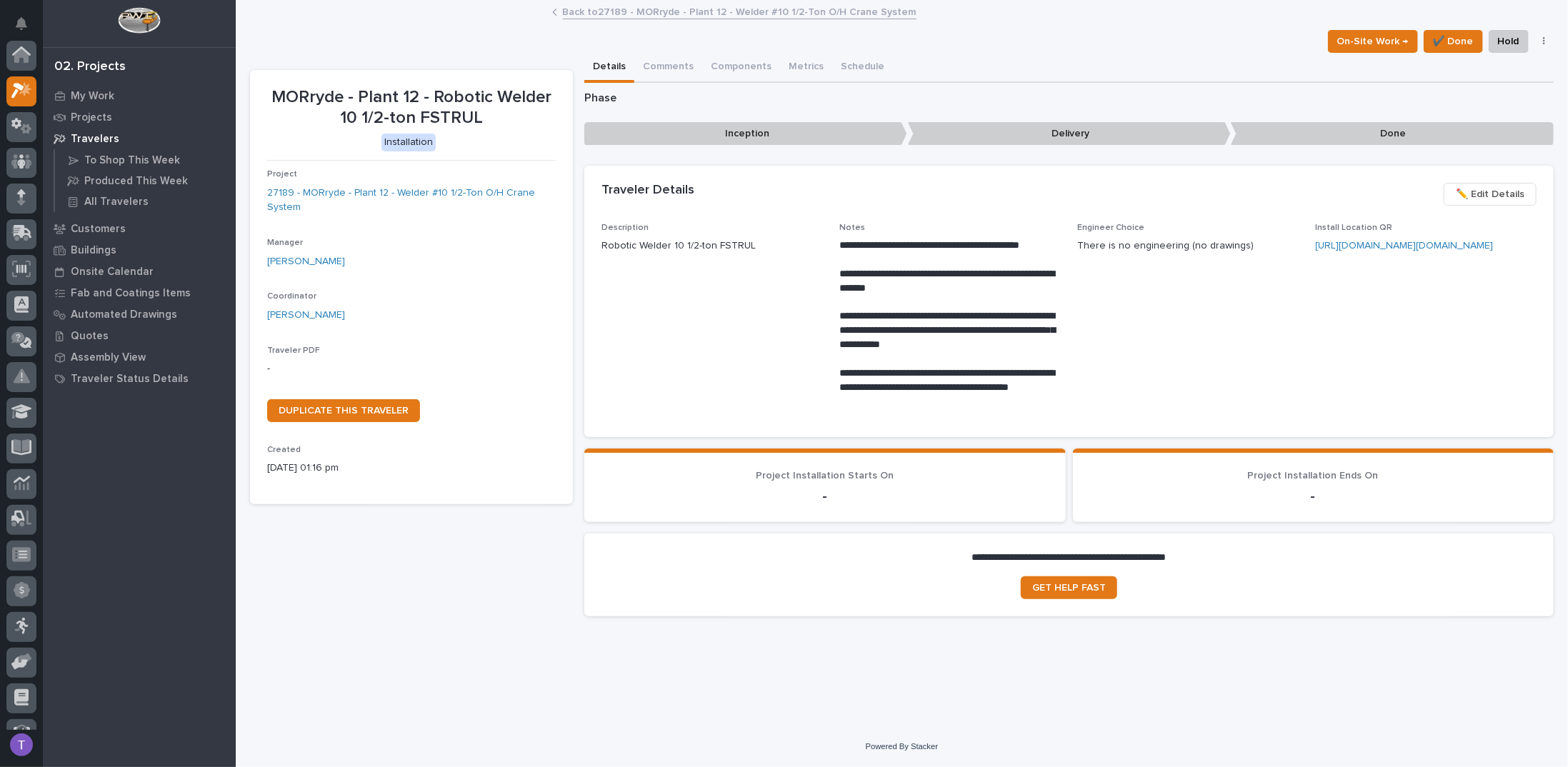
scroll to position [36, 0]
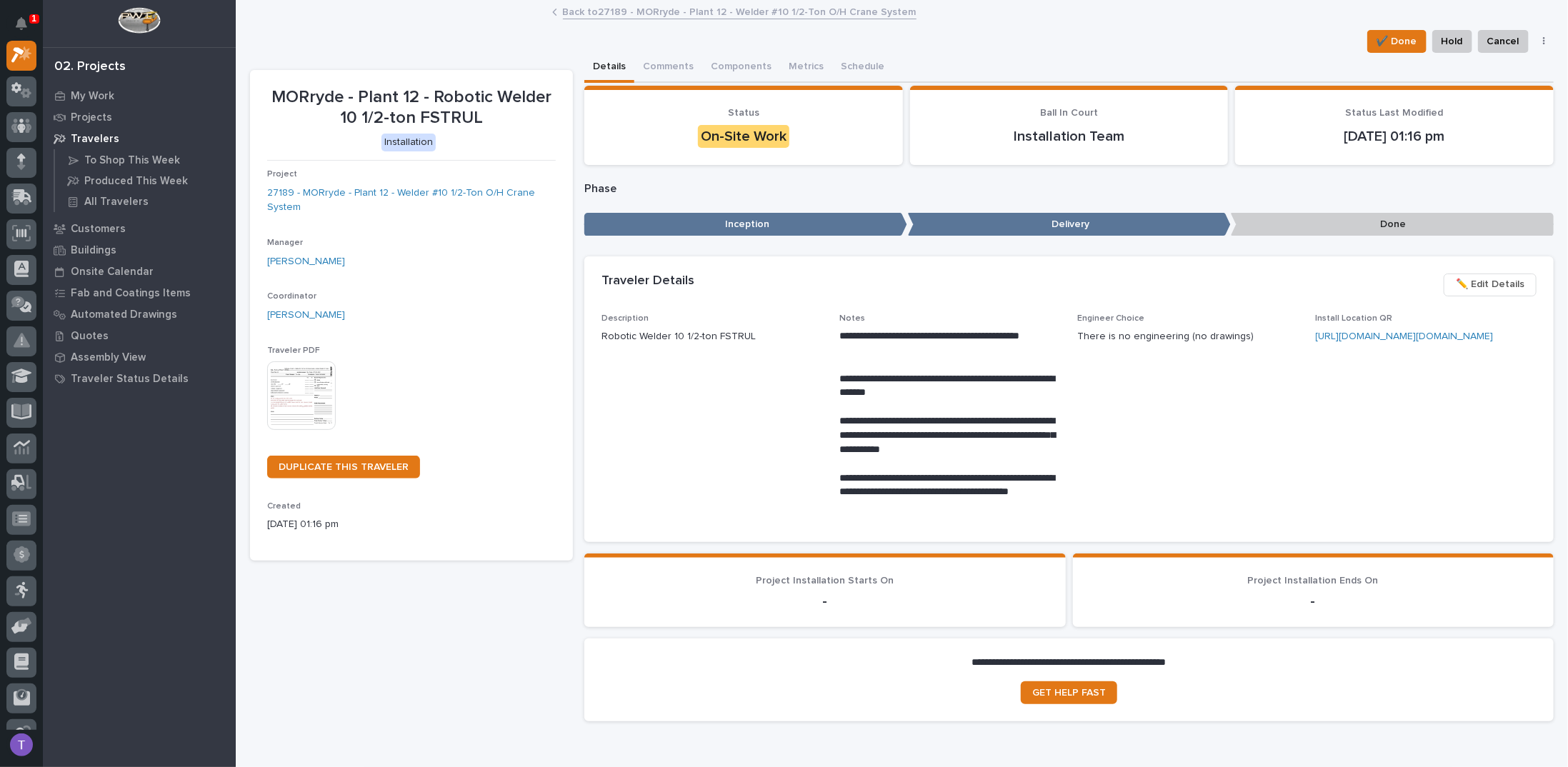
click at [288, 382] on img at bounding box center [301, 395] width 69 height 69
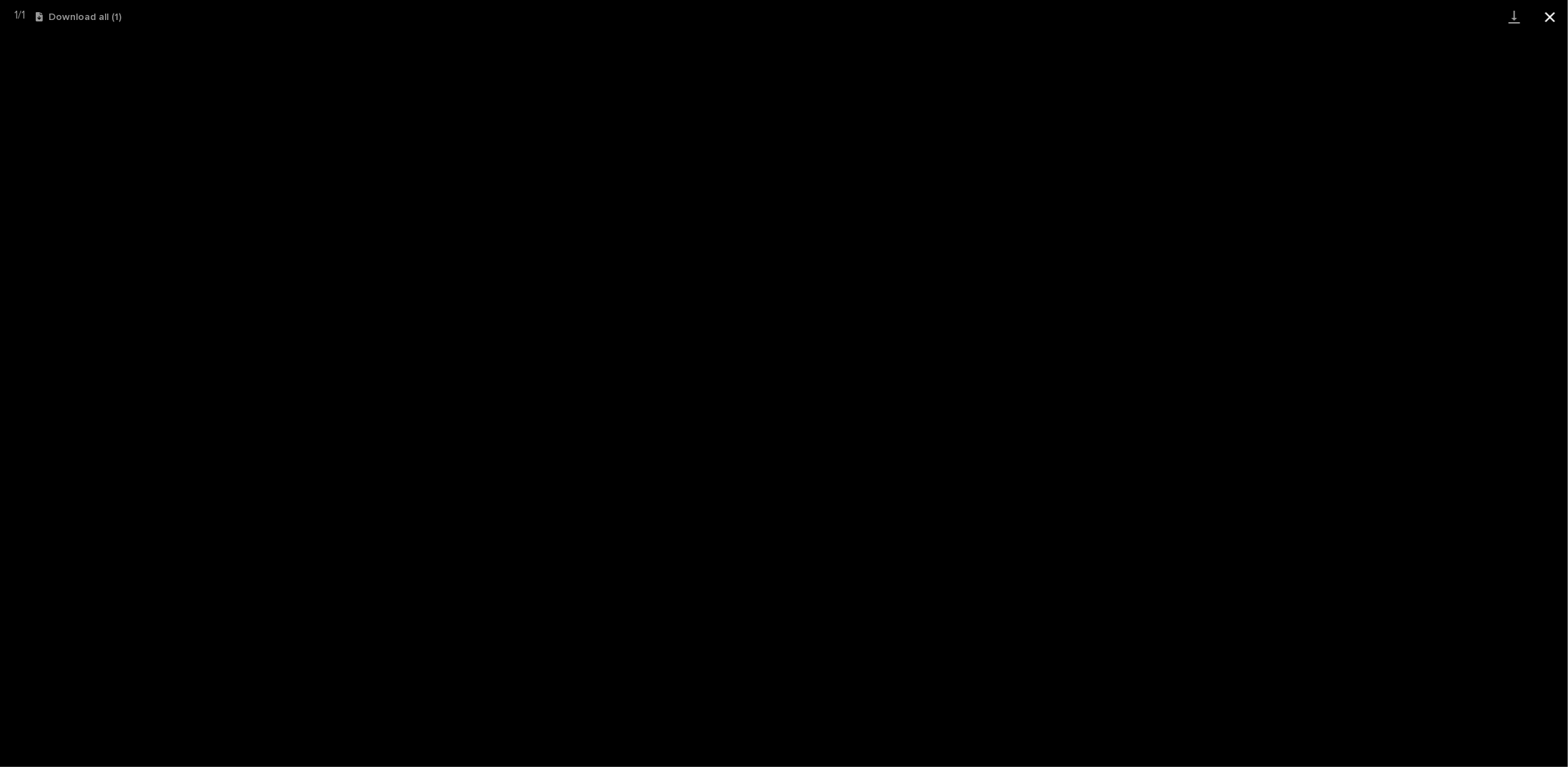
click at [1549, 11] on button "Close gallery" at bounding box center [1550, 17] width 36 height 34
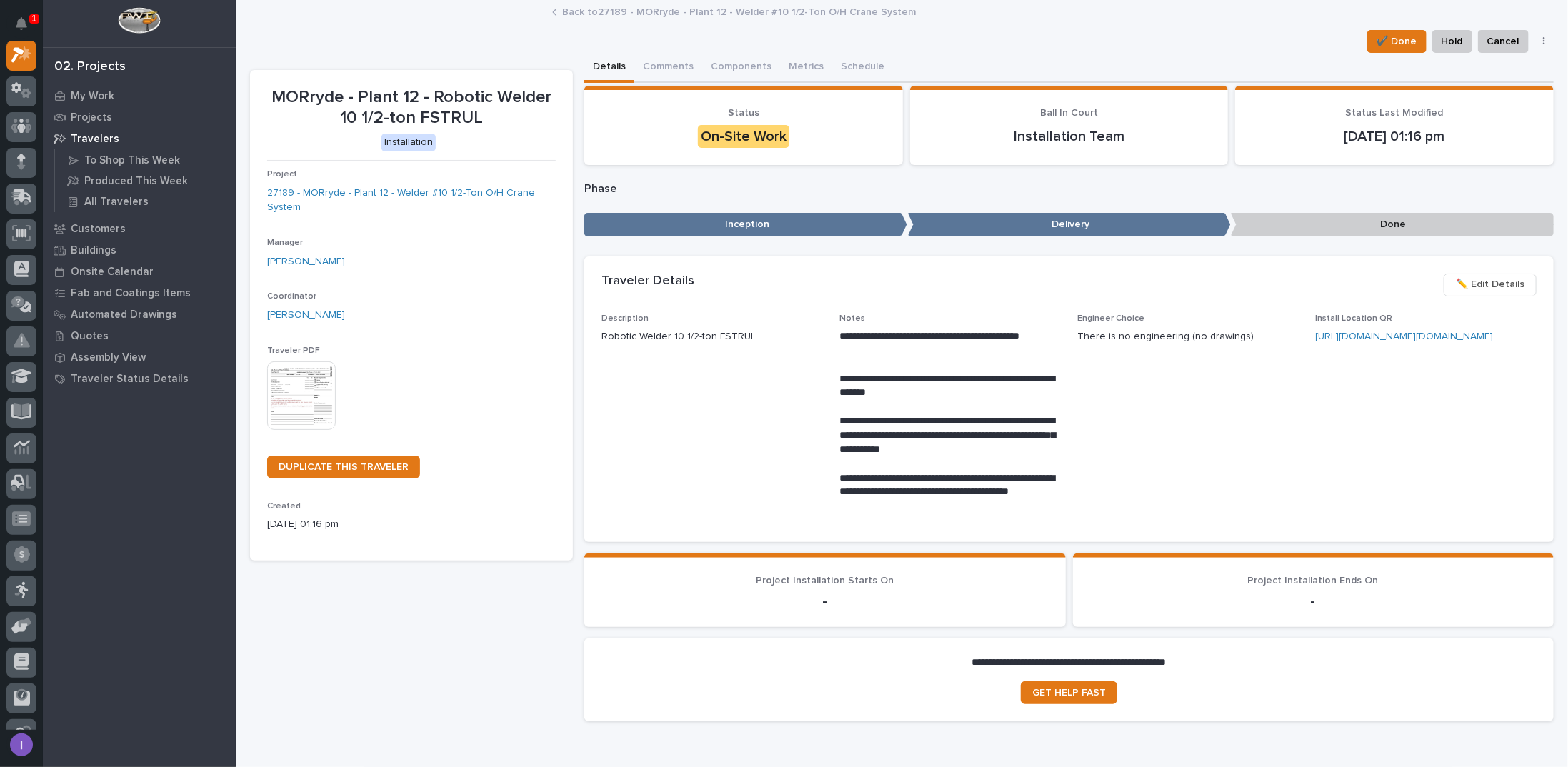
click at [601, 10] on link "Back to 27189 - MORryde - Plant 12 - Welder #10 1/2-Ton O/H Crane System" at bounding box center [739, 10] width 354 height 17
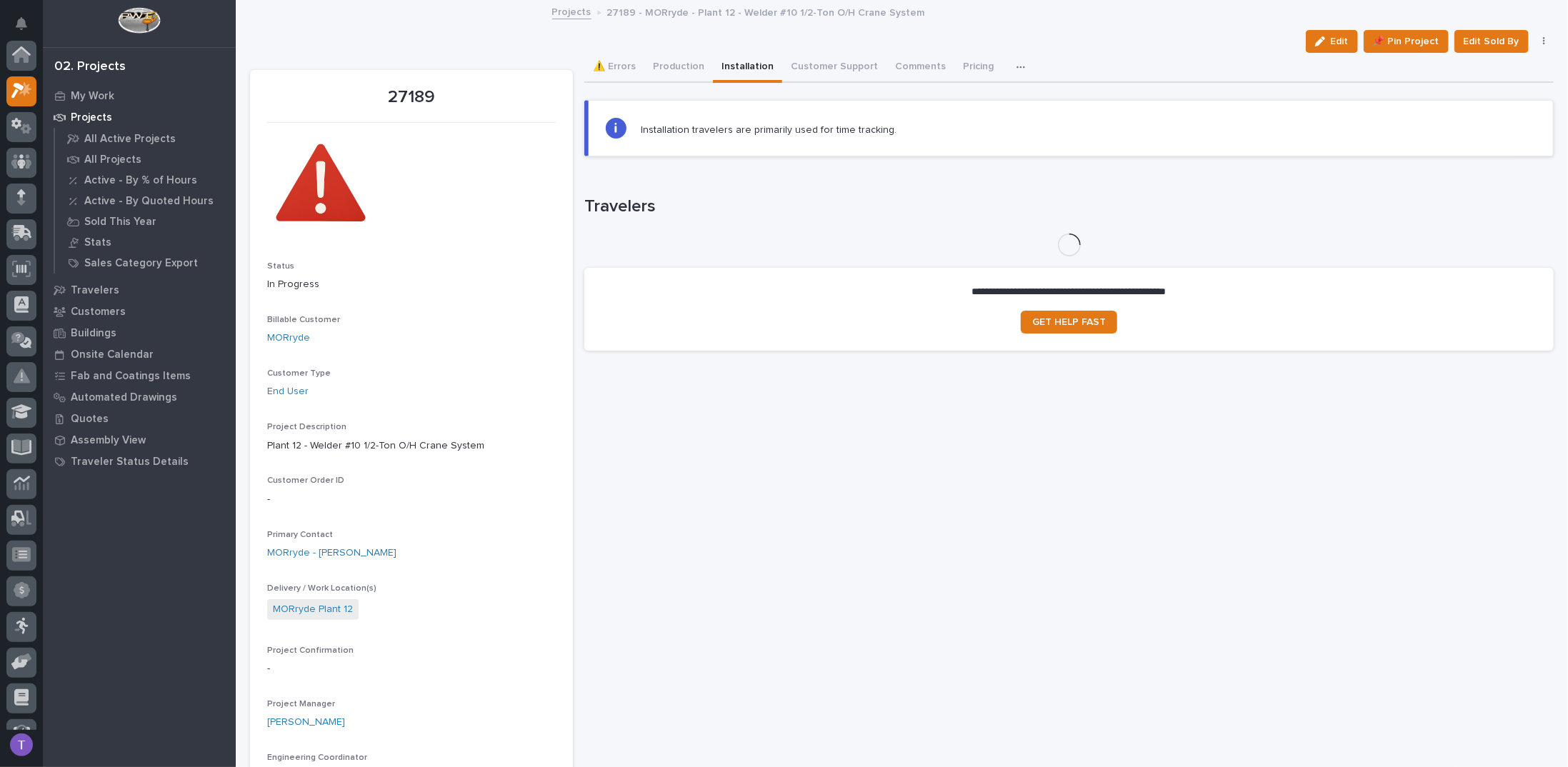
scroll to position [36, 0]
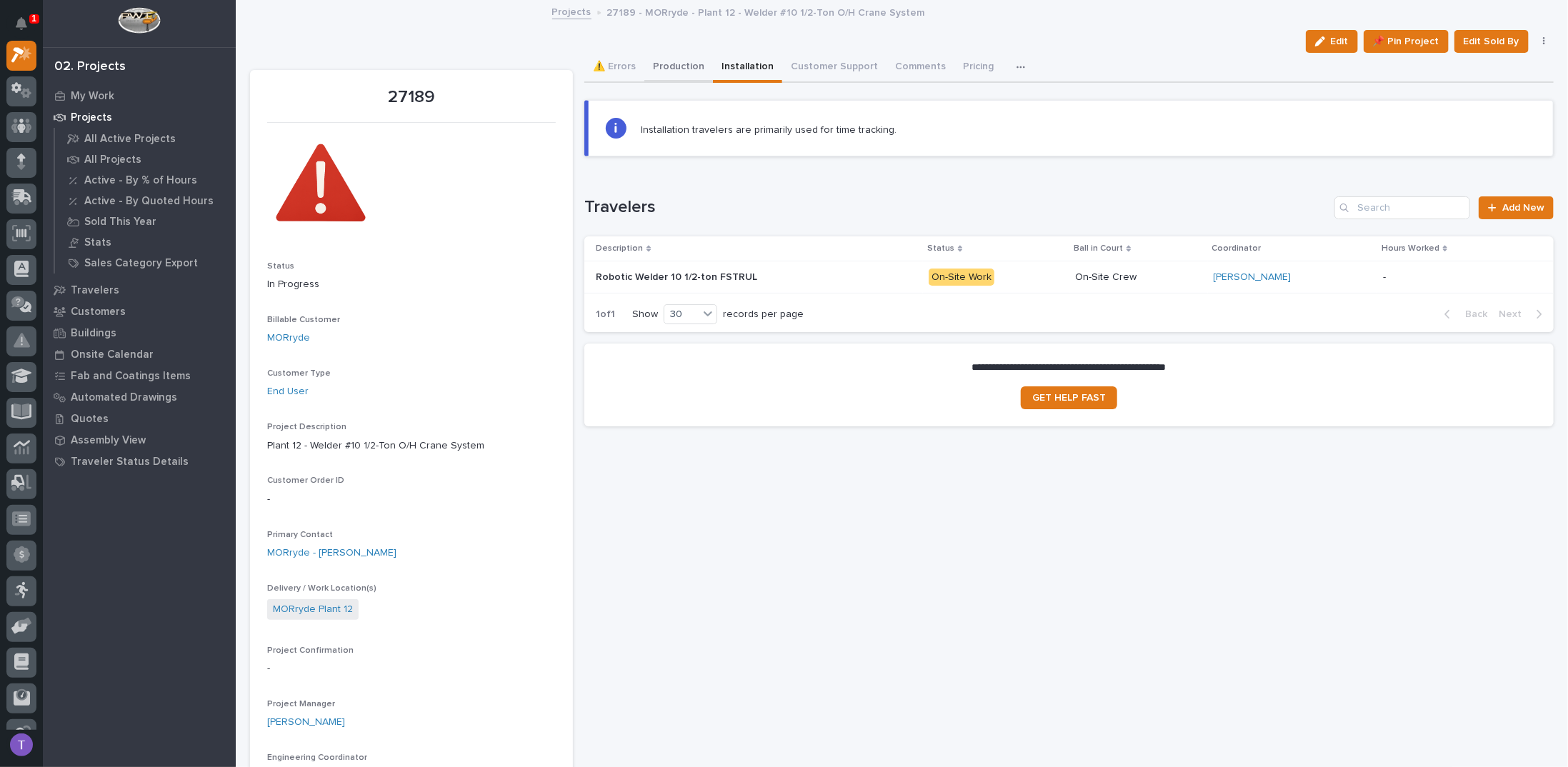
click at [681, 57] on button "Production" at bounding box center [678, 68] width 69 height 30
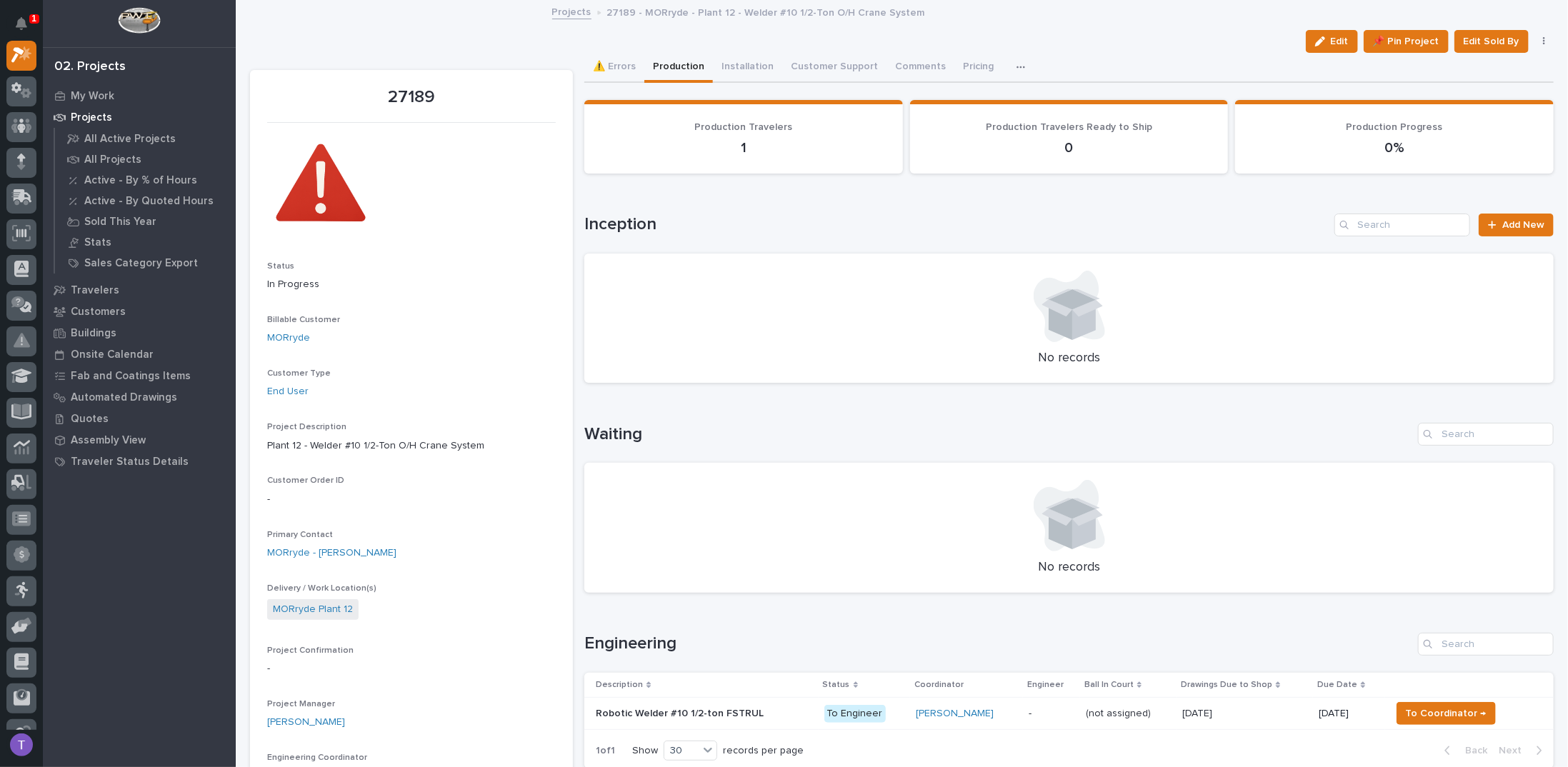
click at [647, 709] on p "Robotic Welder #10 1/2-ton FSTRUL" at bounding box center [681, 711] width 170 height 15
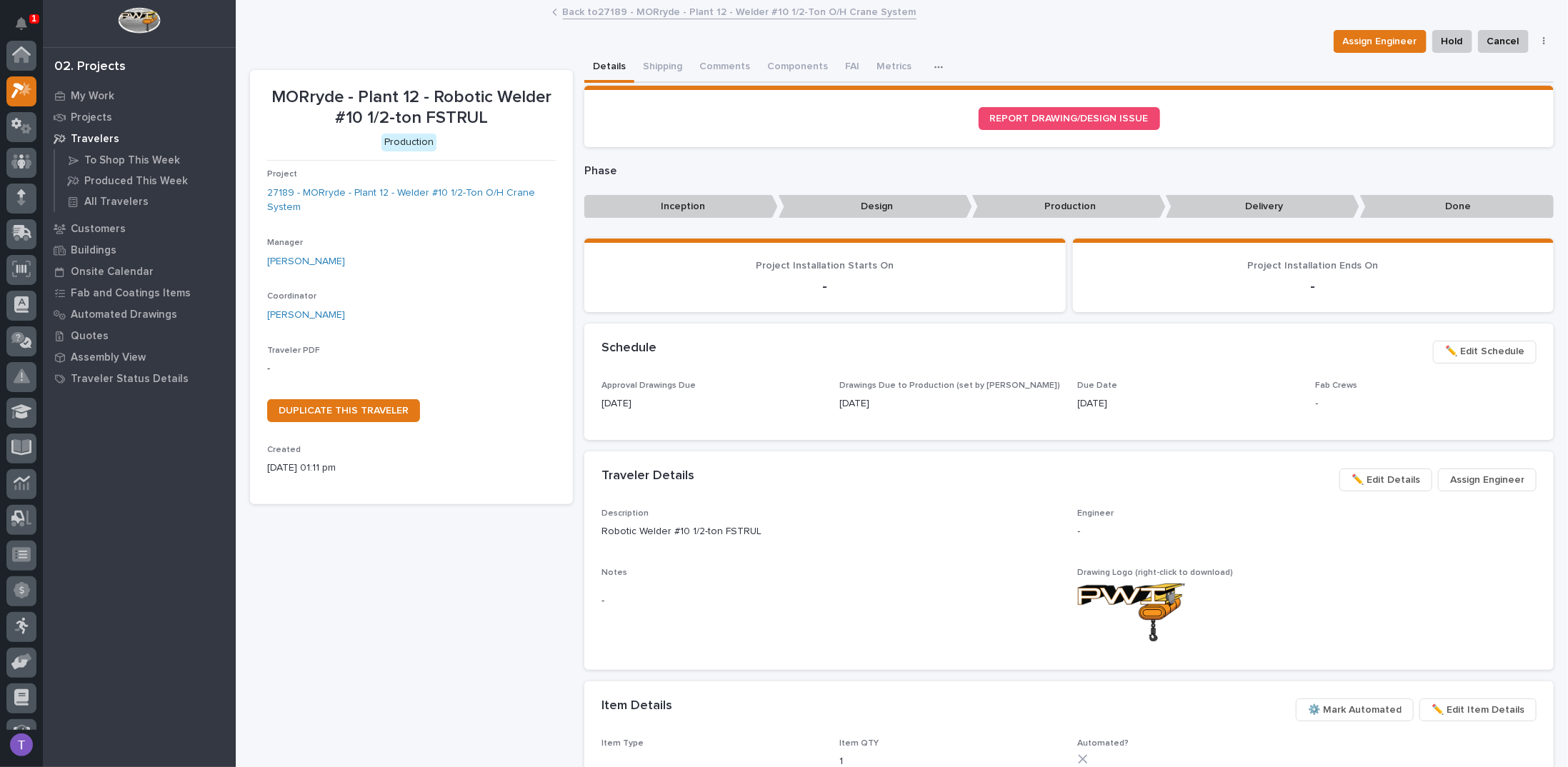
scroll to position [36, 0]
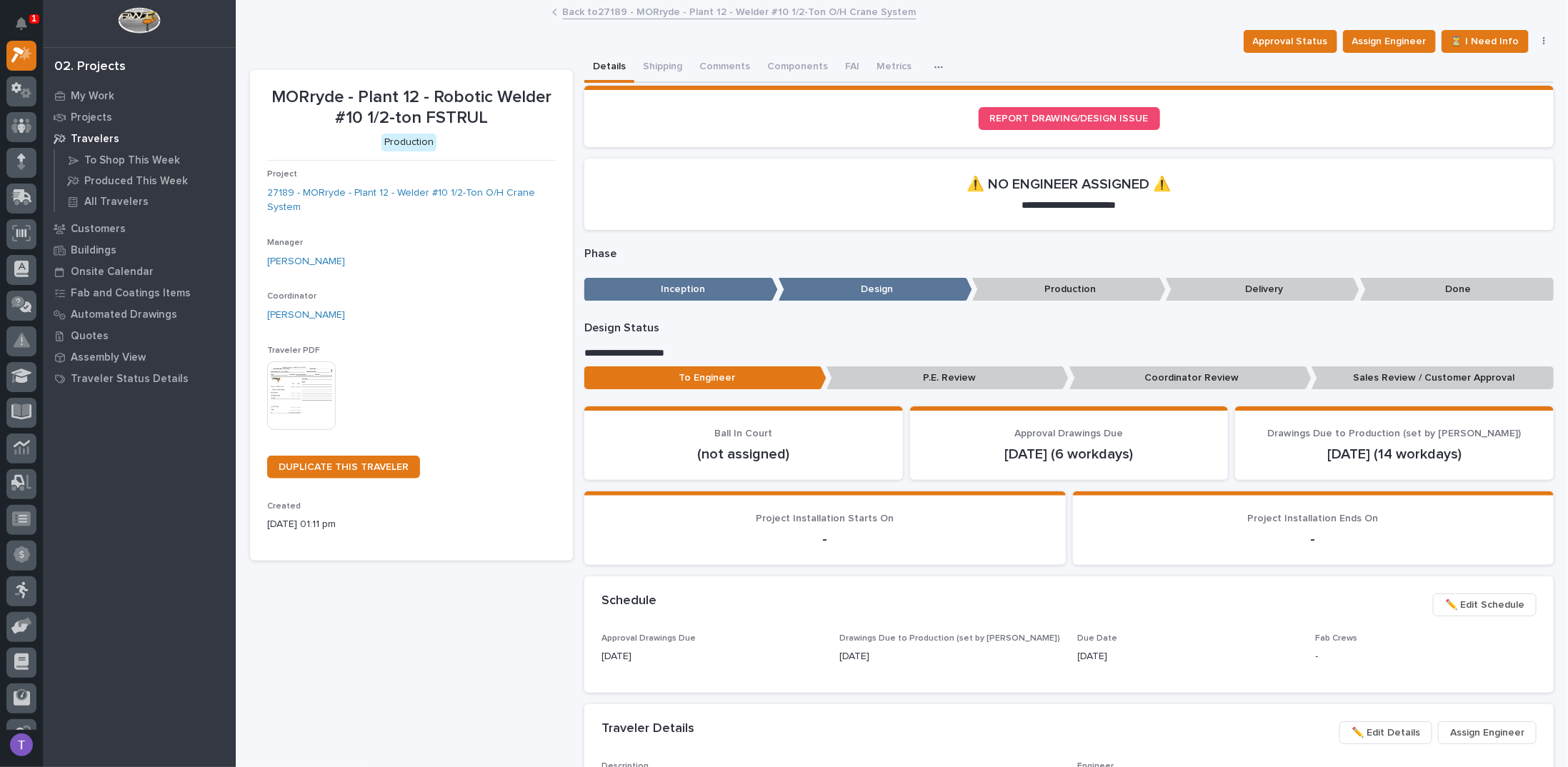
click at [296, 387] on img at bounding box center [301, 395] width 69 height 69
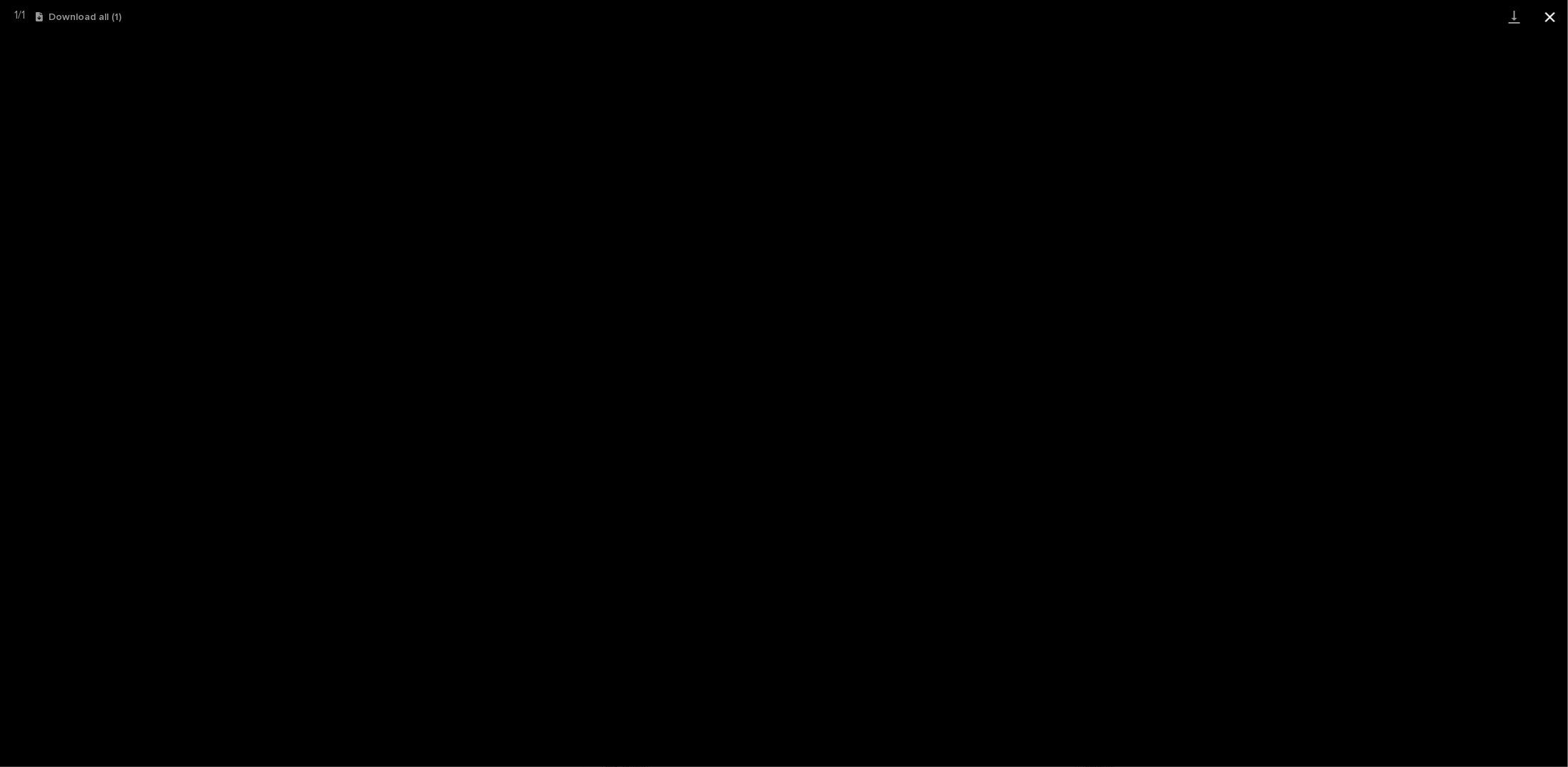
click at [1551, 17] on button "Close gallery" at bounding box center [1550, 17] width 36 height 34
